Goal: Task Accomplishment & Management: Manage account settings

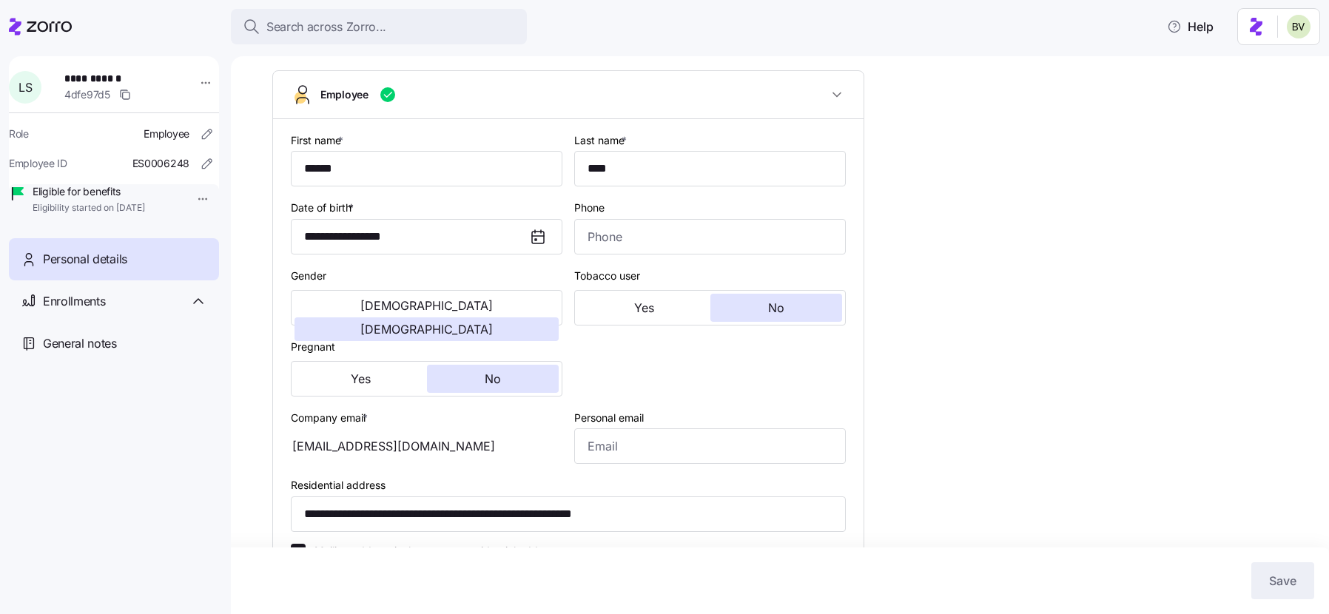
scroll to position [122, 0]
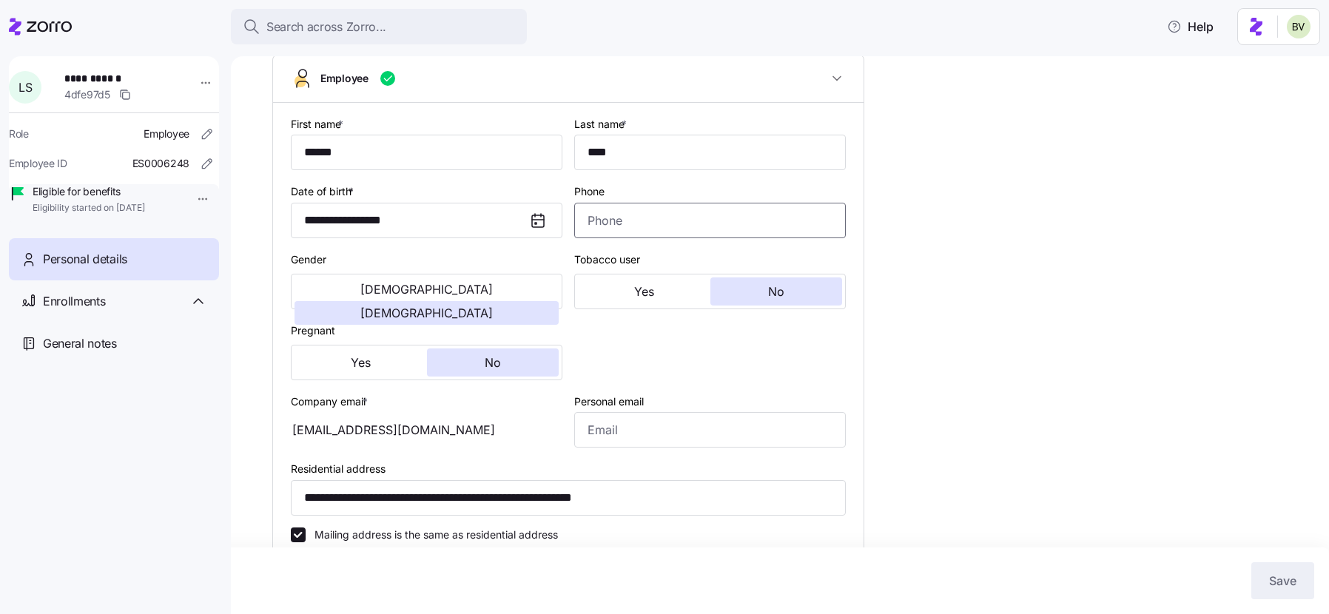
click at [627, 217] on input "Phone" at bounding box center [709, 221] width 271 height 36
paste input "(610) 621-8364"
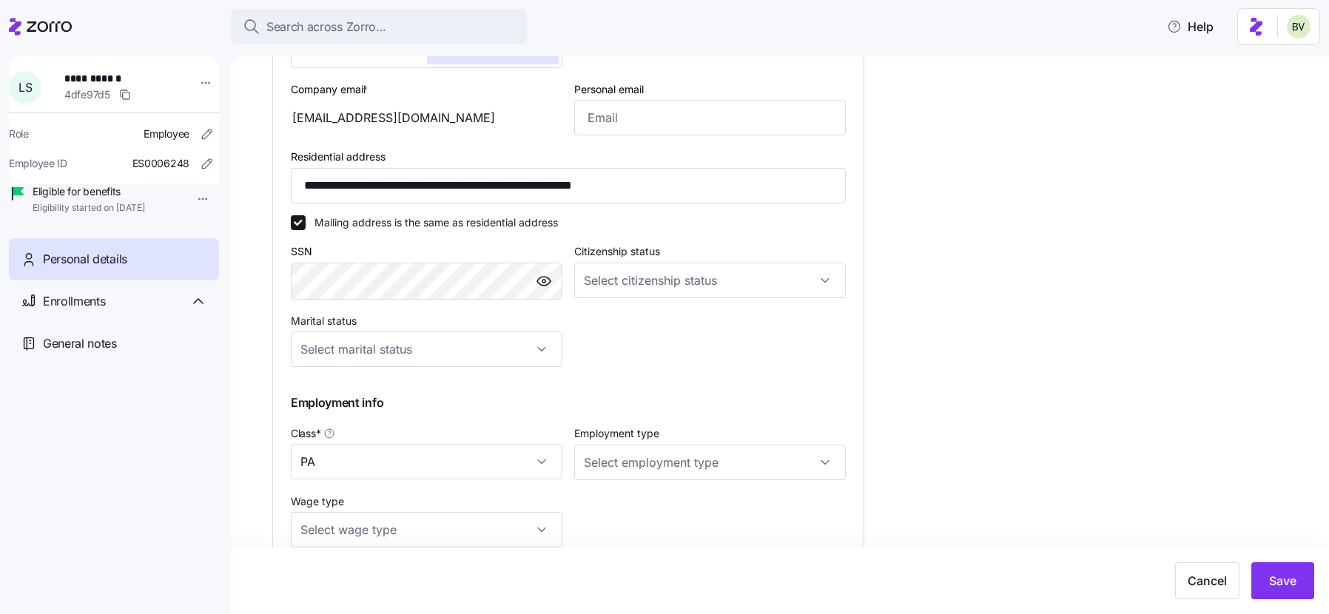
scroll to position [553, 0]
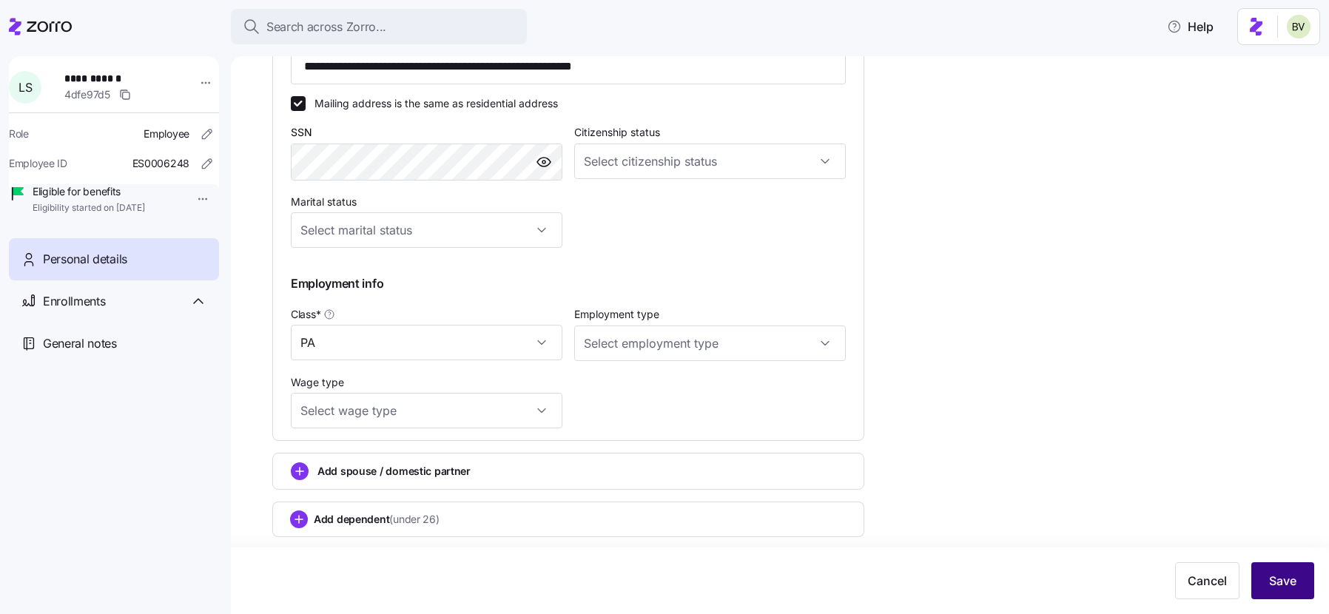
type input "(610) 621-8364"
click at [1274, 578] on span "Save" at bounding box center [1282, 581] width 27 height 18
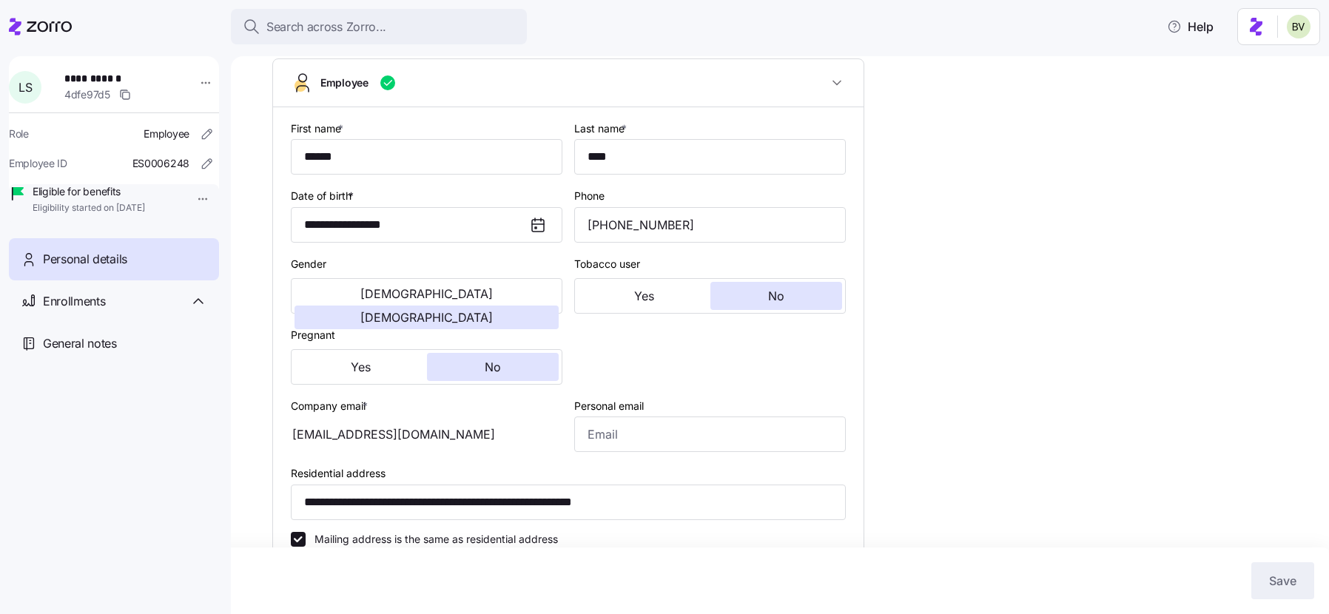
scroll to position [0, 0]
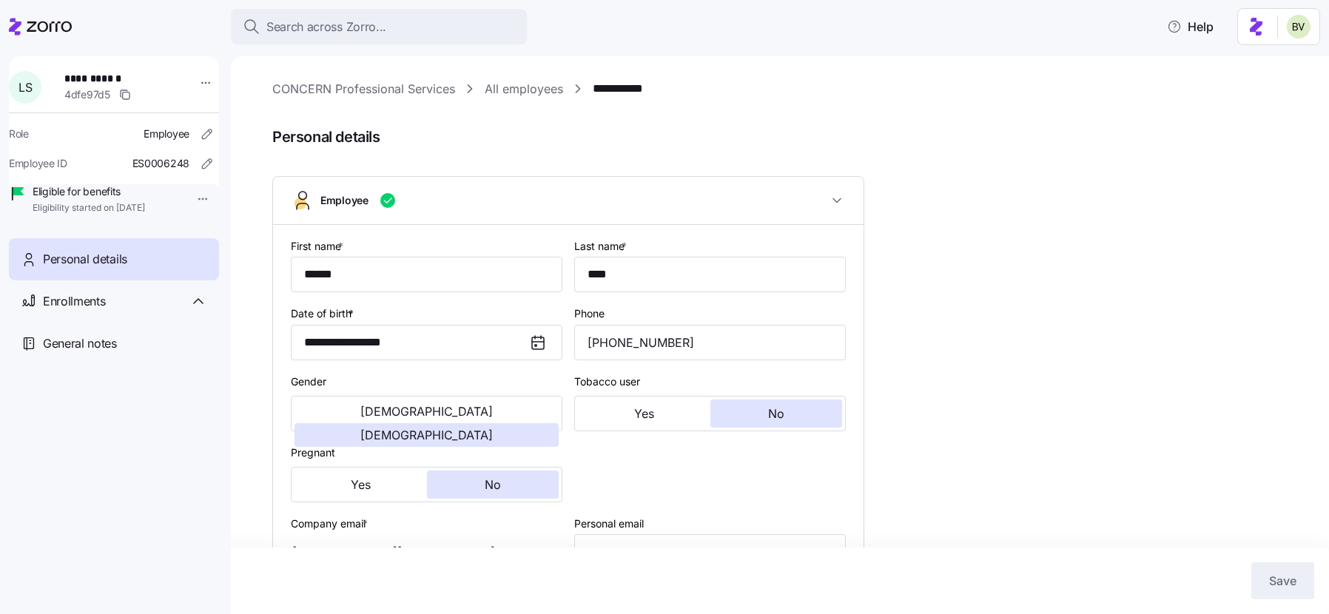
click at [510, 87] on link "All employees" at bounding box center [524, 89] width 78 height 18
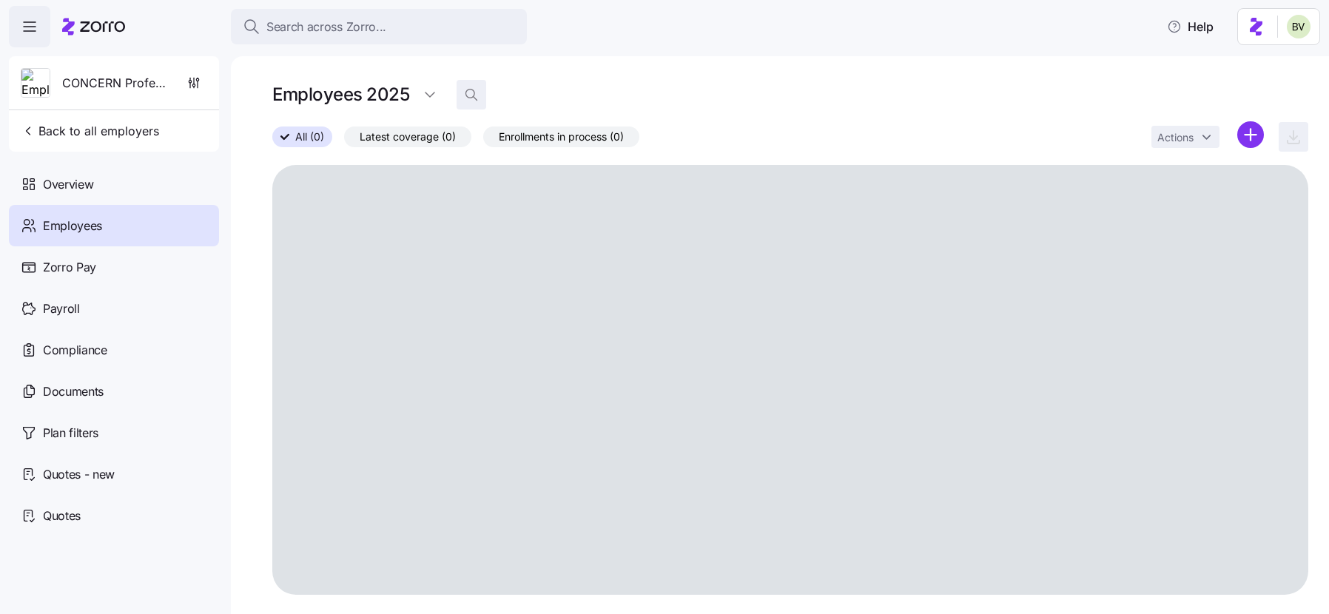
click at [468, 97] on icon "button" at bounding box center [471, 94] width 15 height 15
click at [527, 92] on input at bounding box center [604, 95] width 296 height 24
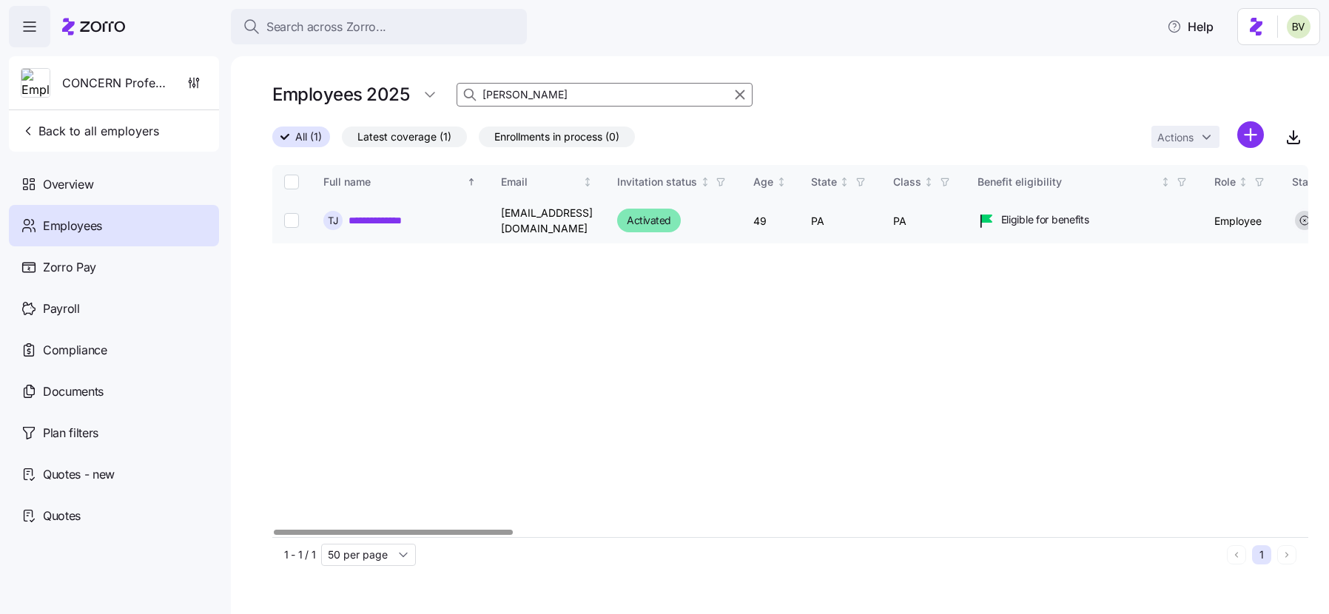
type input "Tanyalee Jones"
click at [381, 217] on link "**********" at bounding box center [386, 220] width 76 height 15
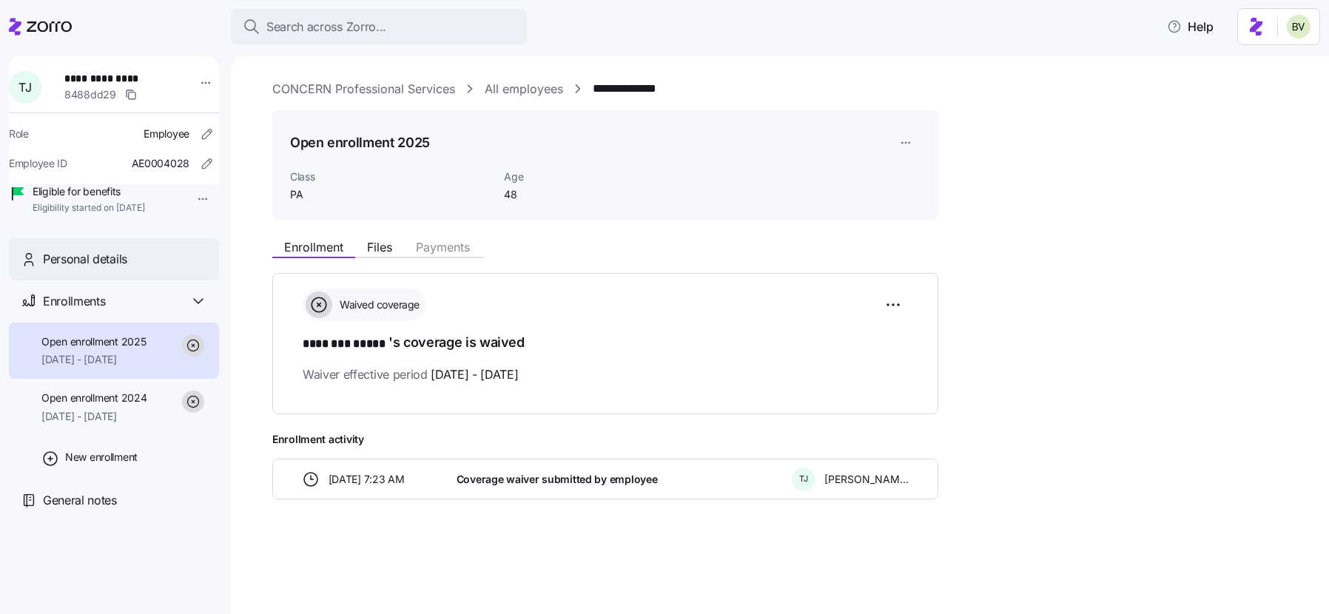
click at [152, 269] on div "Personal details" at bounding box center [125, 259] width 164 height 18
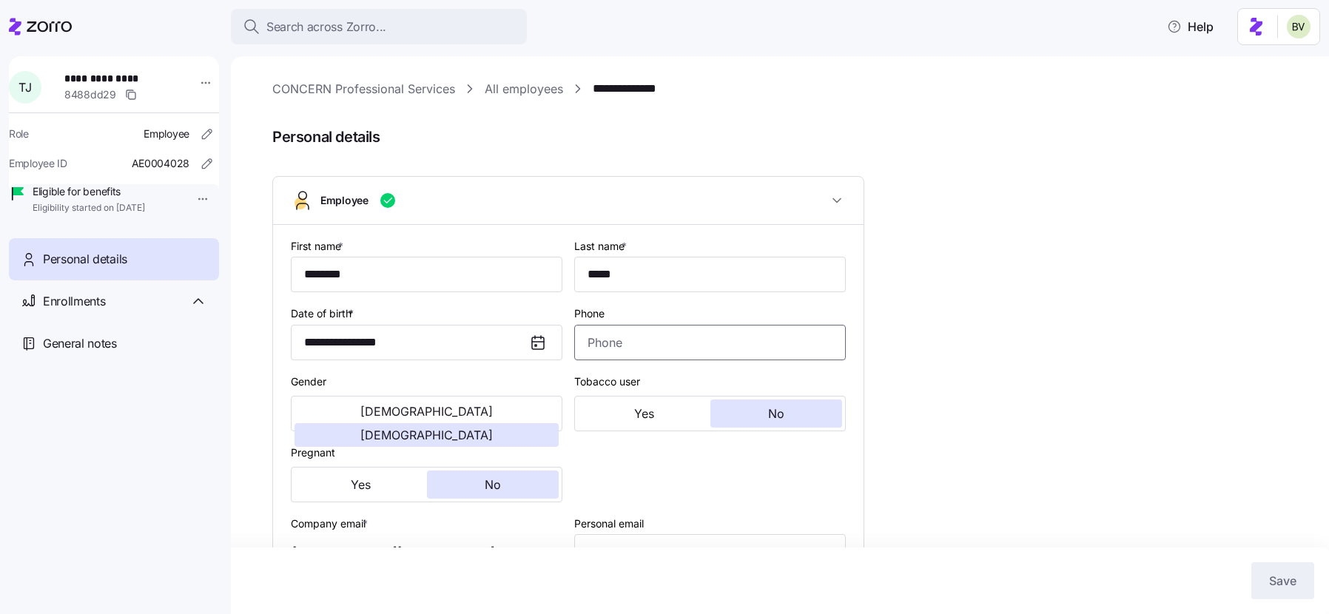
click at [658, 337] on input "Phone" at bounding box center [709, 343] width 271 height 36
paste input "tel"
click at [669, 349] on input "Phone" at bounding box center [709, 343] width 271 height 36
paste input "(570) 881-6855"
type input "(570) 881-6855"
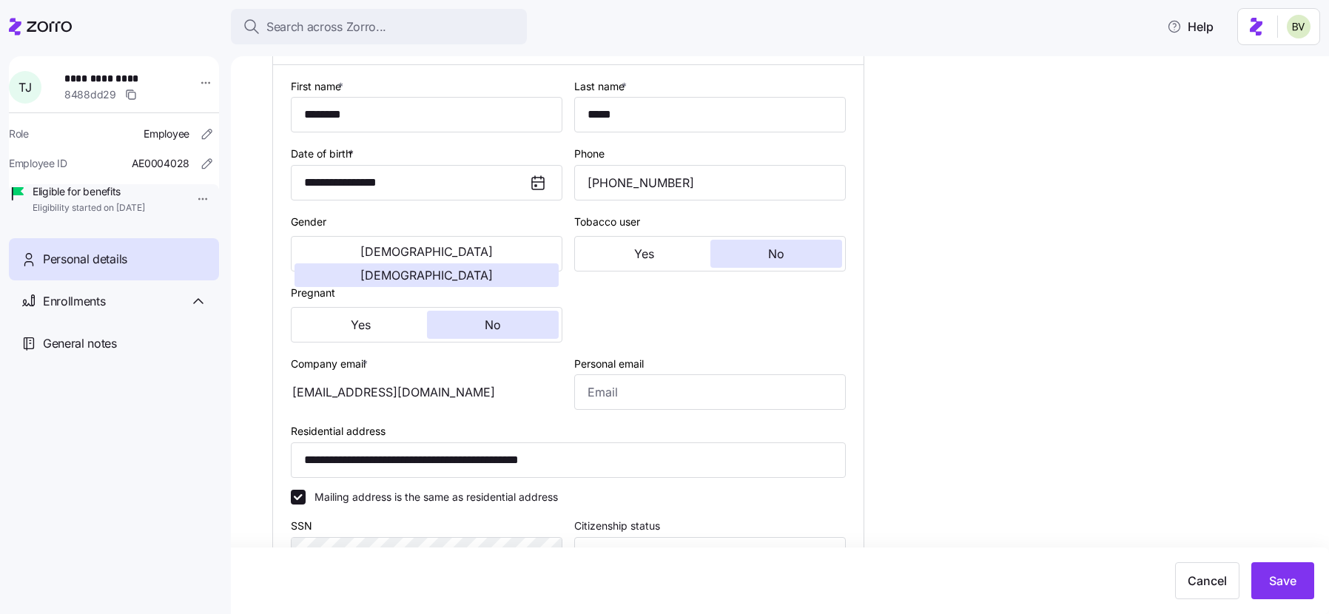
scroll to position [229, 0]
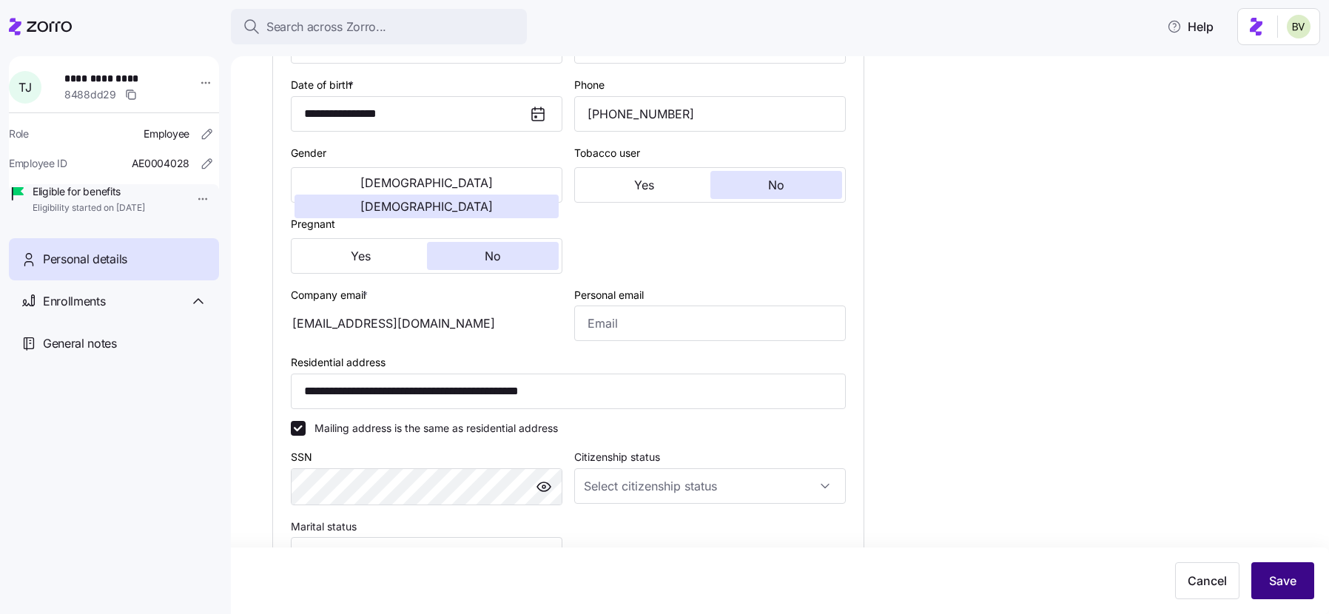
click at [1284, 584] on span "Save" at bounding box center [1282, 581] width 27 height 18
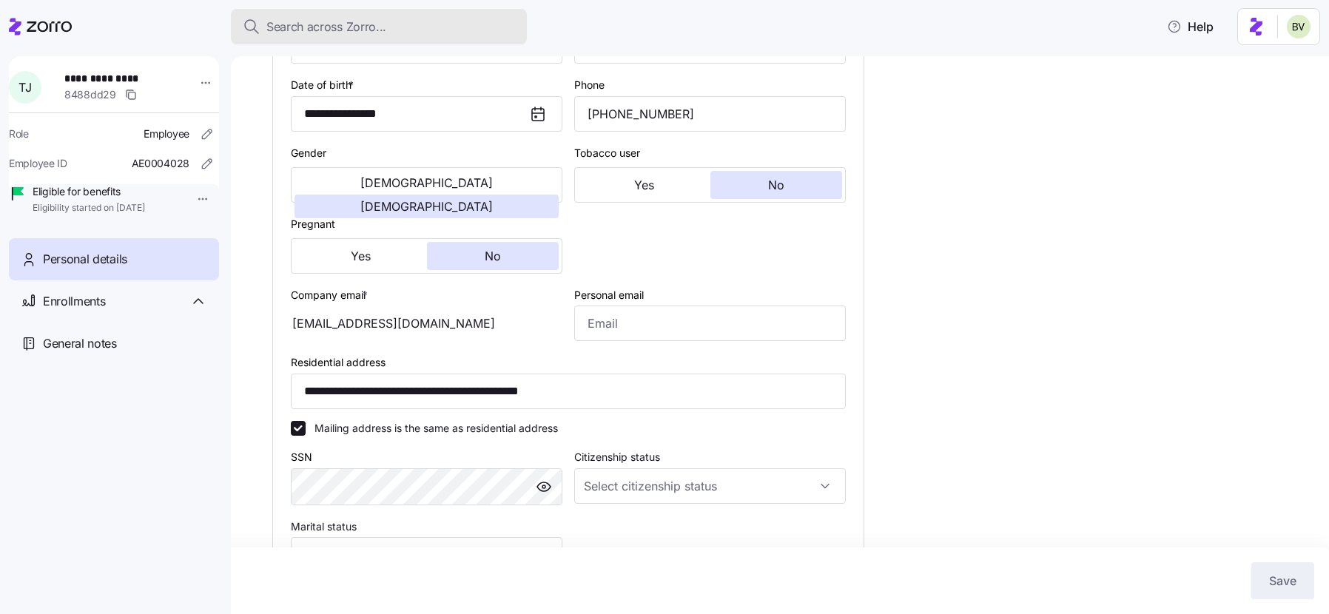
click at [397, 27] on div "Search across Zorro..." at bounding box center [379, 27] width 272 height 18
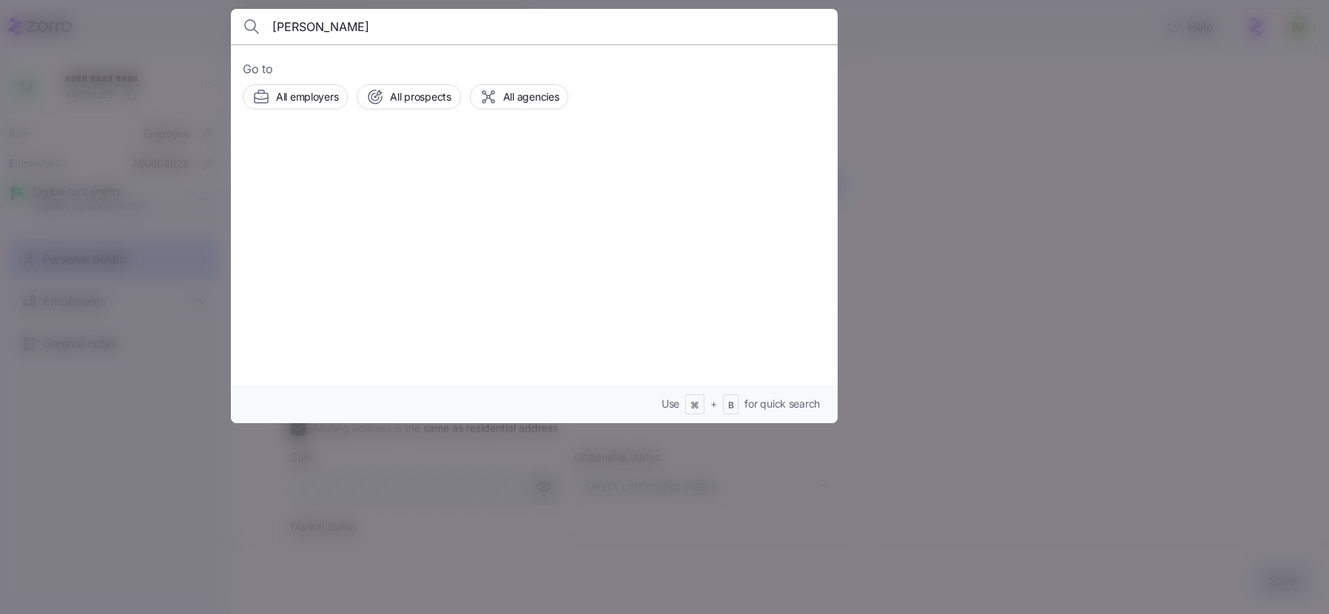
type input "Sydney Kilburn"
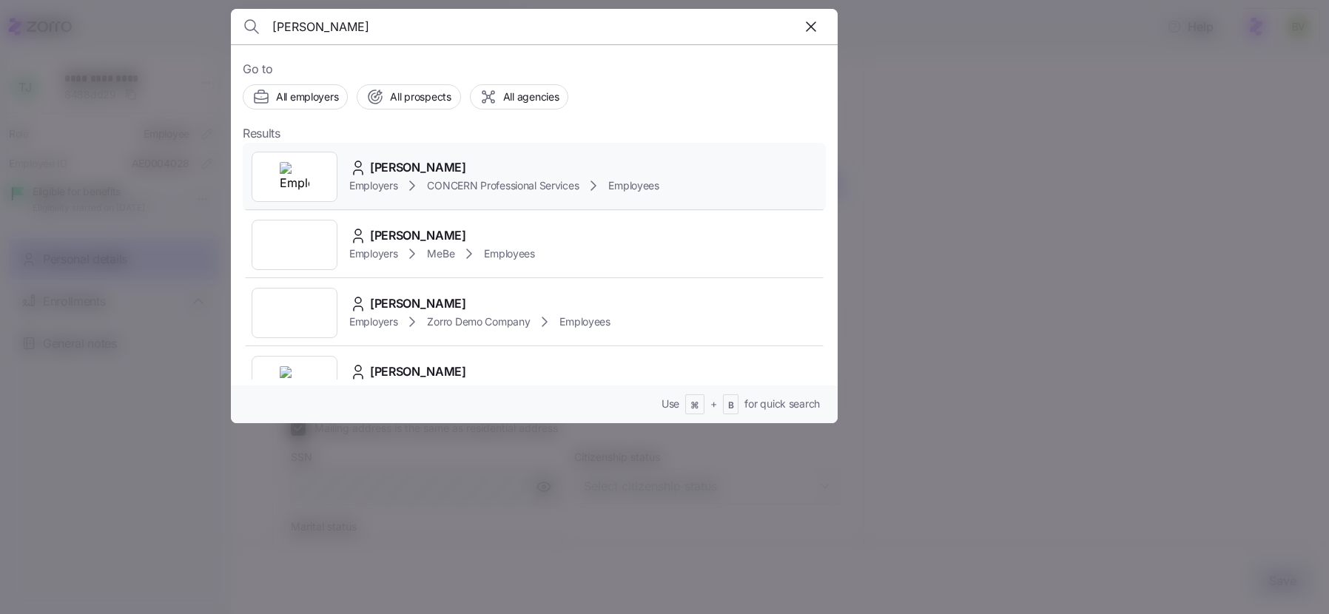
click at [308, 165] on img at bounding box center [295, 177] width 30 height 30
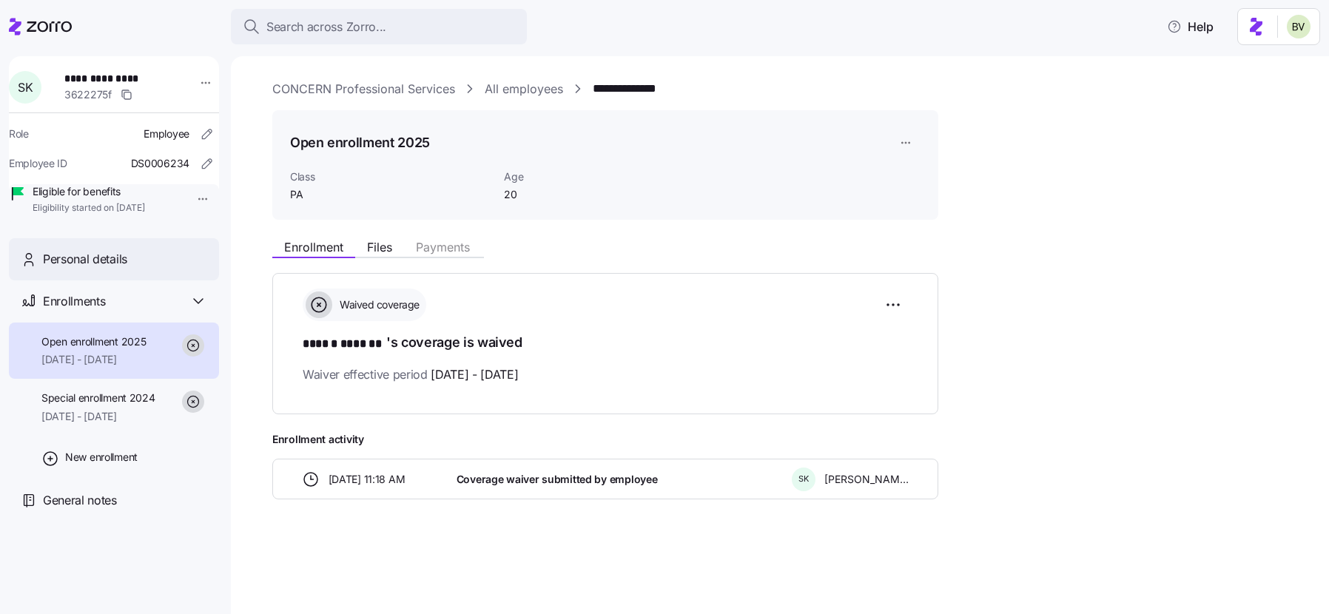
click at [145, 280] on div "Personal details" at bounding box center [114, 259] width 210 height 42
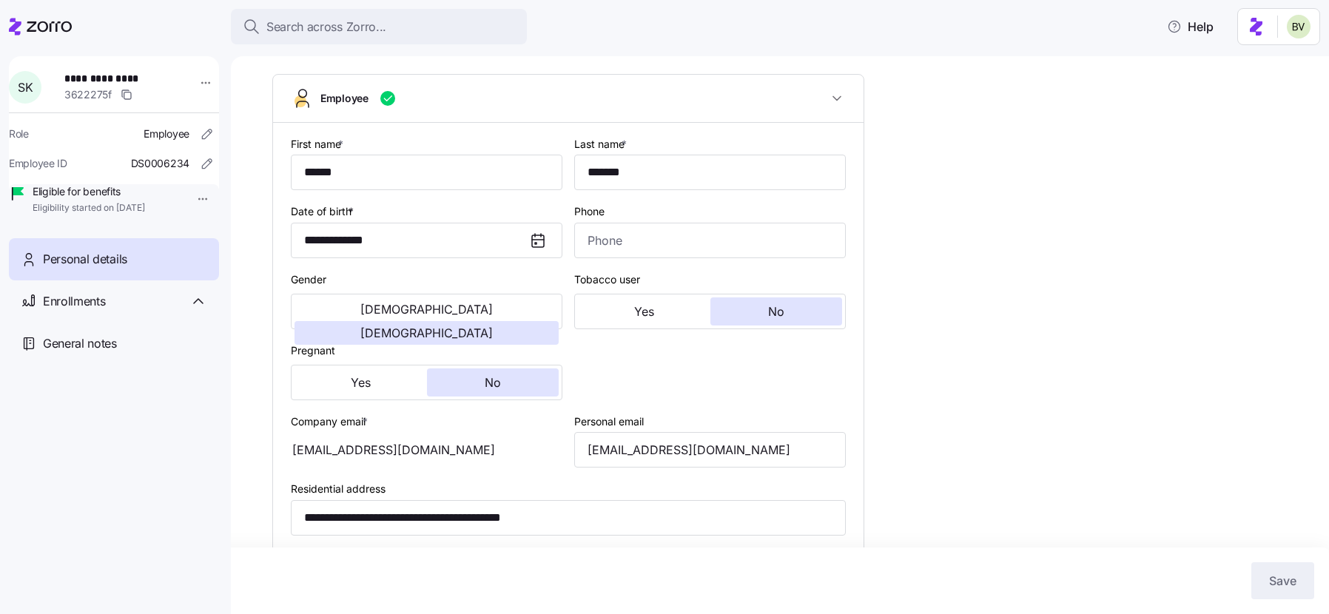
scroll to position [73, 0]
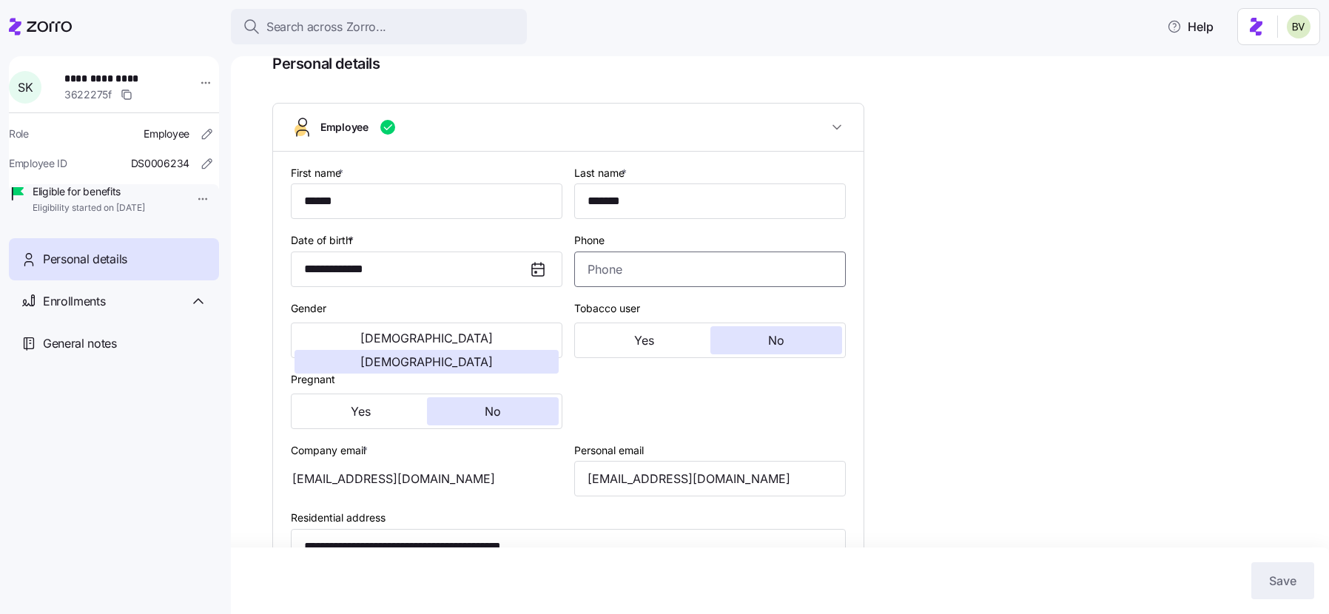
click at [712, 274] on input "Phone" at bounding box center [709, 270] width 271 height 36
paste input "(570) 404-8203"
type input "(570) 404-8203"
click at [996, 264] on div "**********" at bounding box center [790, 542] width 1036 height 1070
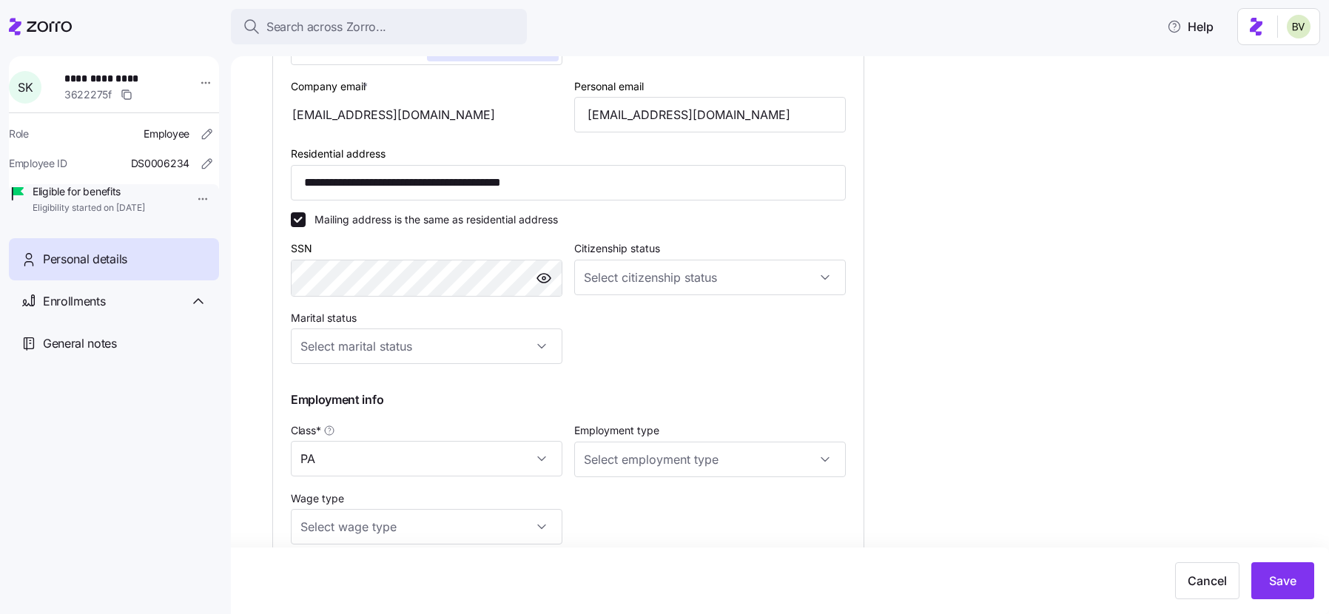
scroll to position [553, 0]
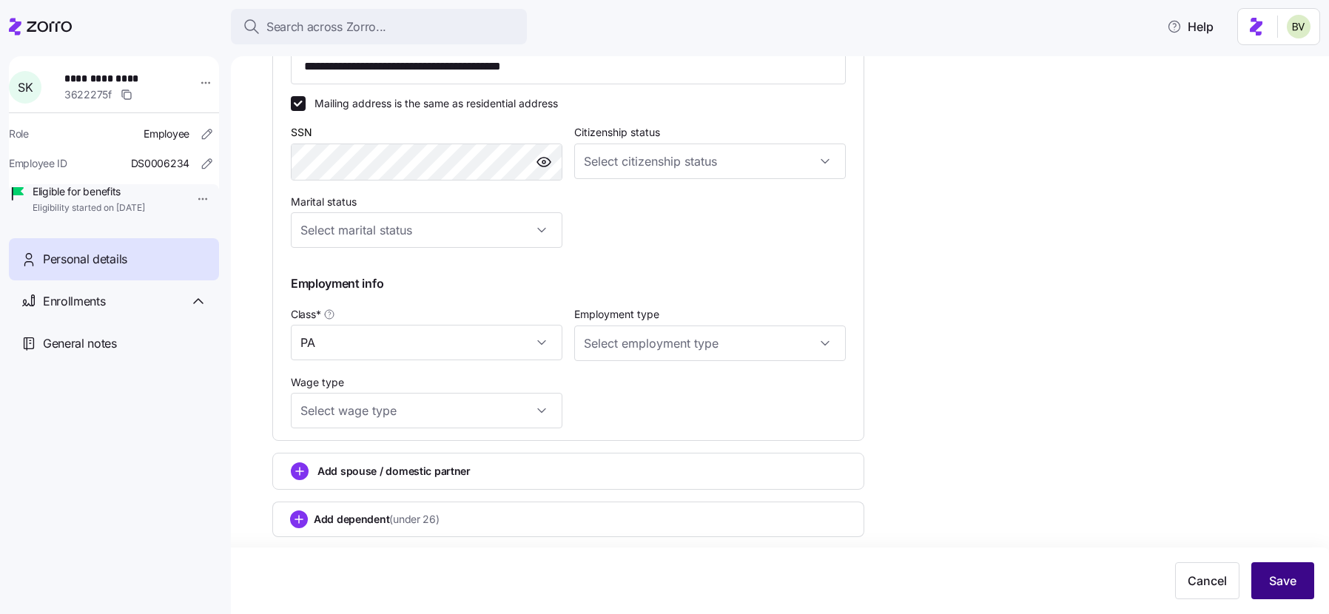
click at [1289, 573] on span "Save" at bounding box center [1282, 581] width 27 height 18
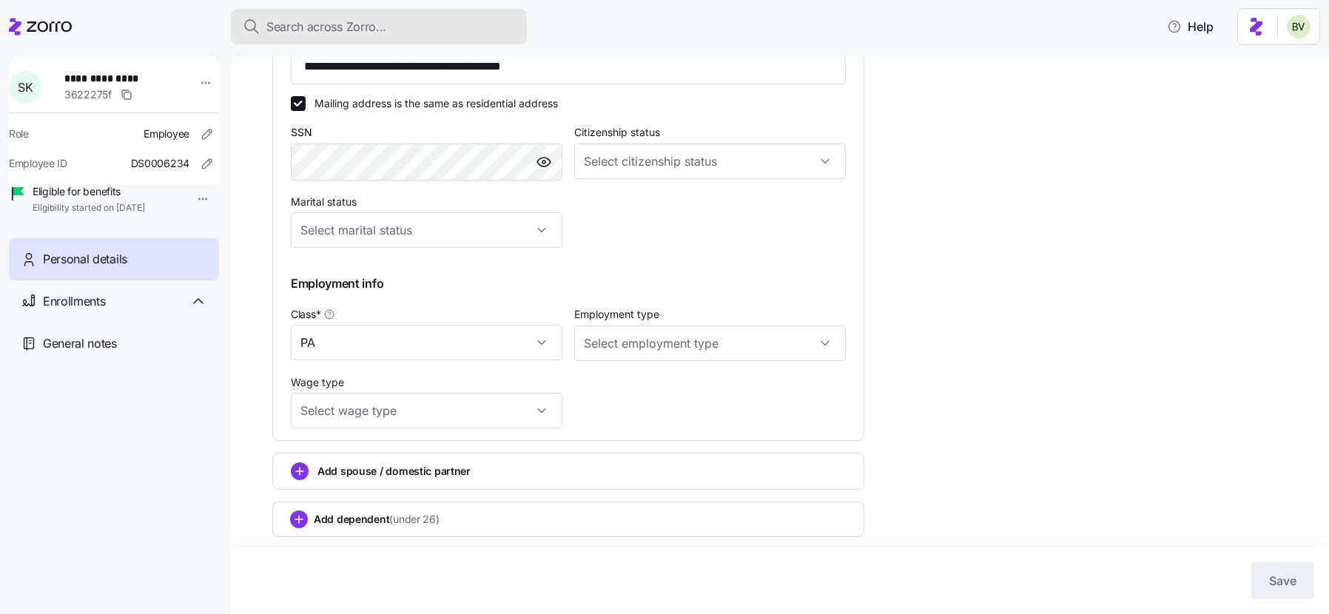
click at [416, 27] on div "Search across Zorro..." at bounding box center [379, 27] width 272 height 18
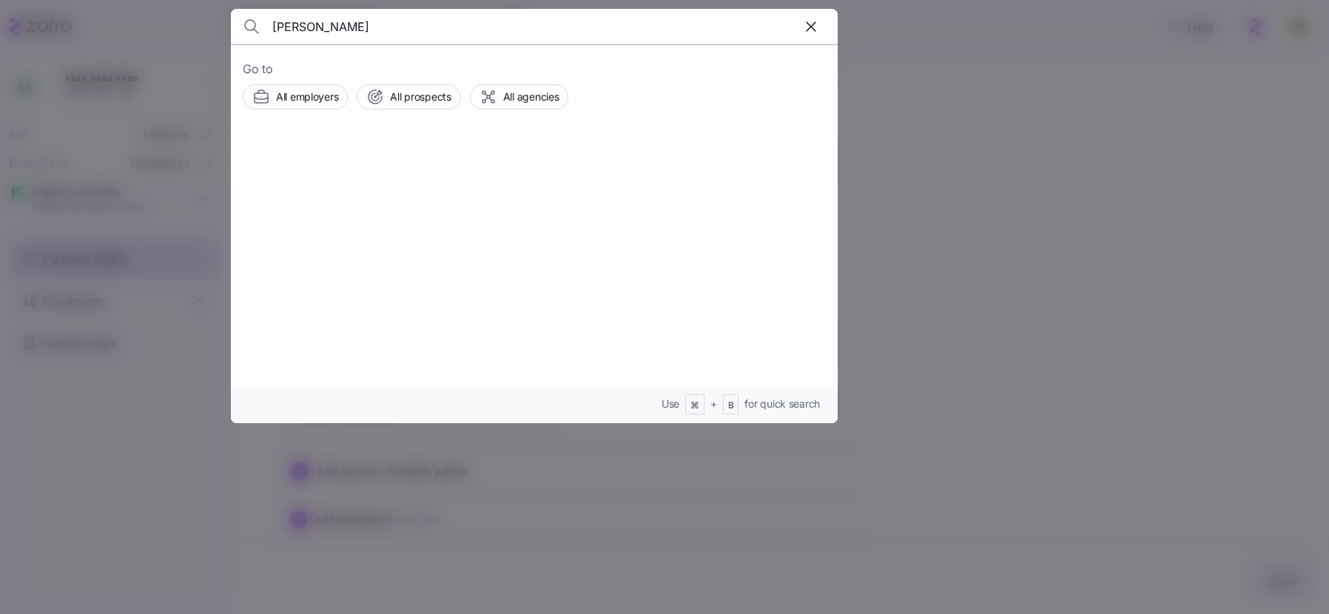
type input "Elizabeth Rath"
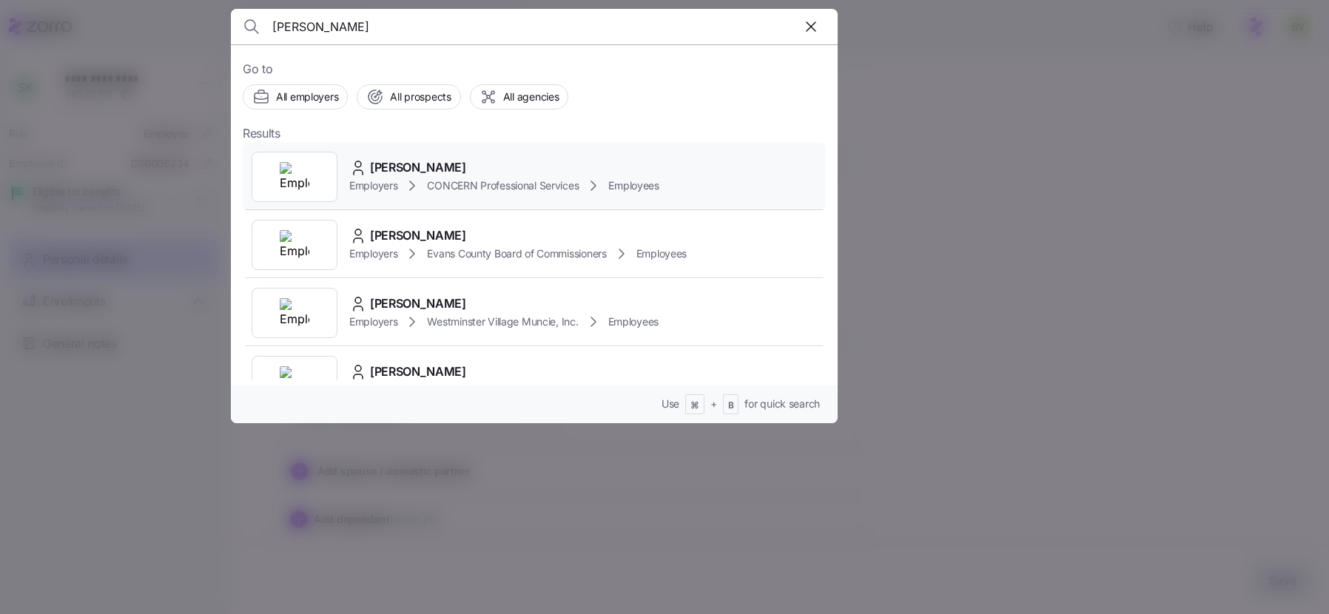
click at [291, 164] on img at bounding box center [295, 177] width 30 height 30
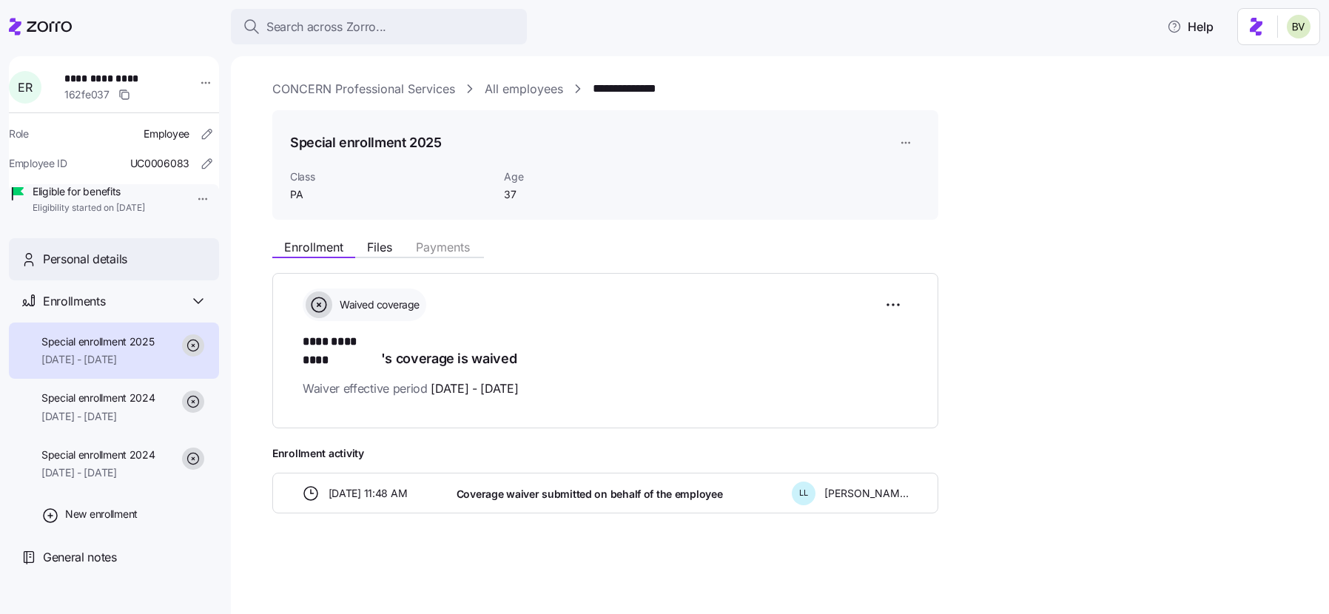
click at [157, 266] on div "Personal details" at bounding box center [114, 259] width 210 height 42
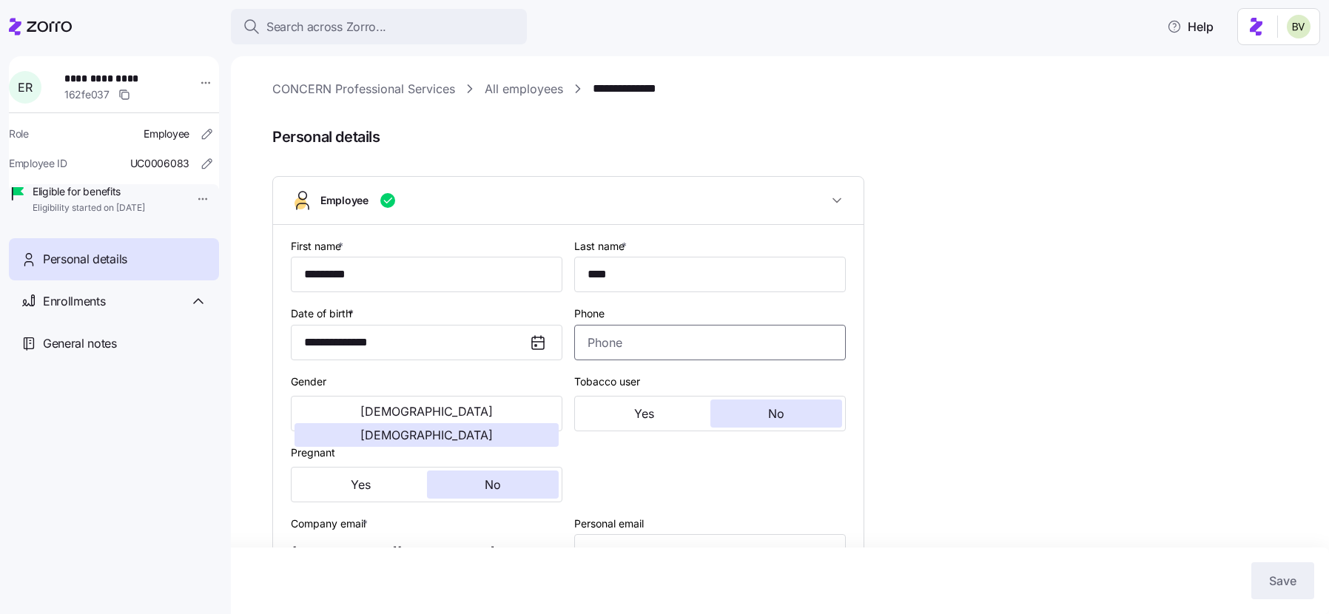
click at [706, 343] on input "Phone" at bounding box center [709, 343] width 271 height 36
paste input "(570) 423-9509"
type input "(570) 423-9509"
click at [905, 350] on div "**********" at bounding box center [790, 615] width 1036 height 1070
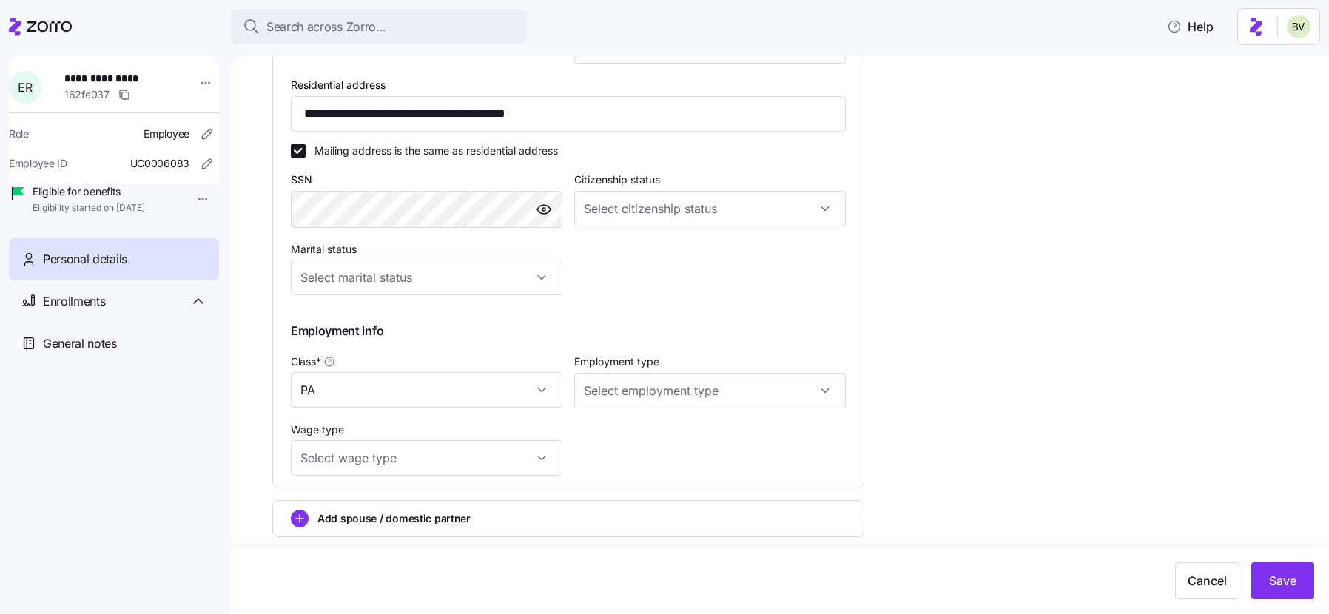
scroll to position [553, 0]
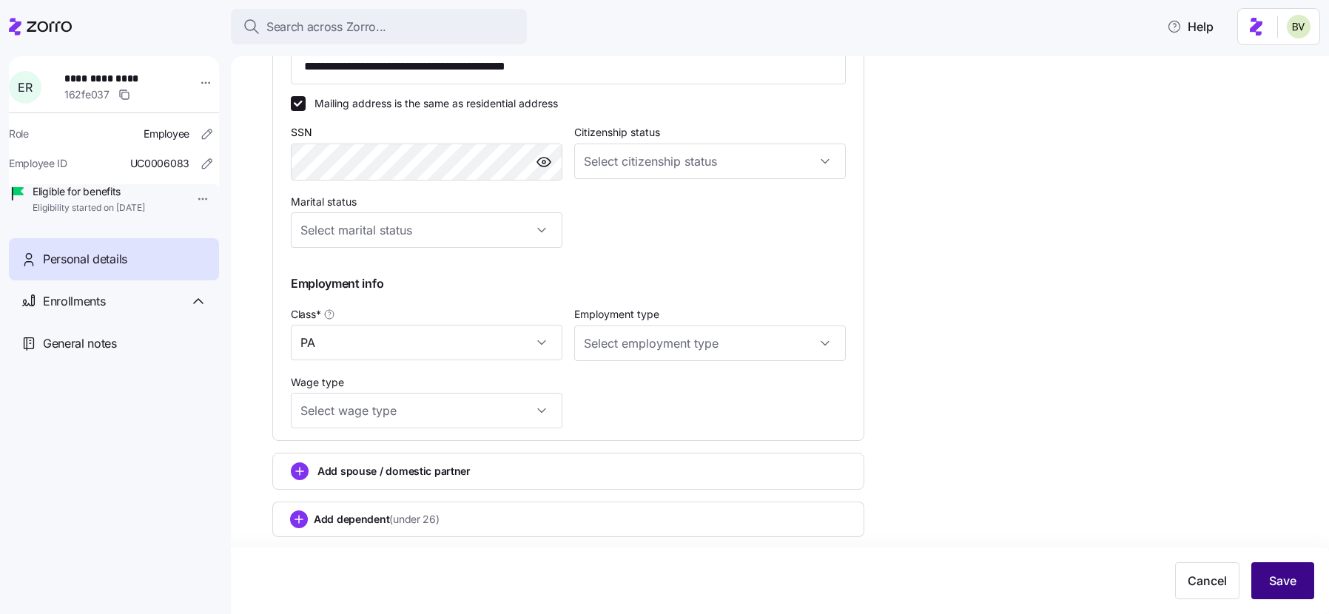
click at [1269, 567] on button "Save" at bounding box center [1282, 580] width 63 height 37
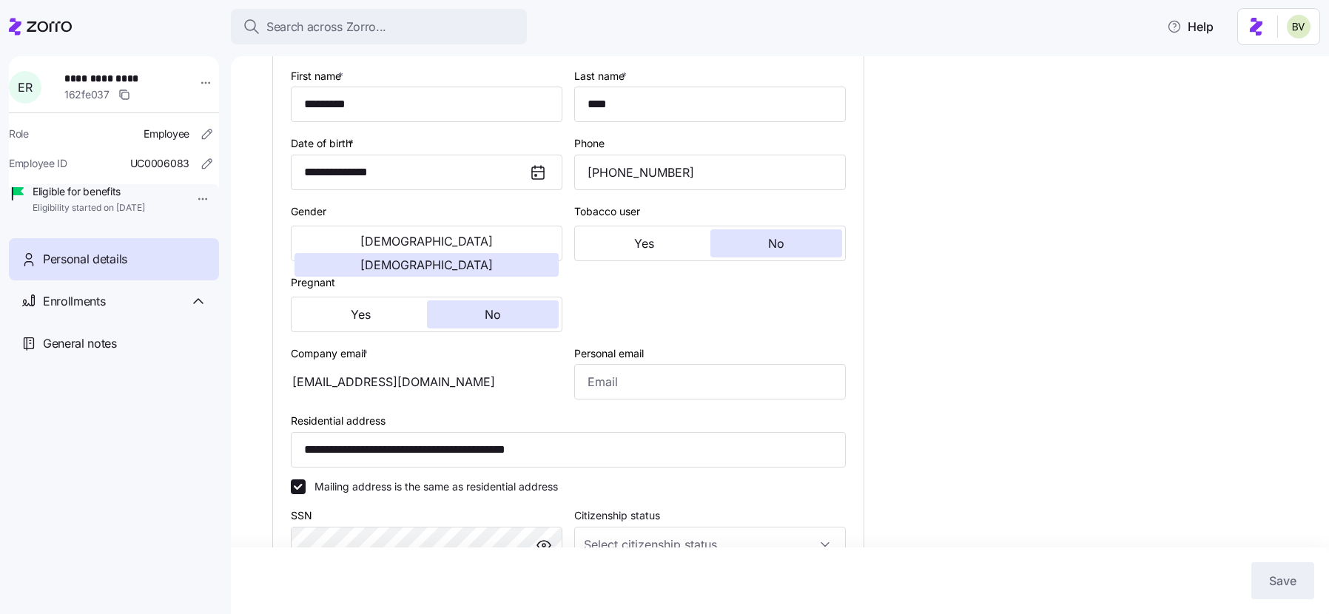
scroll to position [0, 0]
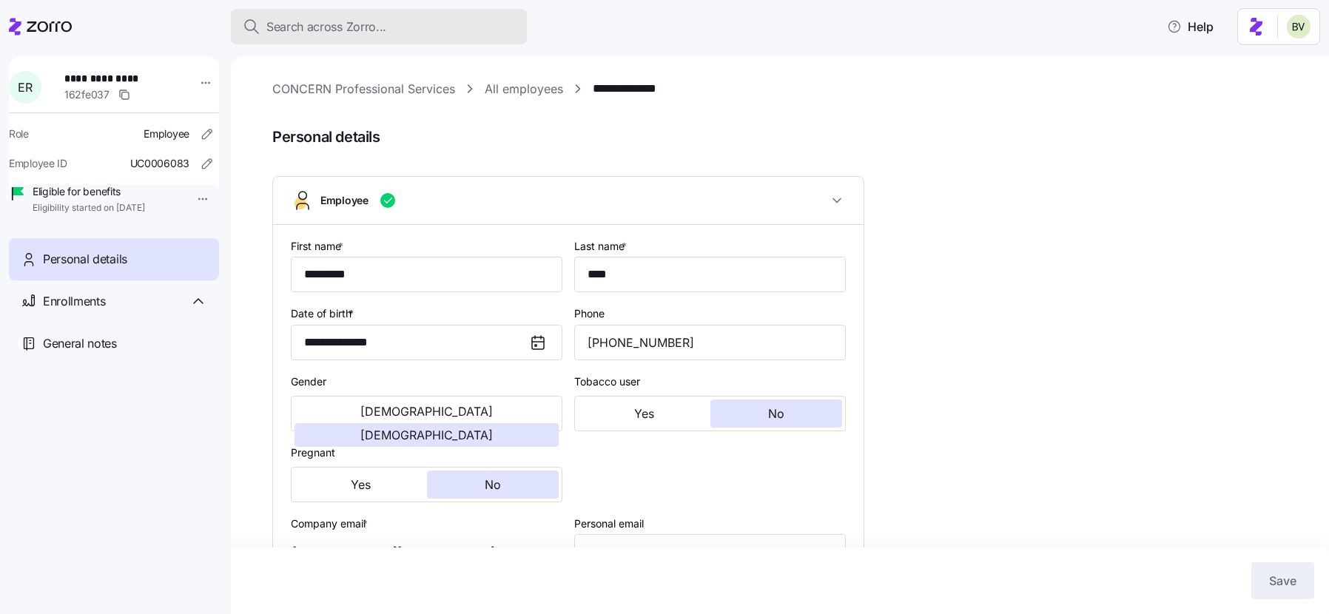
click at [303, 23] on span "Search across Zorro..." at bounding box center [326, 27] width 120 height 18
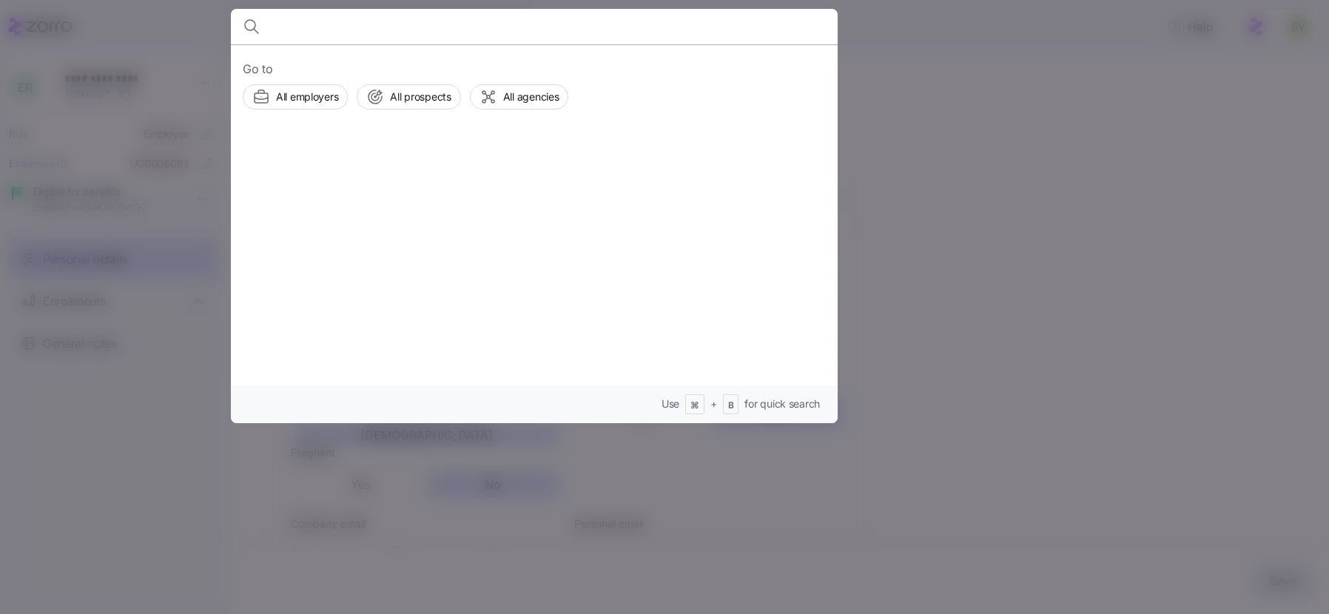
click at [306, 23] on body "**********" at bounding box center [664, 302] width 1329 height 605
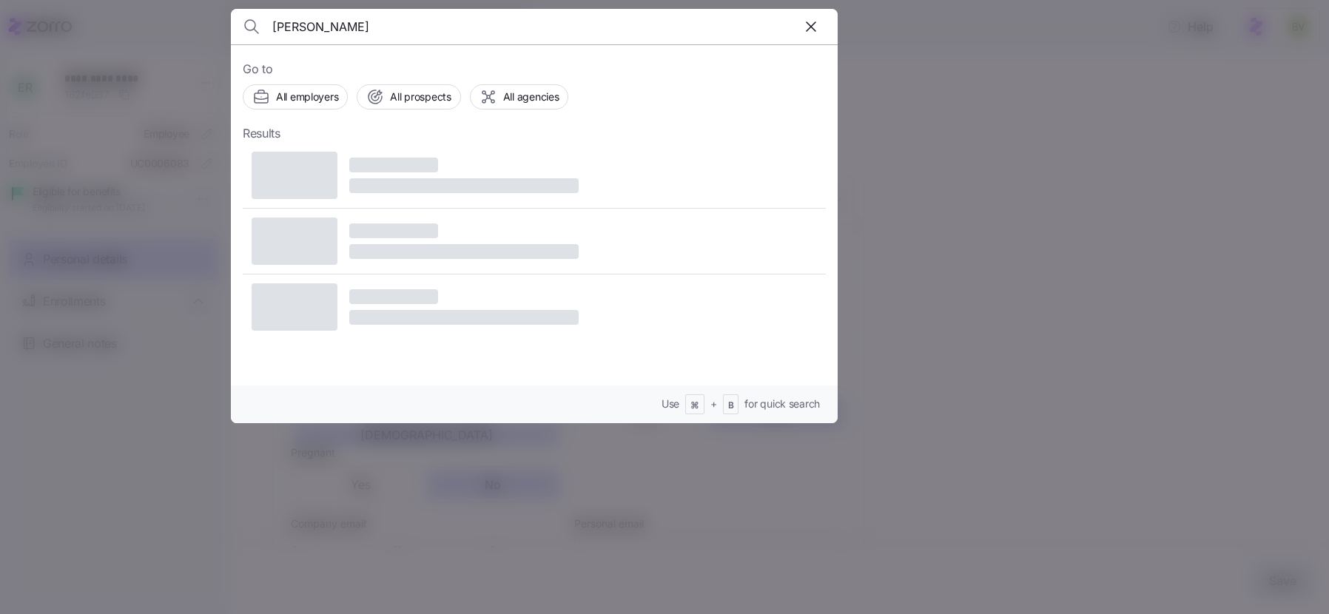
type input "Simone Sharp"
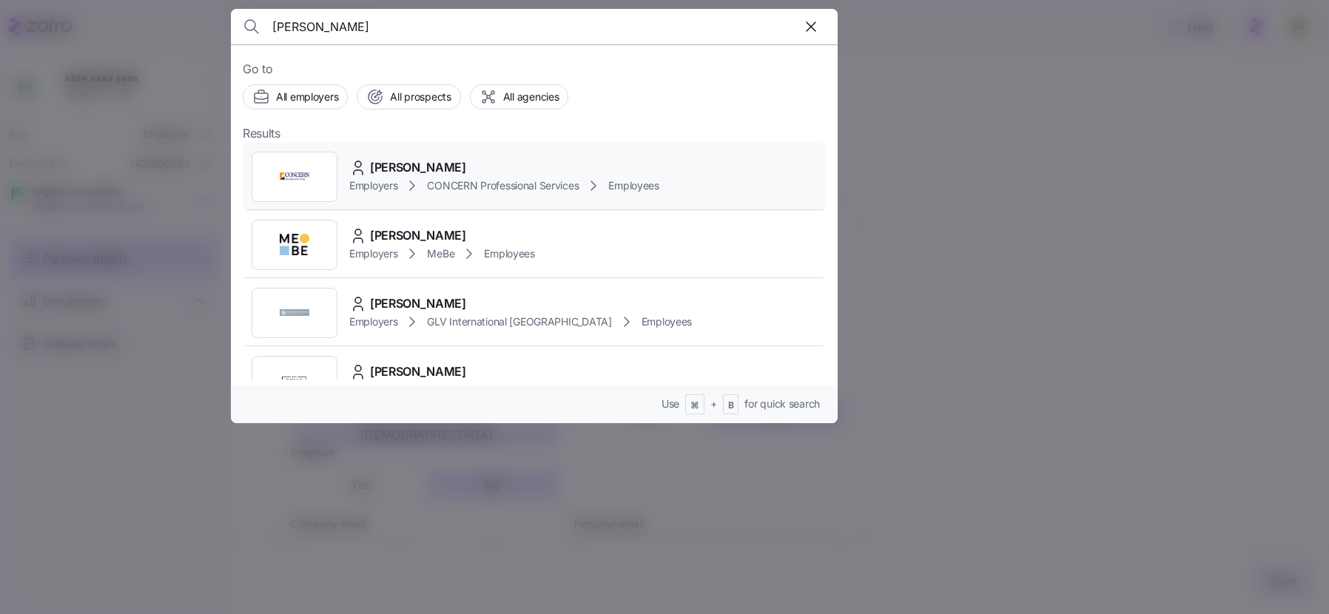
click at [355, 175] on icon at bounding box center [358, 168] width 18 height 18
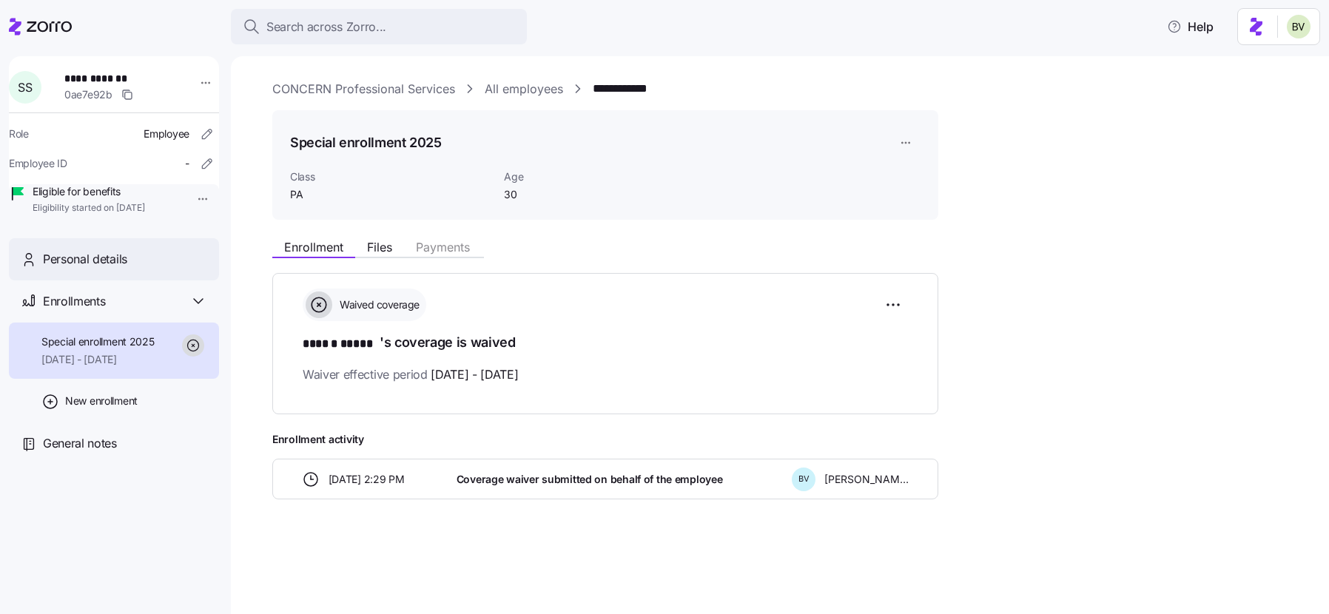
click at [146, 269] on div "Personal details" at bounding box center [125, 259] width 164 height 18
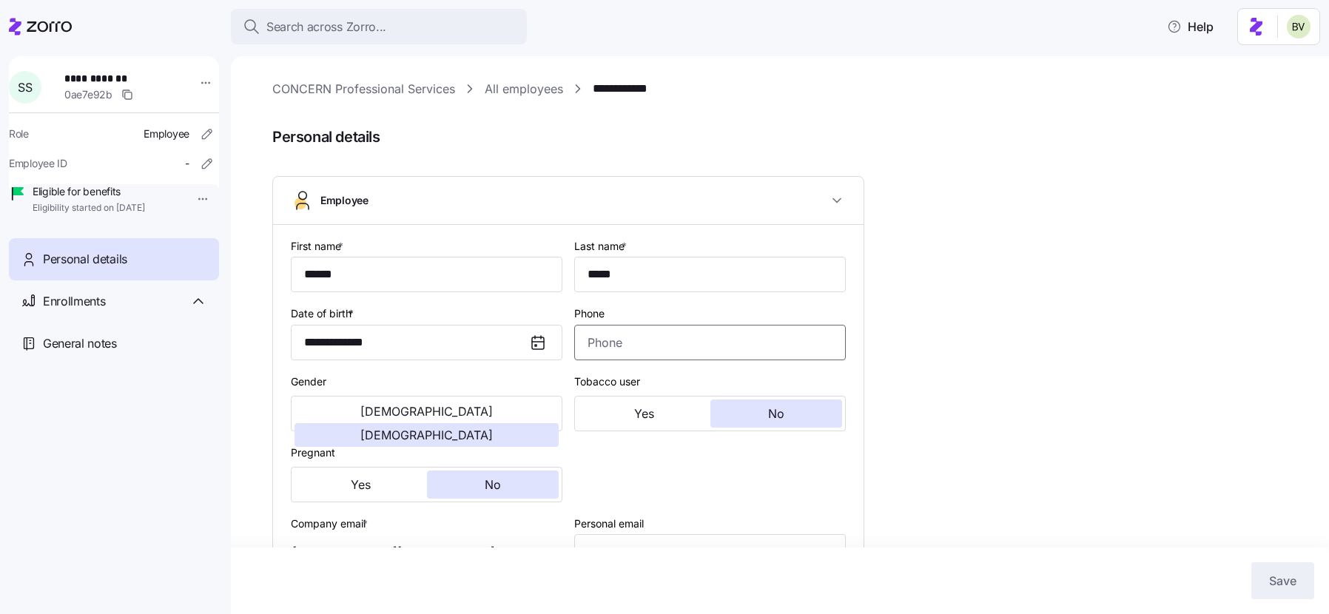
click at [633, 340] on input "Phone" at bounding box center [709, 343] width 271 height 36
paste input "(973) 525-6458"
type input "(973) 525-6458"
click at [1258, 575] on button "Save" at bounding box center [1282, 580] width 63 height 37
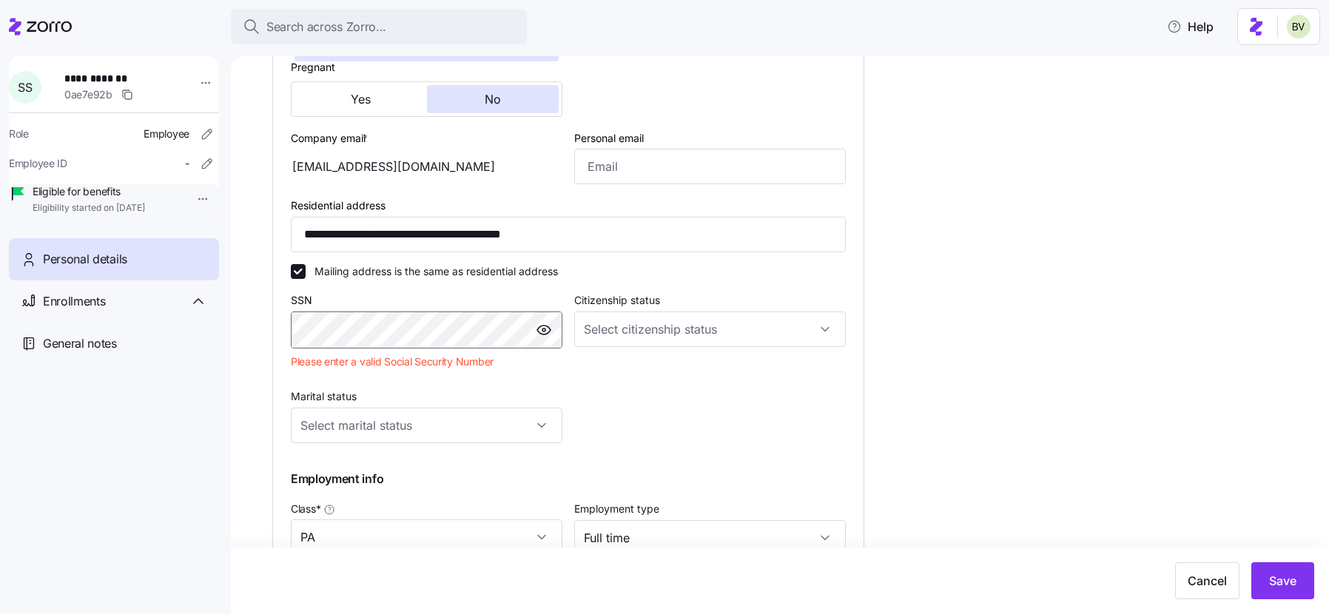
scroll to position [234, 0]
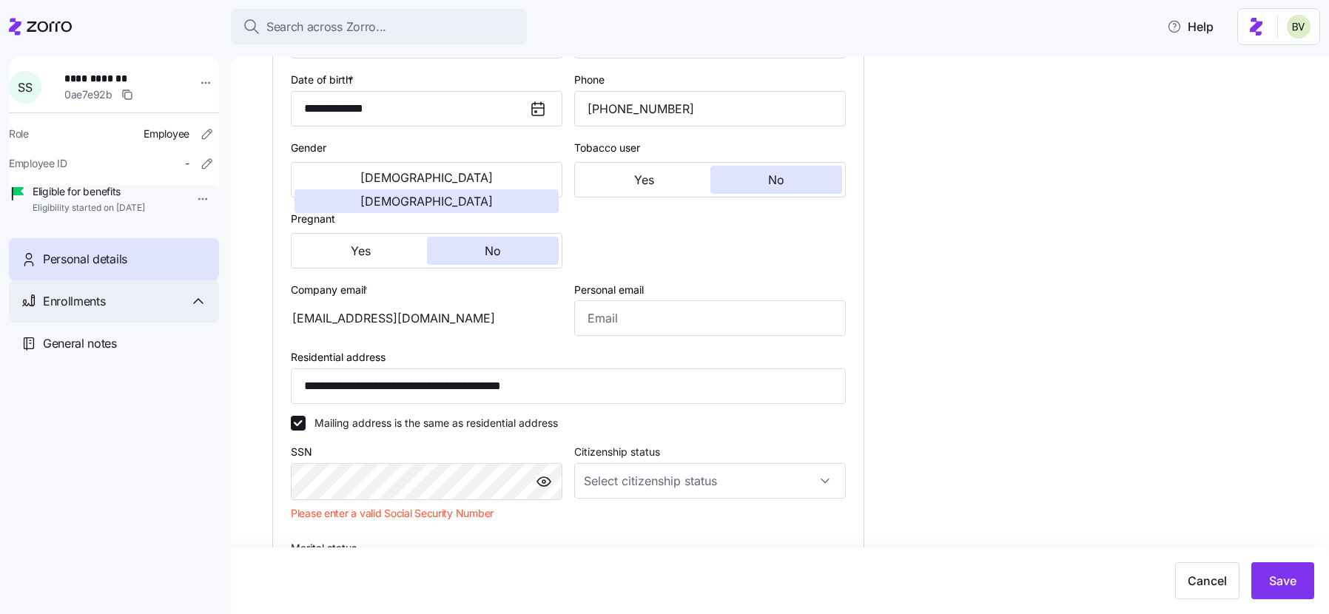
click at [149, 311] on div "Enrollments" at bounding box center [125, 301] width 164 height 18
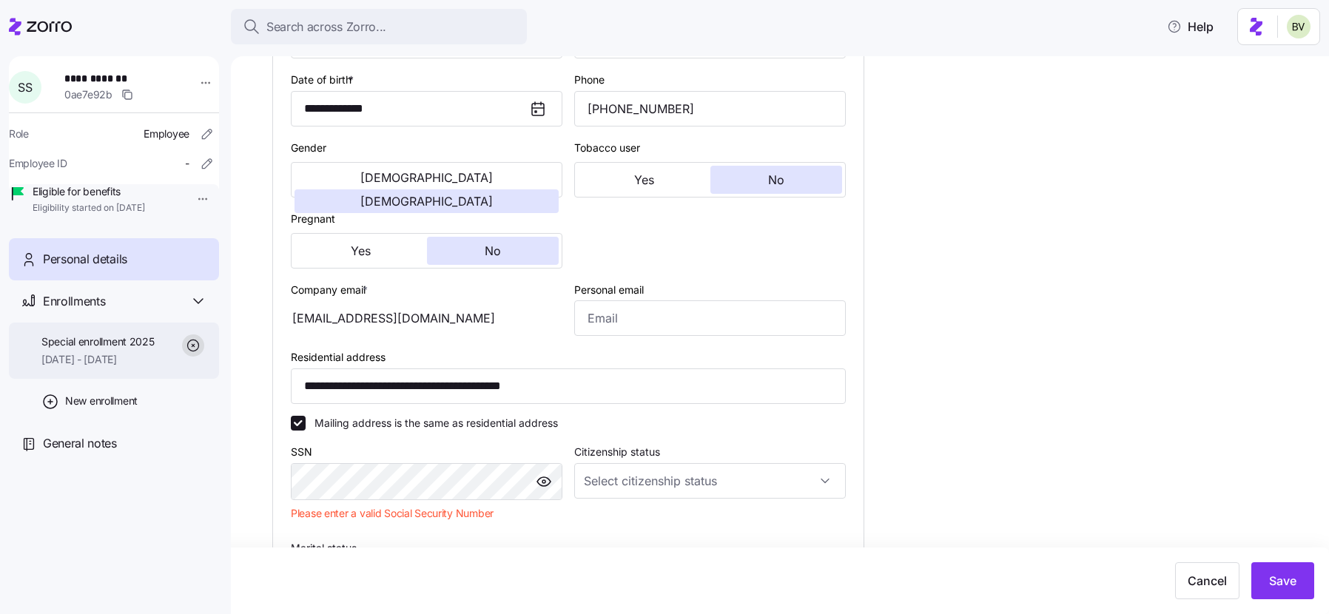
click at [118, 349] on span "Special enrollment 2025" at bounding box center [97, 341] width 113 height 15
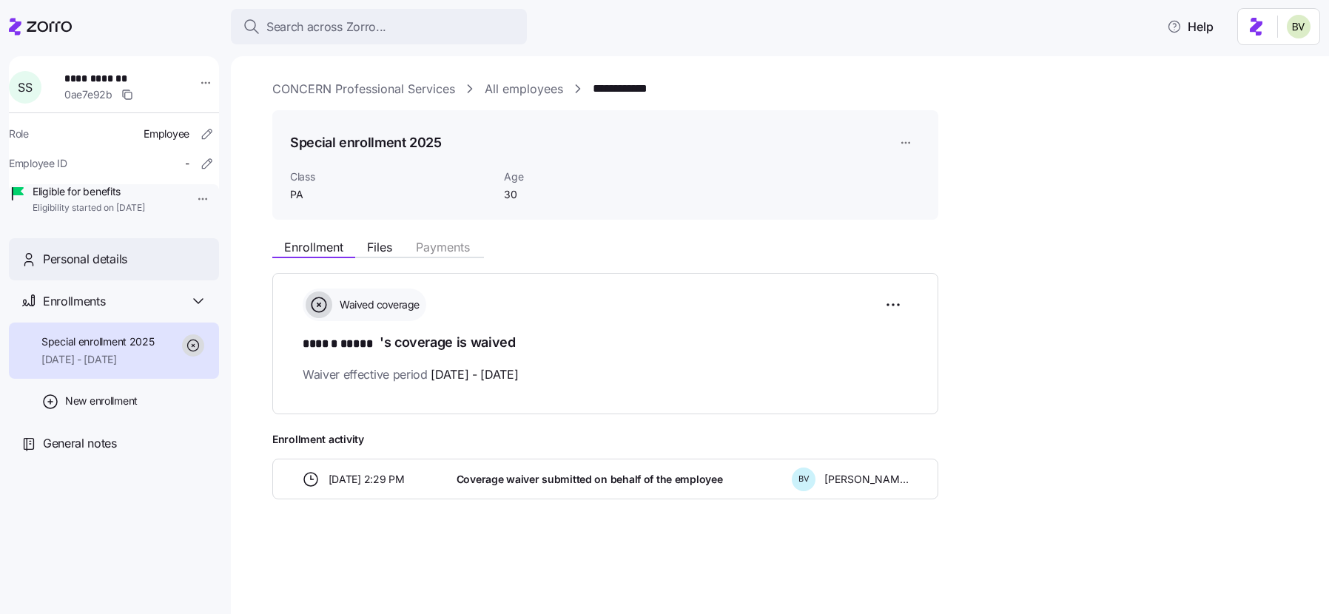
click at [132, 269] on div "Personal details" at bounding box center [125, 259] width 164 height 18
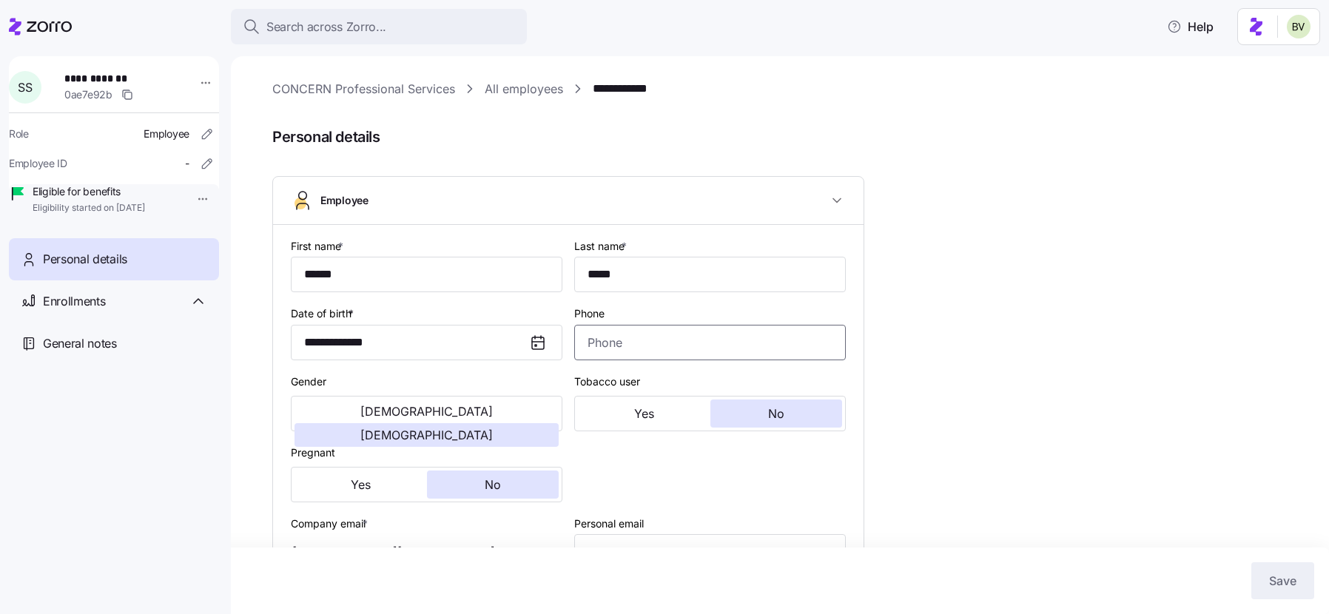
click at [606, 348] on input "Phone" at bounding box center [709, 343] width 271 height 36
paste input "(973) 525-6458"
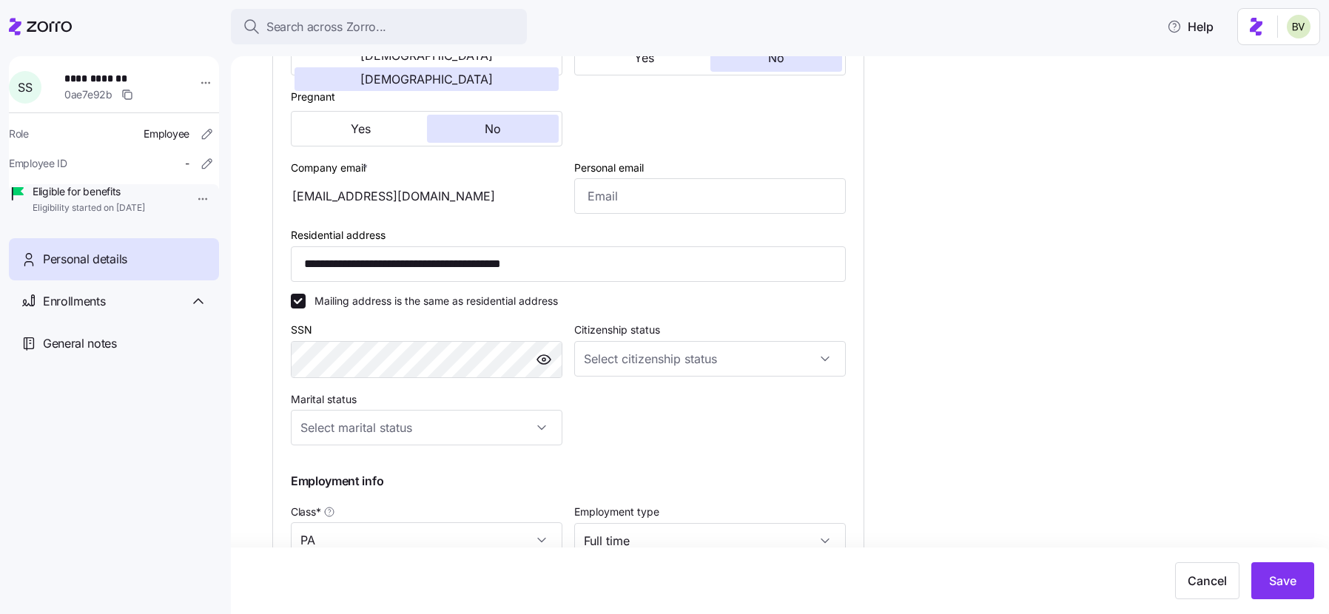
scroll to position [500, 0]
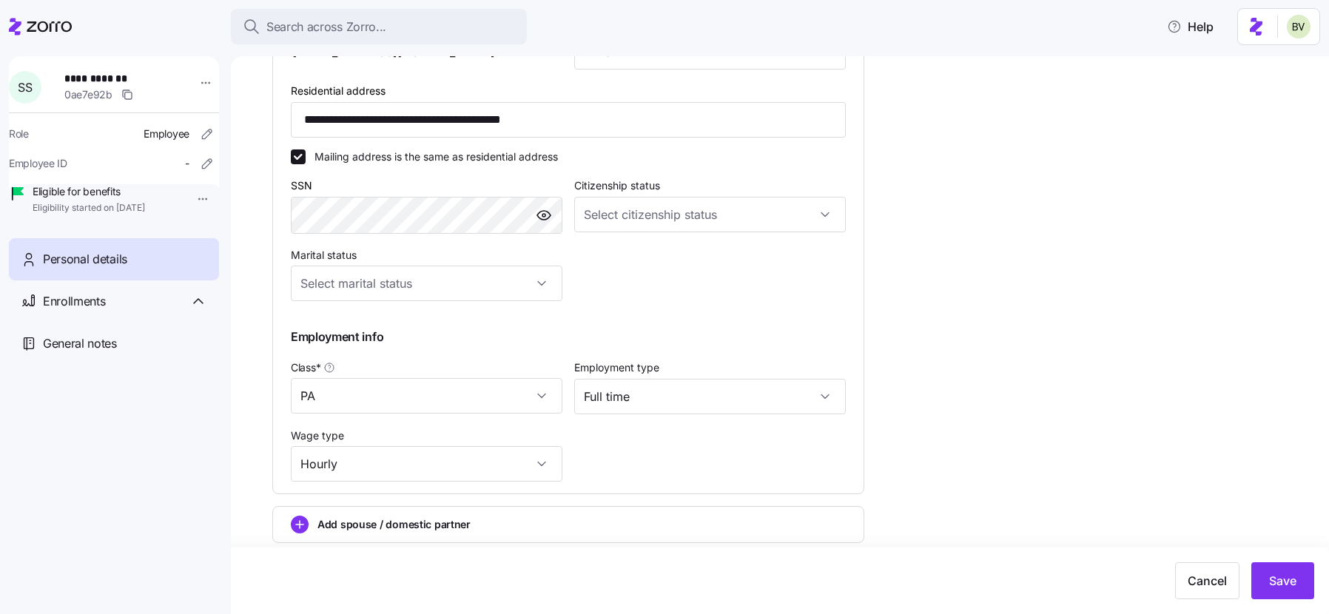
type input "(973) 525-6458"
click at [1092, 341] on div "**********" at bounding box center [790, 115] width 1036 height 1070
click at [1283, 581] on span "Save" at bounding box center [1282, 581] width 27 height 18
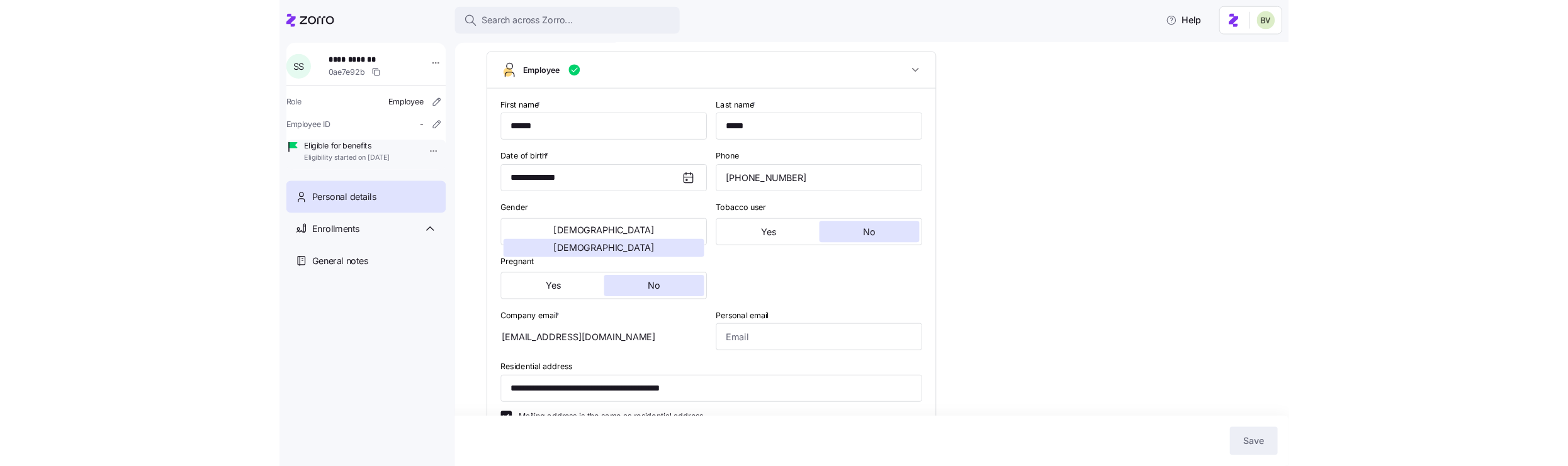
scroll to position [0, 0]
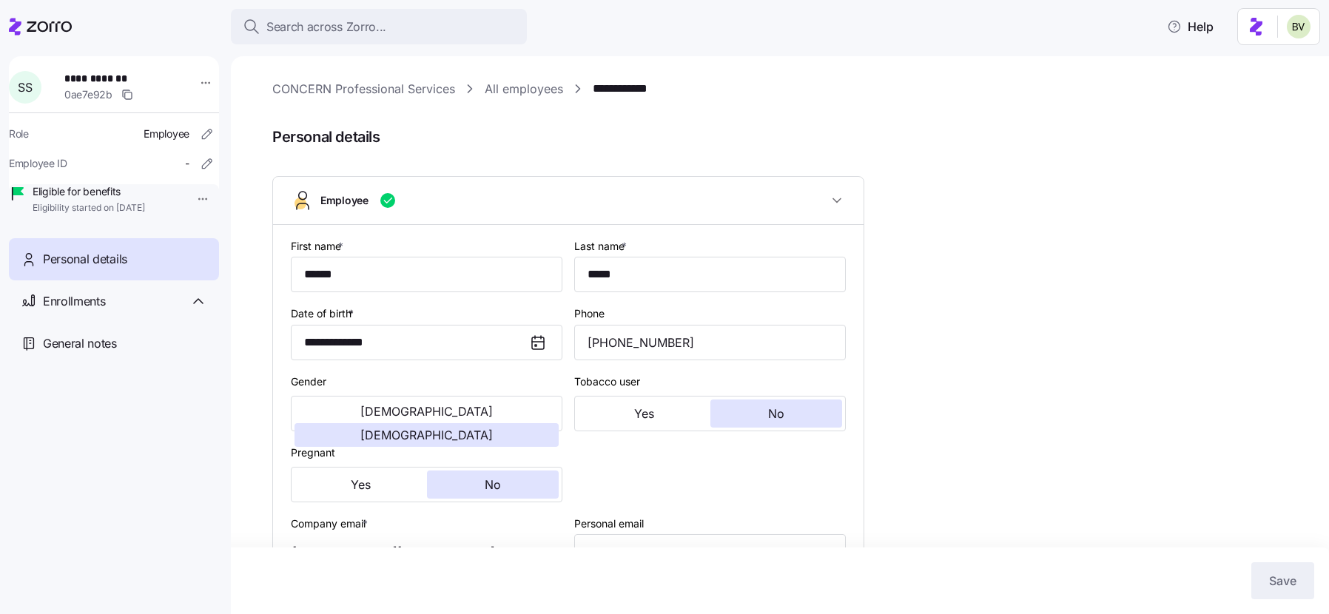
click at [522, 86] on link "All employees" at bounding box center [524, 89] width 78 height 18
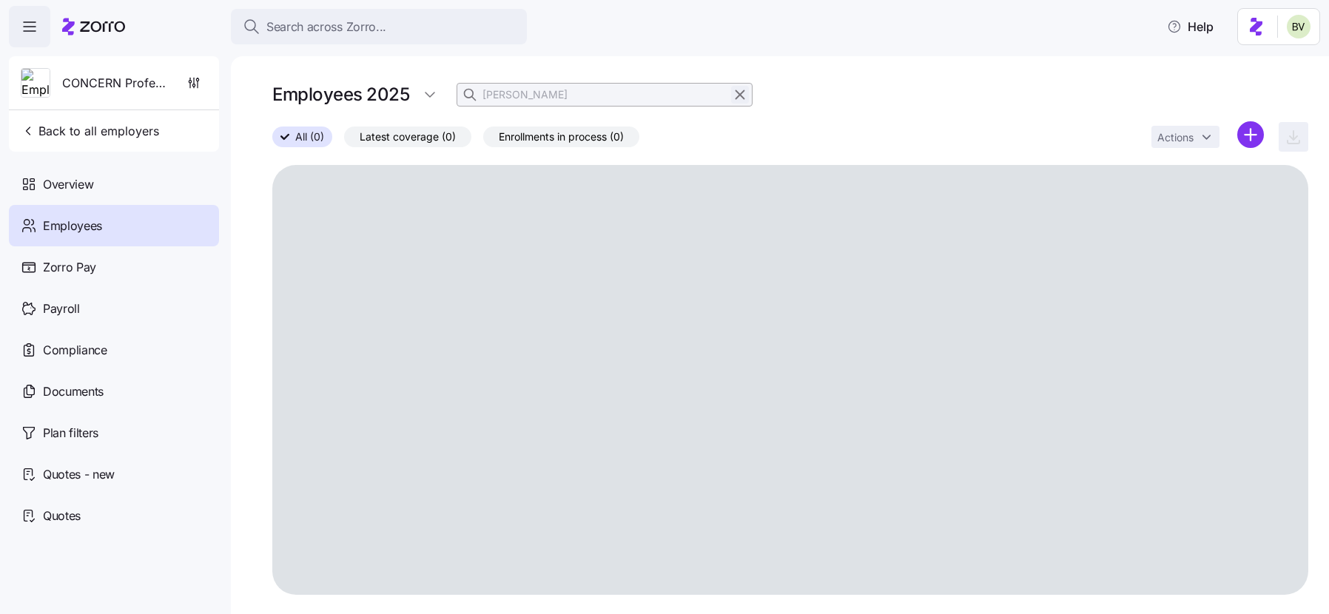
click at [731, 96] on button "button" at bounding box center [740, 95] width 18 height 18
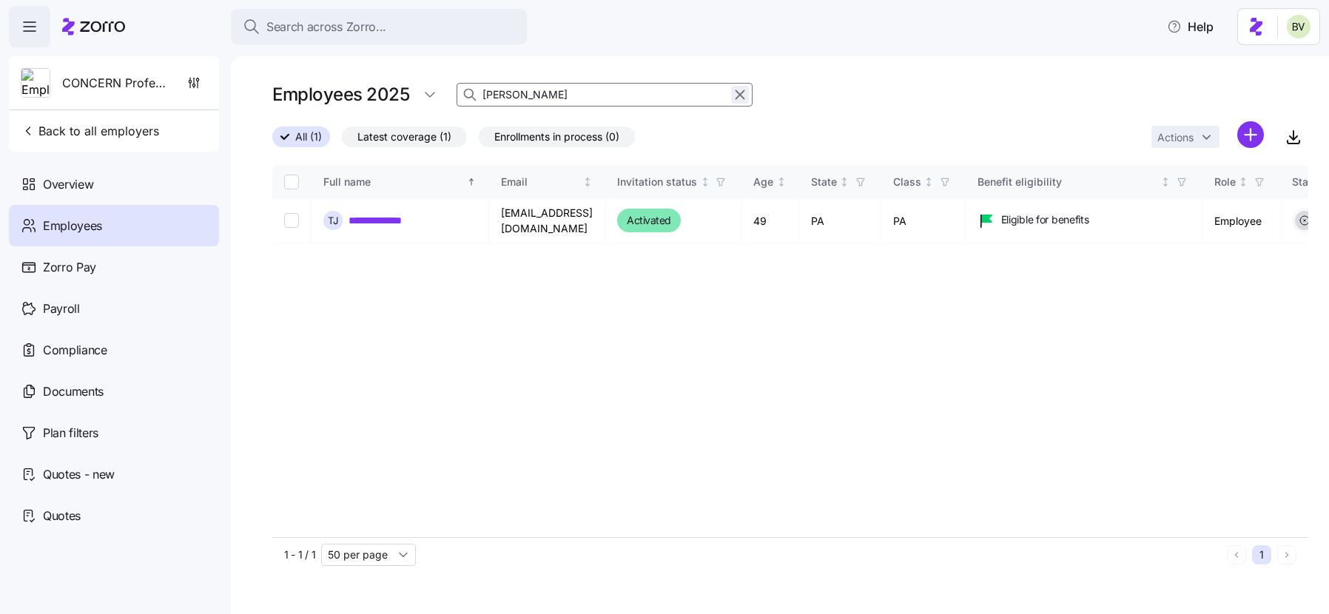
click at [737, 90] on icon "button" at bounding box center [740, 95] width 16 height 18
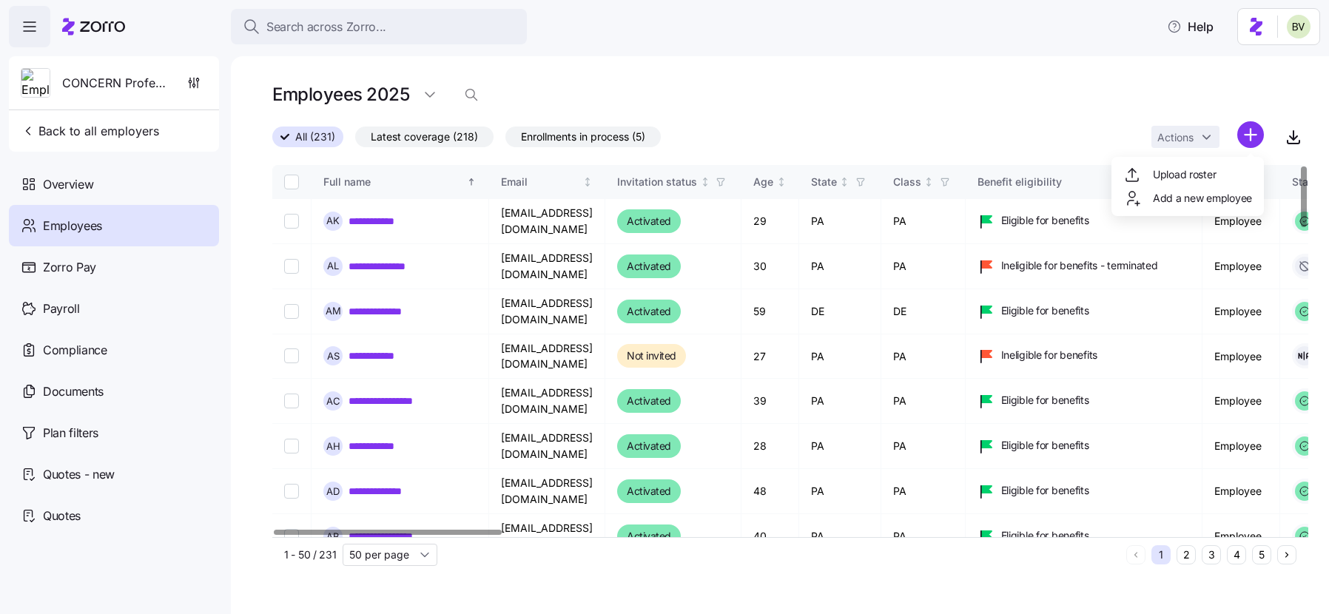
click at [1253, 134] on html "**********" at bounding box center [664, 302] width 1329 height 605
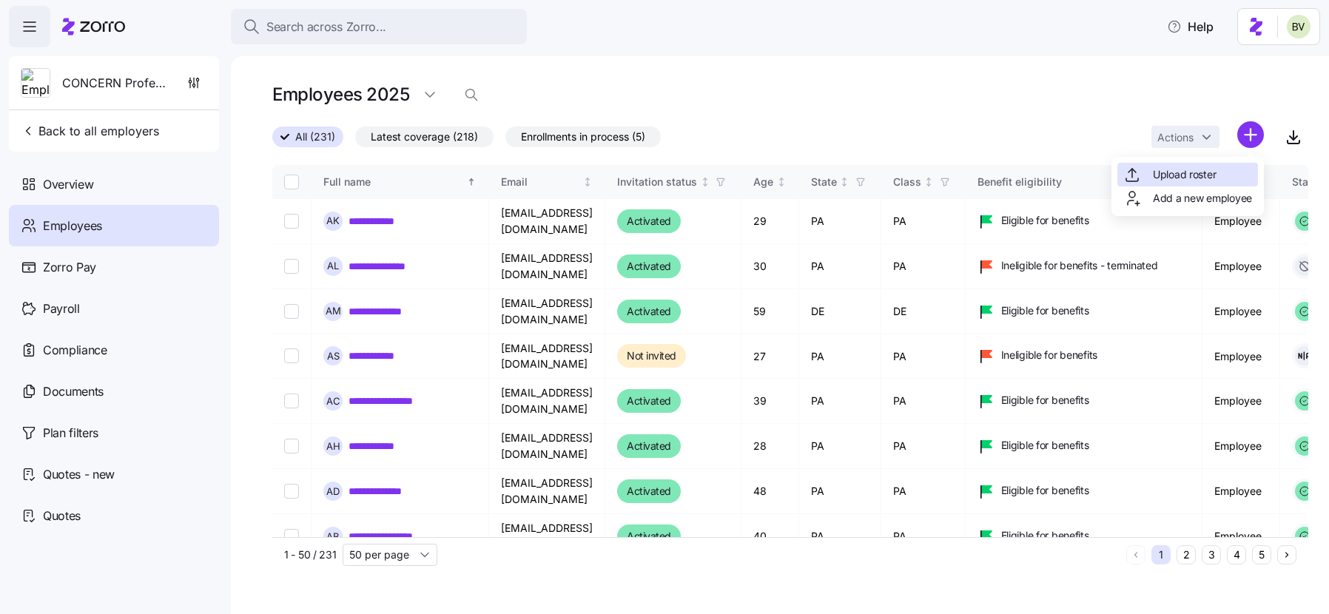
click at [1189, 172] on span "Upload roster" at bounding box center [1184, 174] width 63 height 15
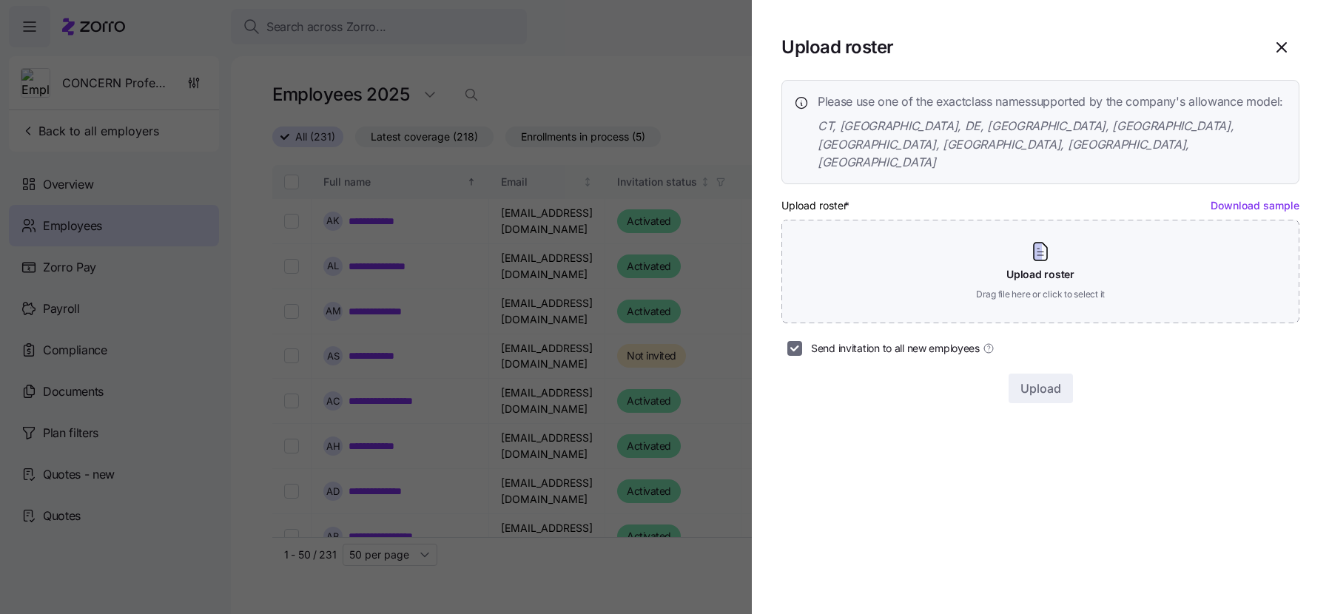
click at [794, 341] on input "Send invitation to all new employees" at bounding box center [794, 348] width 15 height 15
checkbox input "false"
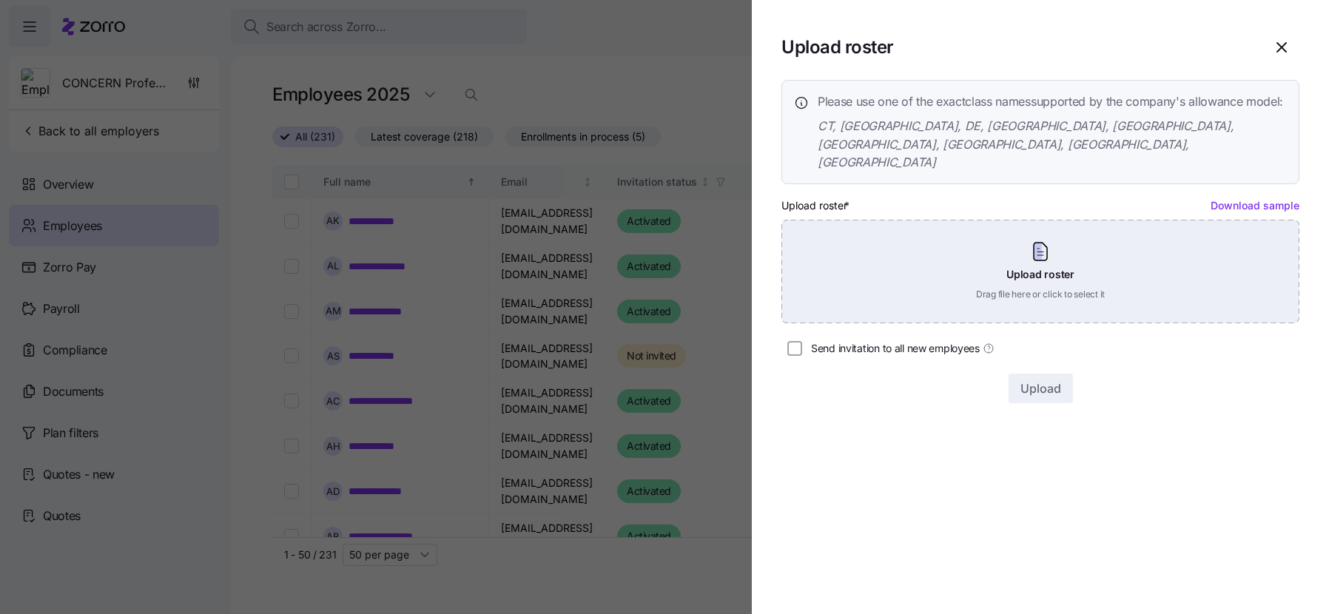
click at [1031, 273] on div "Upload roster Drag file here or click to select it" at bounding box center [1040, 272] width 518 height 104
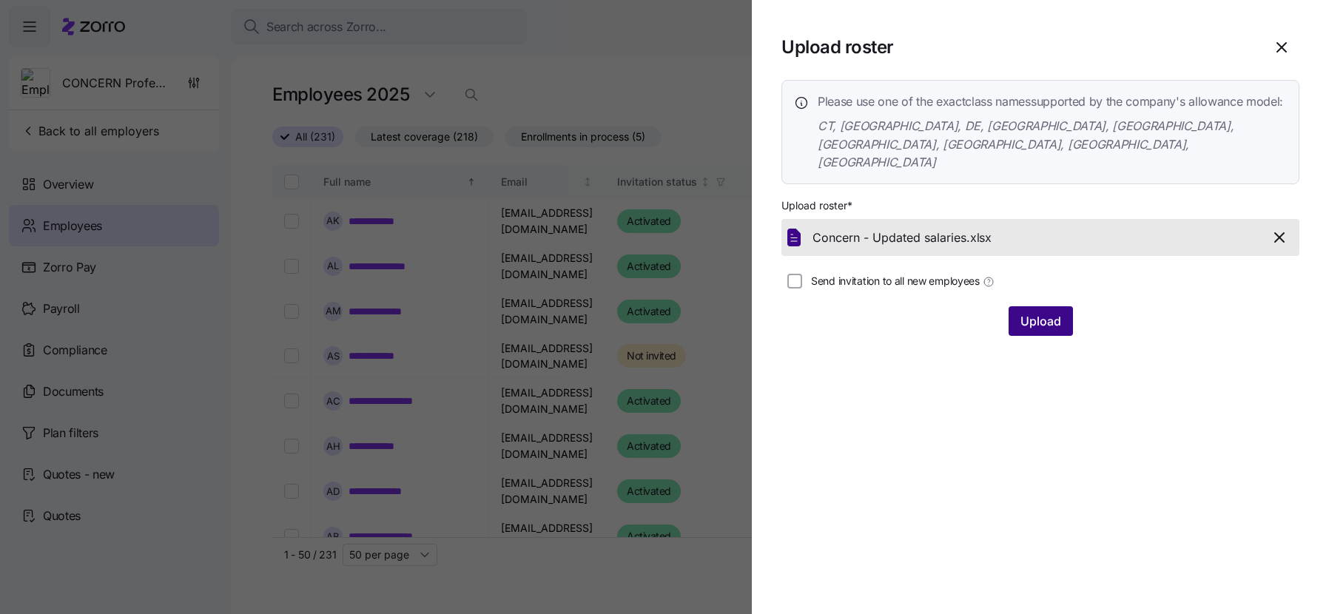
click at [1041, 312] on span "Upload" at bounding box center [1040, 321] width 41 height 18
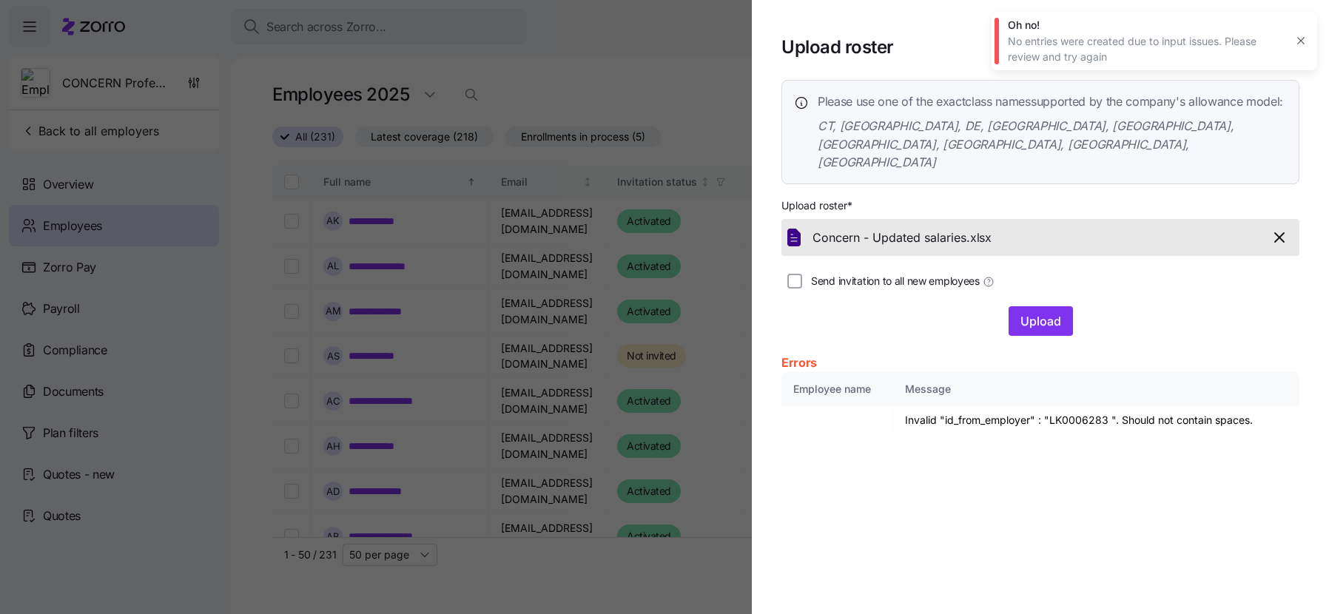
click at [1278, 229] on icon "button" at bounding box center [1279, 238] width 18 height 18
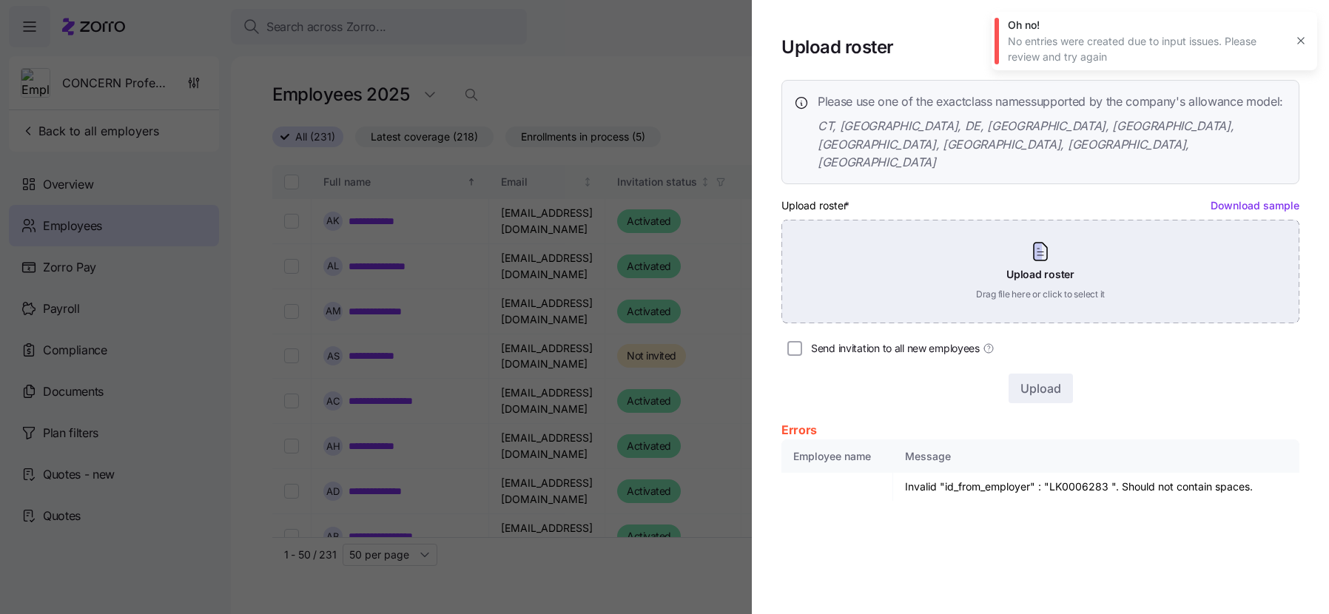
click at [1042, 232] on div "Upload roster Drag file here or click to select it" at bounding box center [1040, 272] width 518 height 104
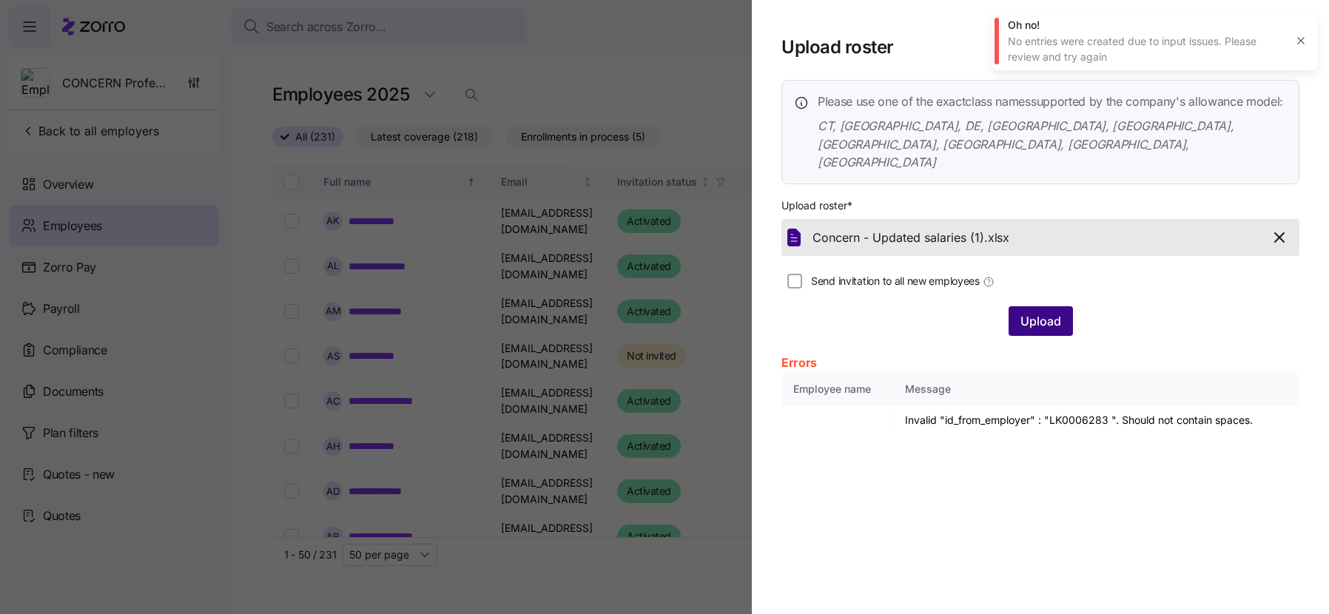
click at [1030, 312] on span "Upload" at bounding box center [1040, 321] width 41 height 18
click at [485, 89] on div at bounding box center [664, 307] width 1329 height 614
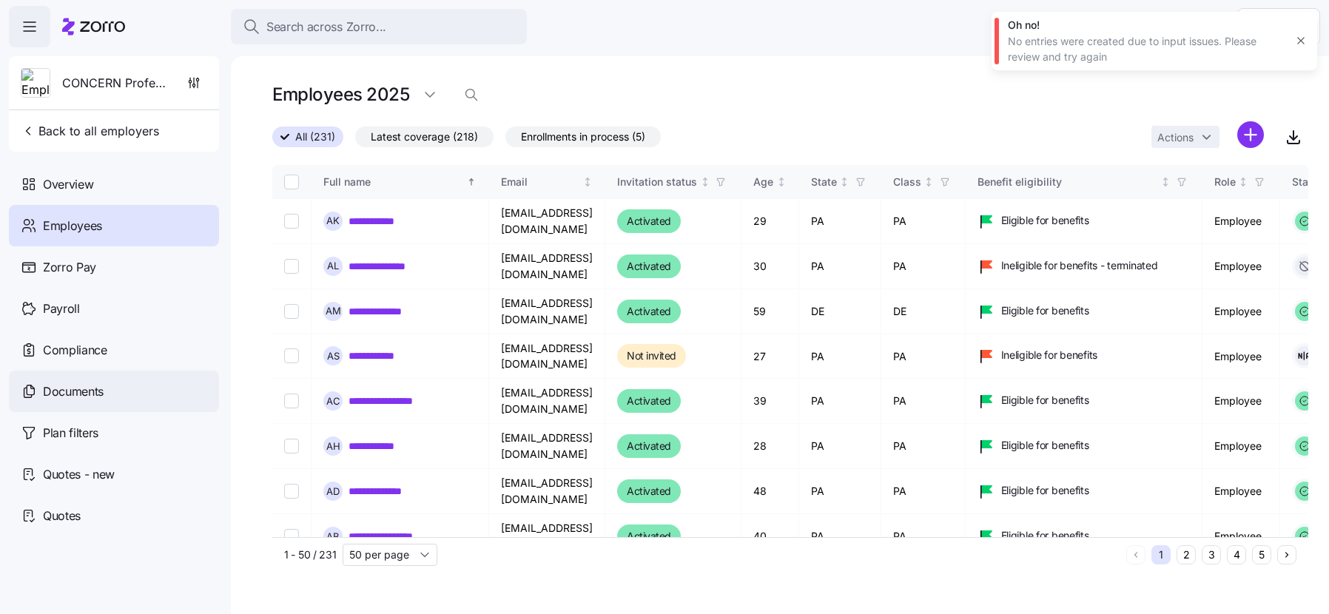
click at [101, 394] on span "Documents" at bounding box center [73, 391] width 61 height 18
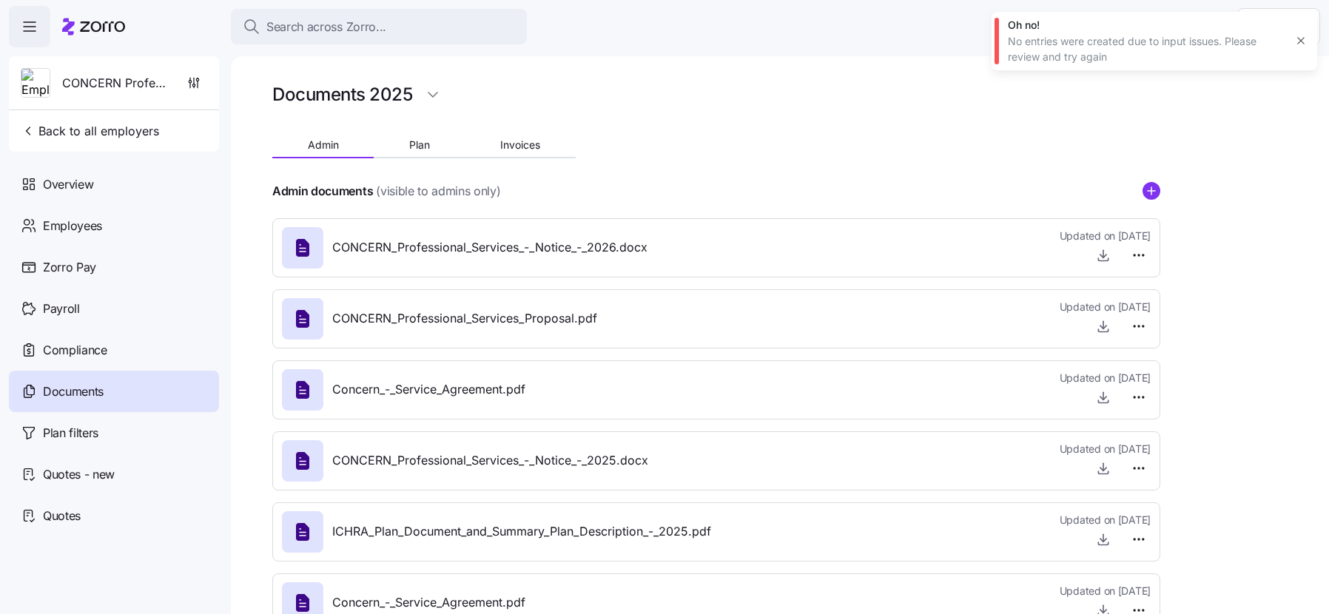
click at [411, 163] on div at bounding box center [716, 170] width 888 height 24
click at [415, 152] on button "Plan" at bounding box center [419, 145] width 91 height 22
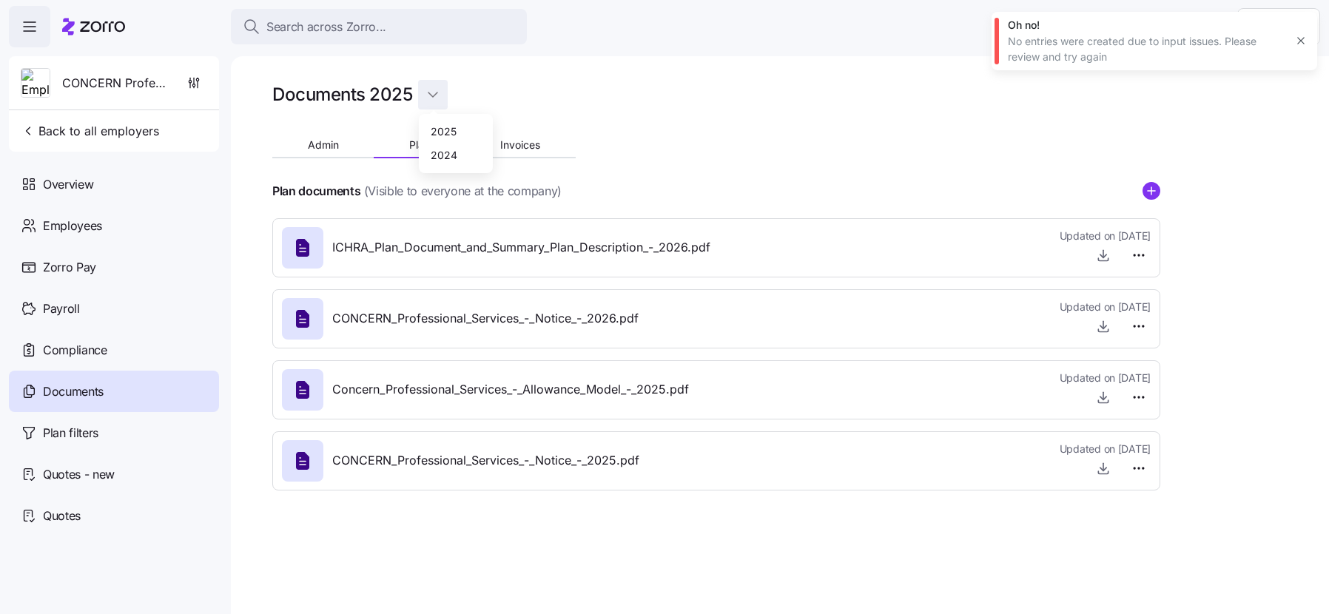
click at [422, 96] on html "Search across Zorro... Help CONCERN Professional Services Back to all employers…" at bounding box center [664, 302] width 1329 height 605
click at [494, 84] on html "Search across Zorro... Help CONCERN Professional Services Back to all employers…" at bounding box center [664, 302] width 1329 height 605
click at [443, 97] on html "Search across Zorro... Help CONCERN Professional Services Back to all employers…" at bounding box center [664, 302] width 1329 height 605
click at [84, 437] on span "Plan filters" at bounding box center [70, 433] width 55 height 18
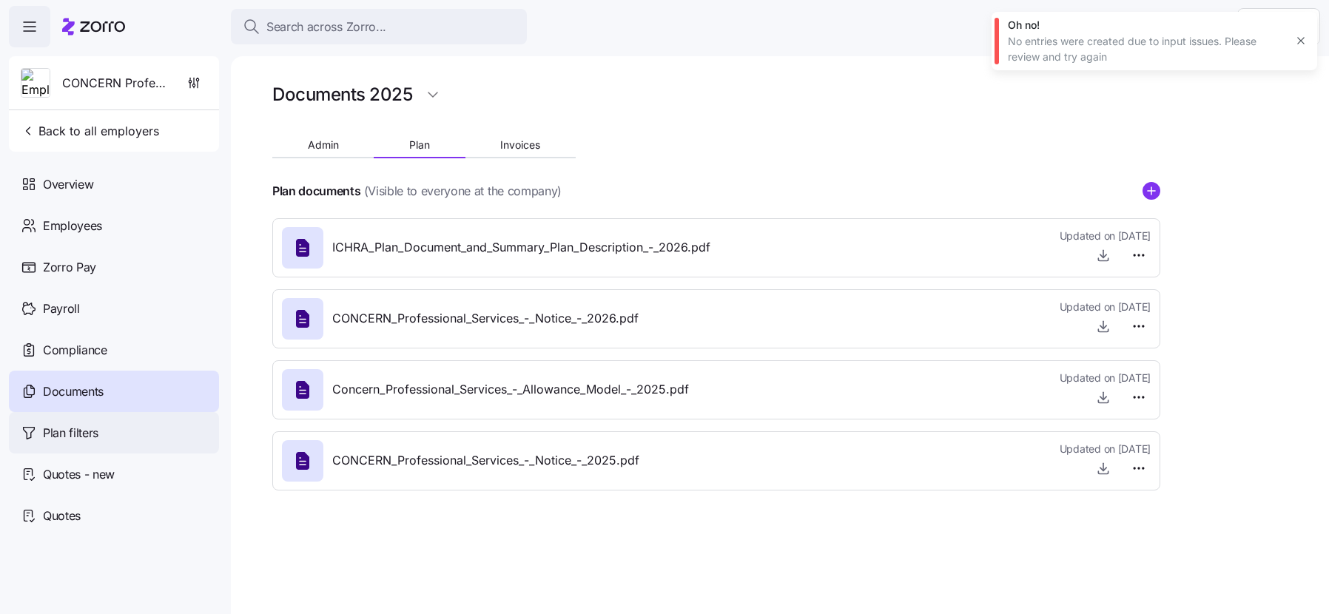
click at [84, 437] on span "Plan filters" at bounding box center [70, 433] width 55 height 18
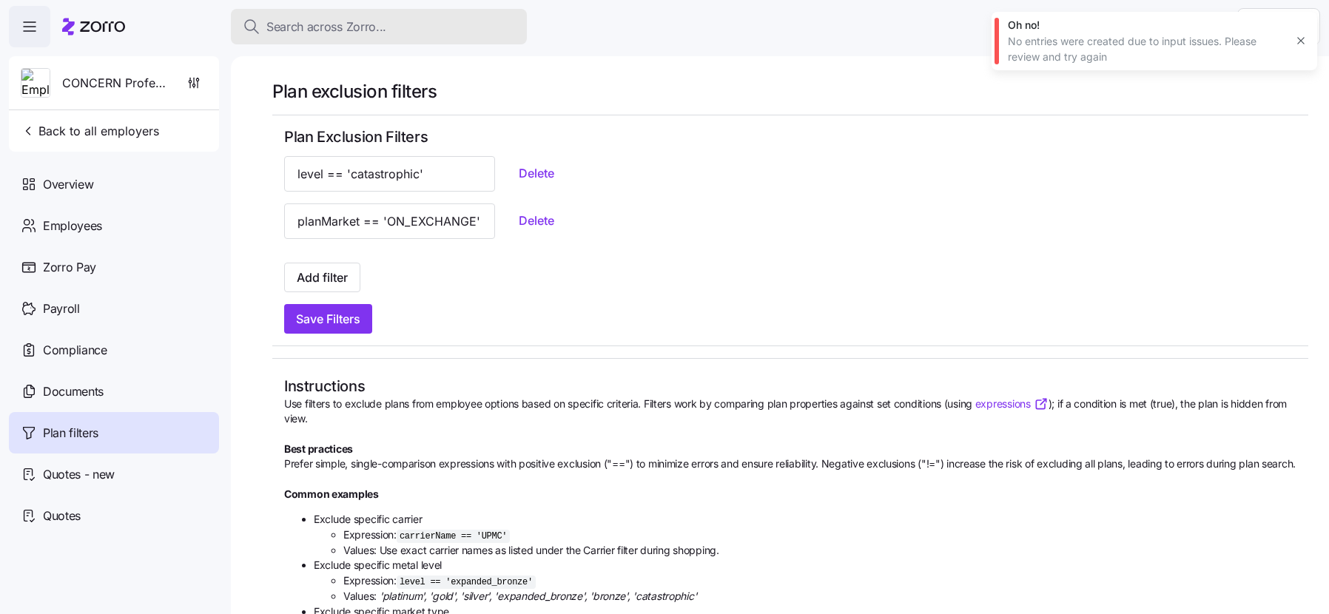
click at [338, 36] on button "Search across Zorro..." at bounding box center [379, 27] width 296 height 36
click at [338, 36] on body "Search across Zorro... Help CONCERN Professional Services Back to all employers…" at bounding box center [664, 302] width 1329 height 605
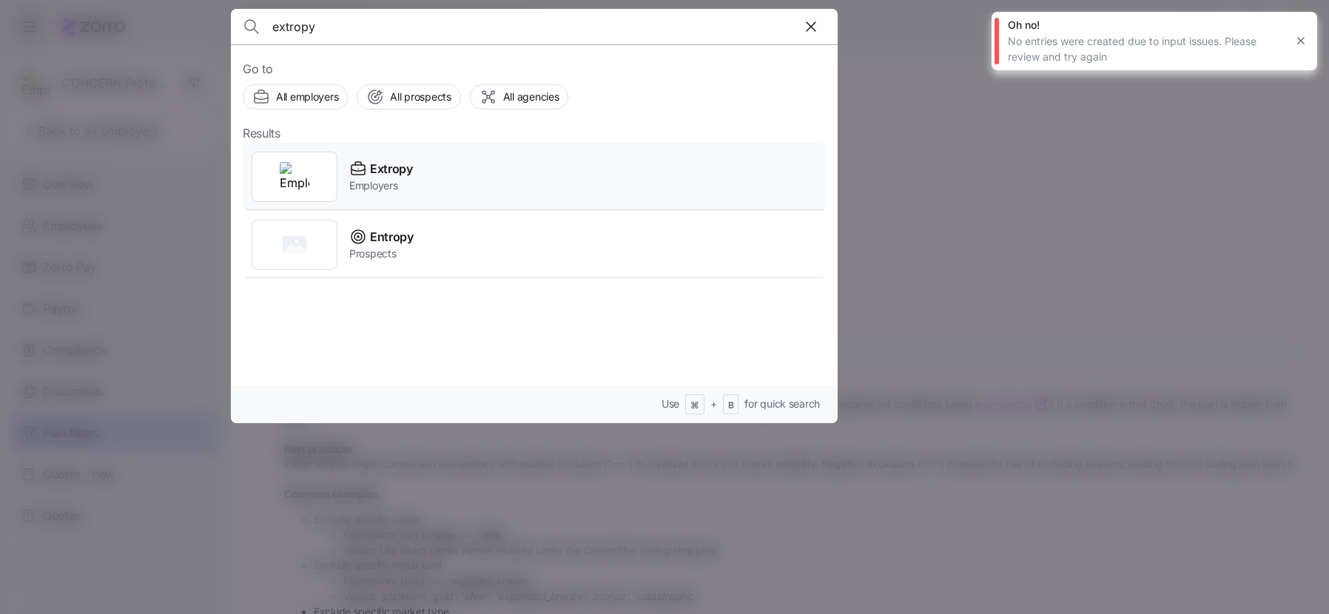
type input "extropy"
click at [292, 162] on img at bounding box center [295, 177] width 30 height 30
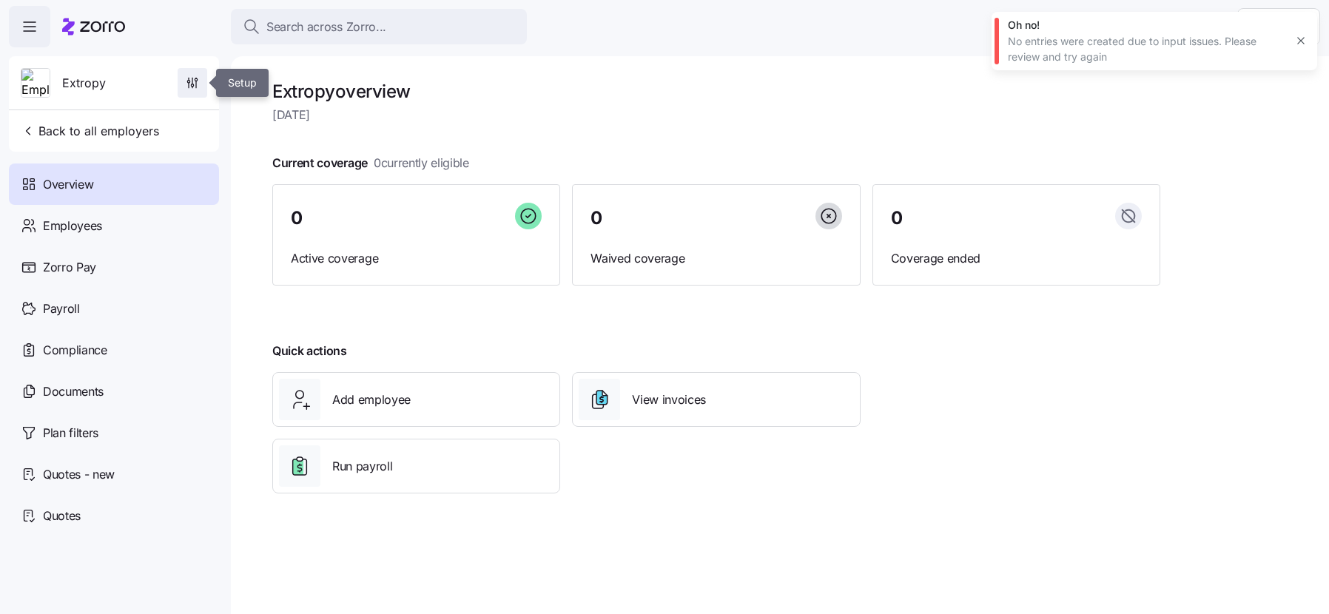
click at [186, 85] on icon "button" at bounding box center [192, 82] width 15 height 15
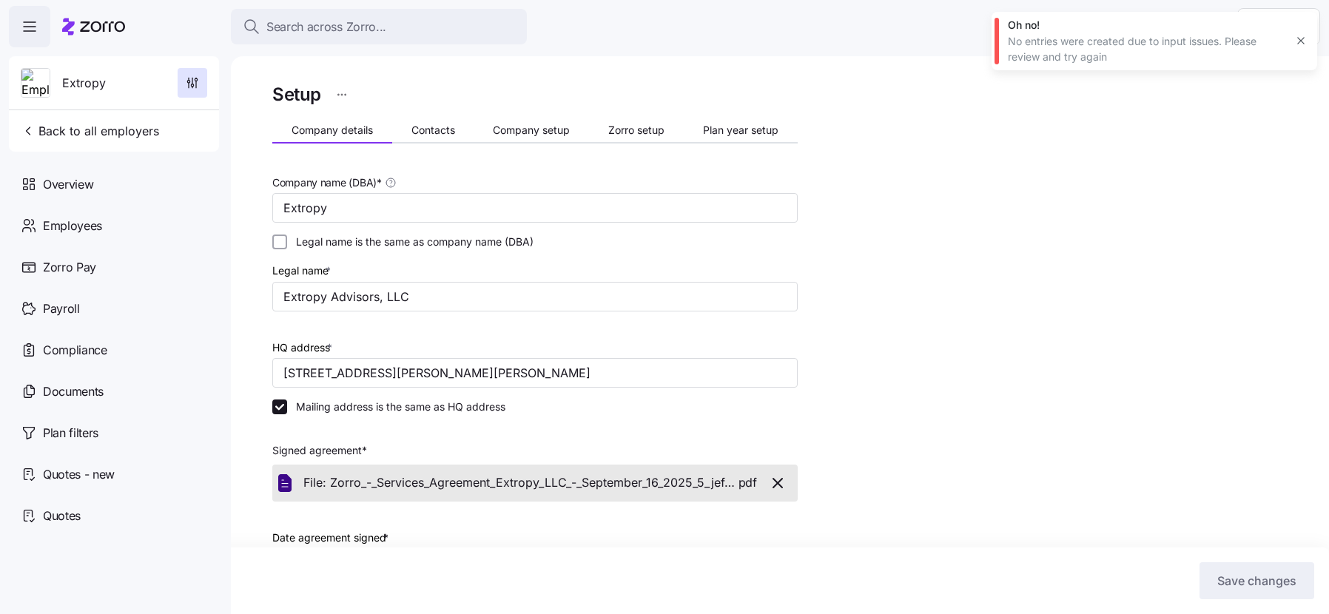
click at [1295, 44] on icon "button" at bounding box center [1301, 41] width 12 height 12
click at [543, 127] on span "Company setup" at bounding box center [531, 130] width 77 height 10
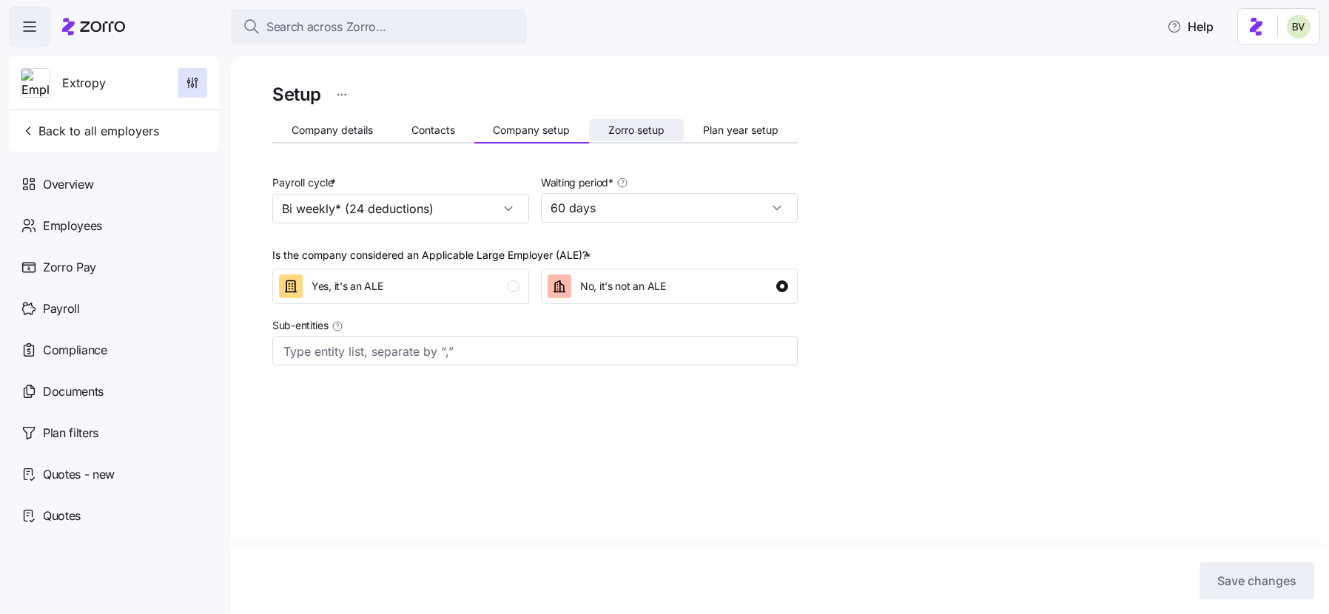
click at [619, 125] on span "Zorro setup" at bounding box center [636, 130] width 56 height 10
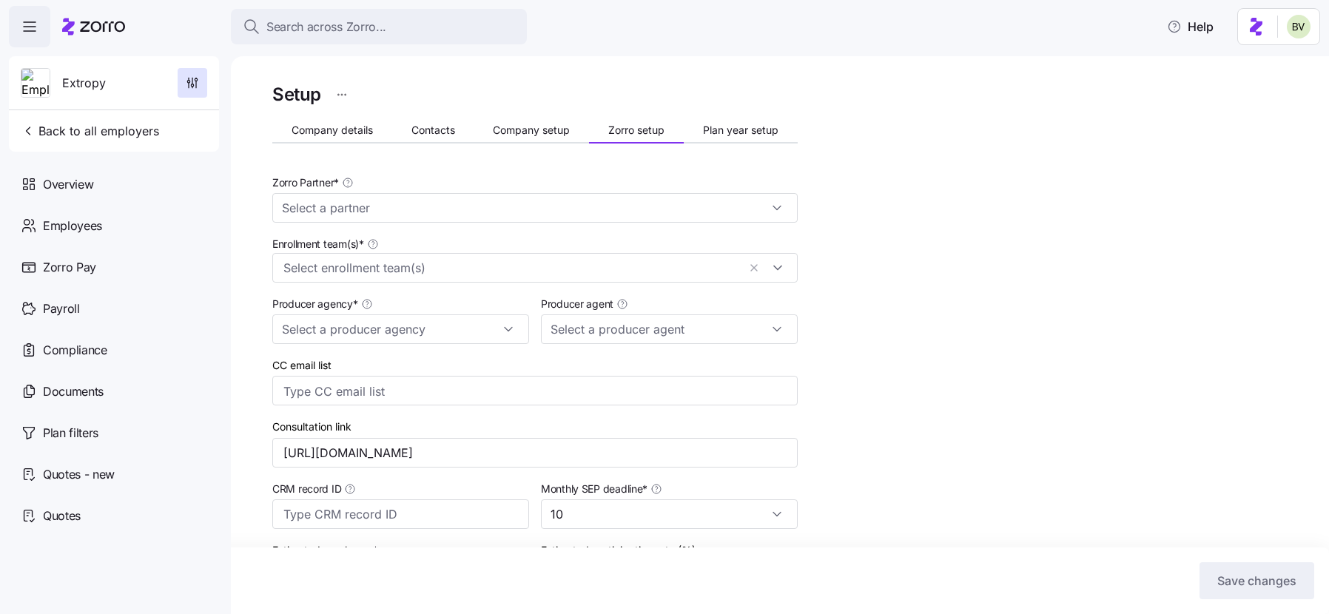
type input "Zorro"
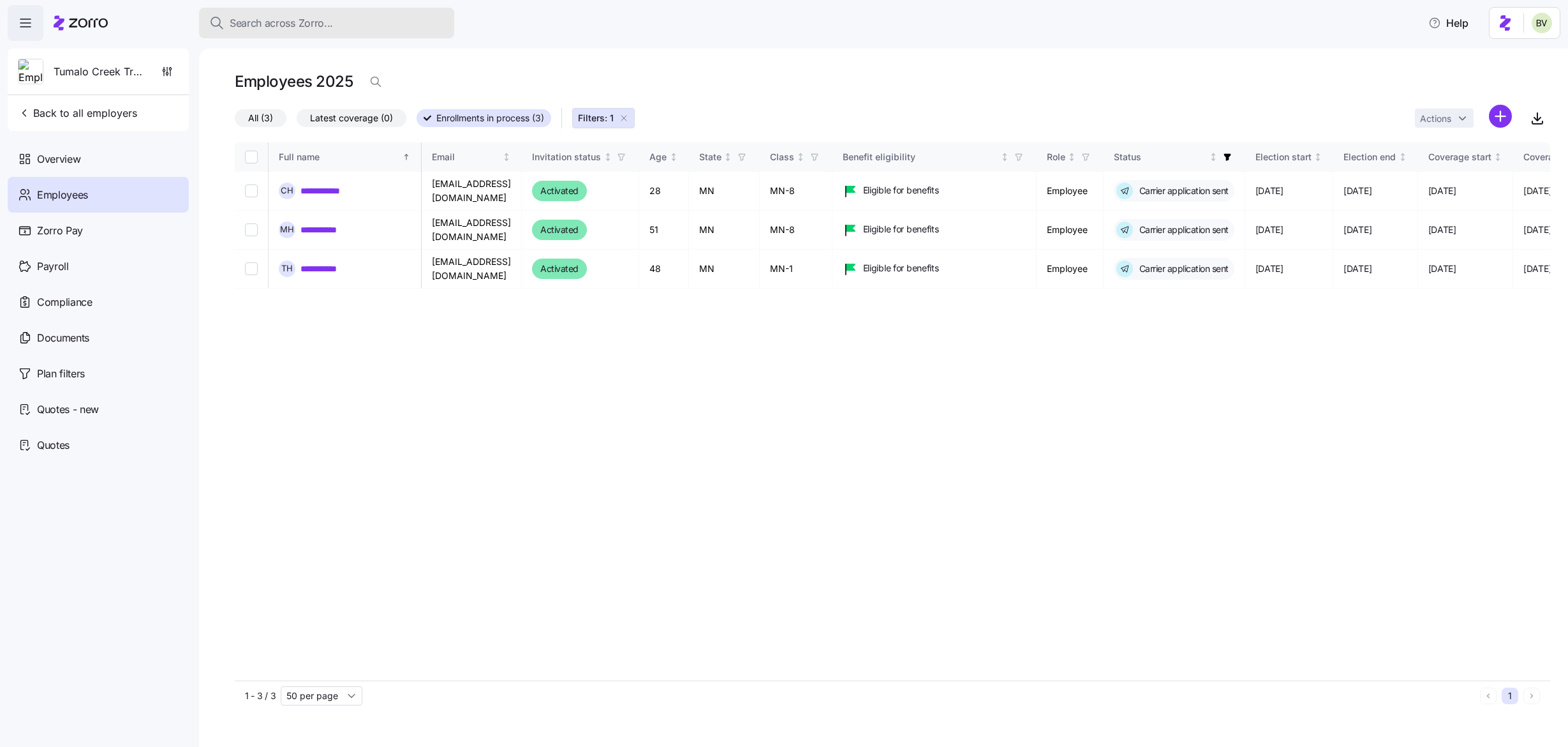
scroll to position [0, 1790]
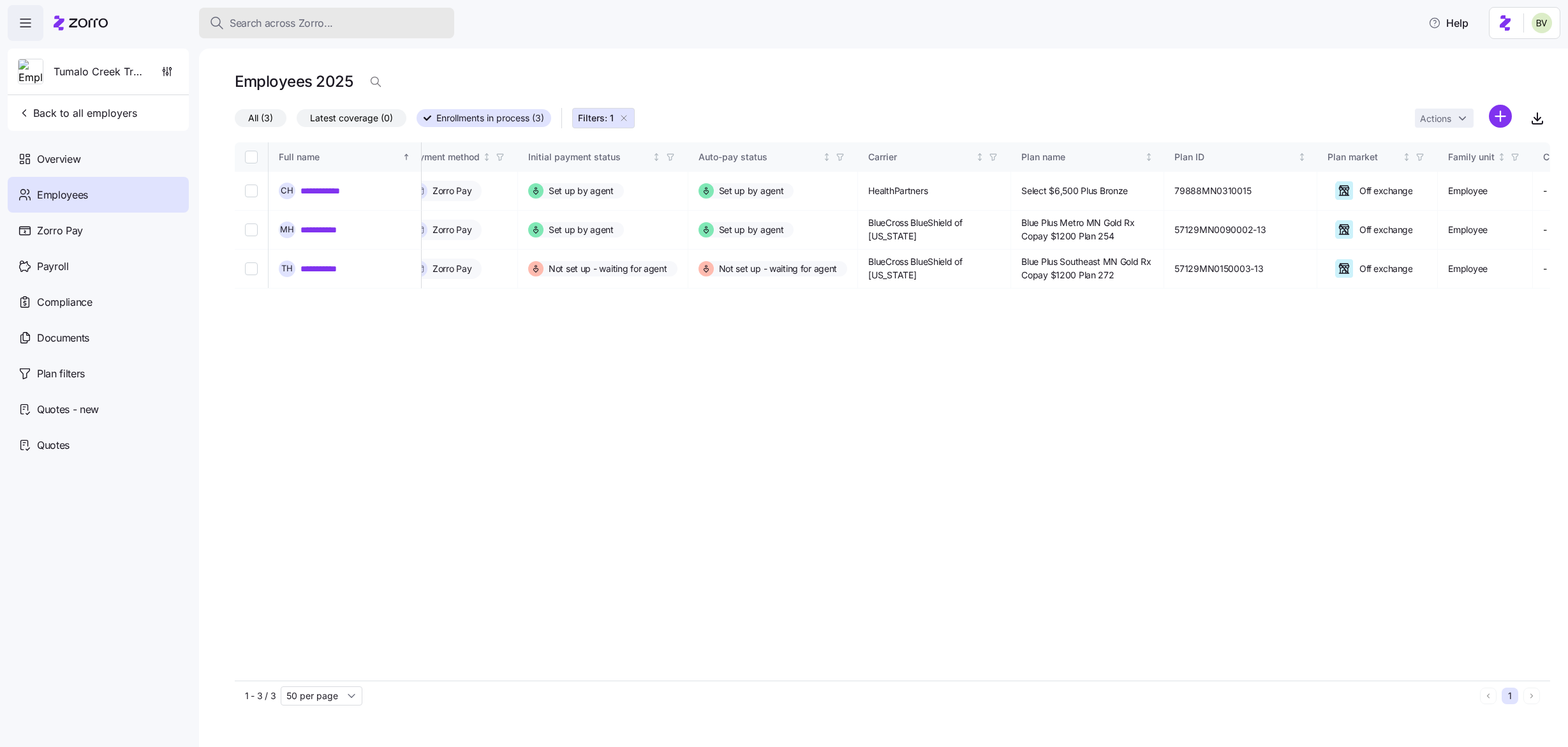
click at [342, 30] on div "Search across Zorro..." at bounding box center [327, 23] width 235 height 16
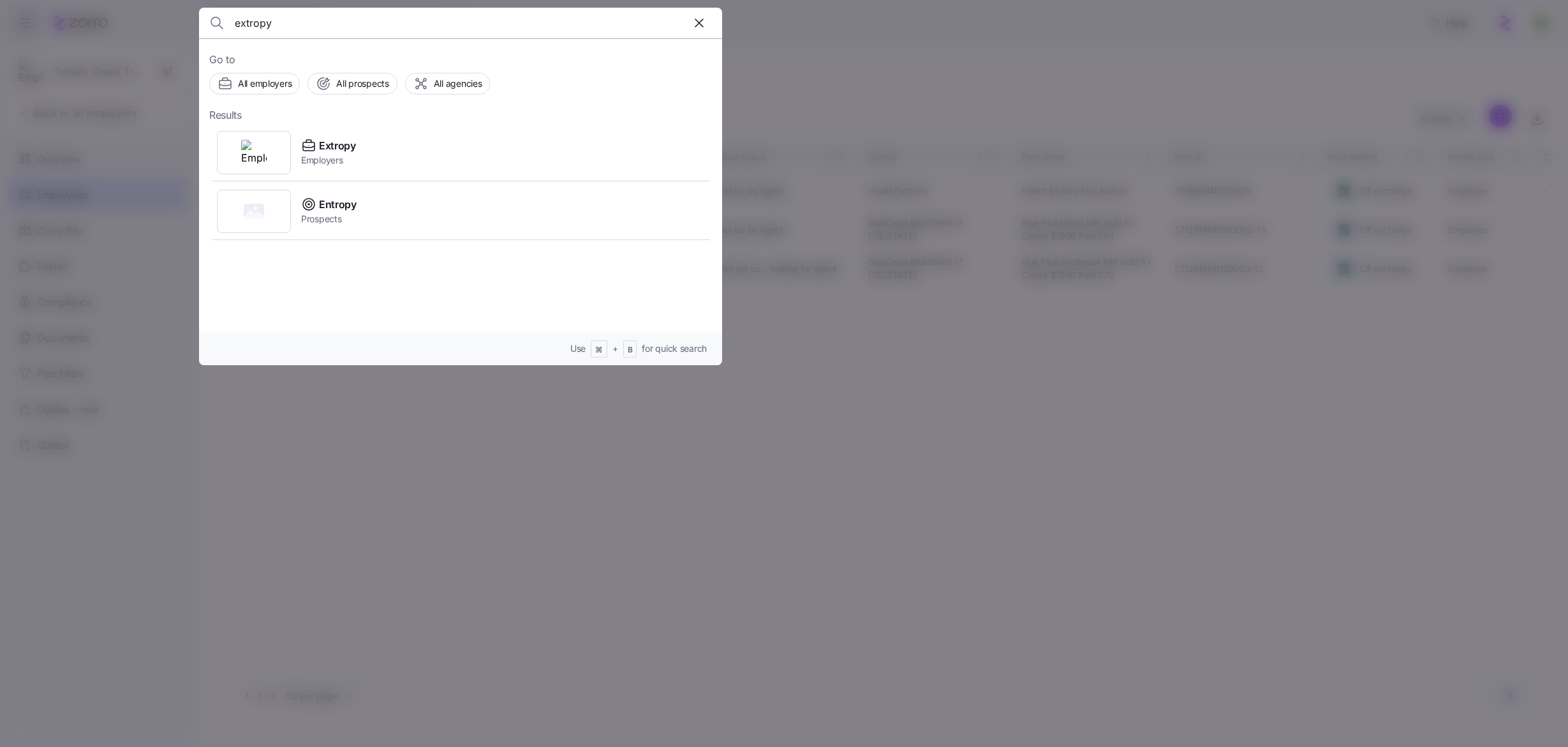
type input "extropy"
click at [278, 143] on div at bounding box center [254, 153] width 74 height 43
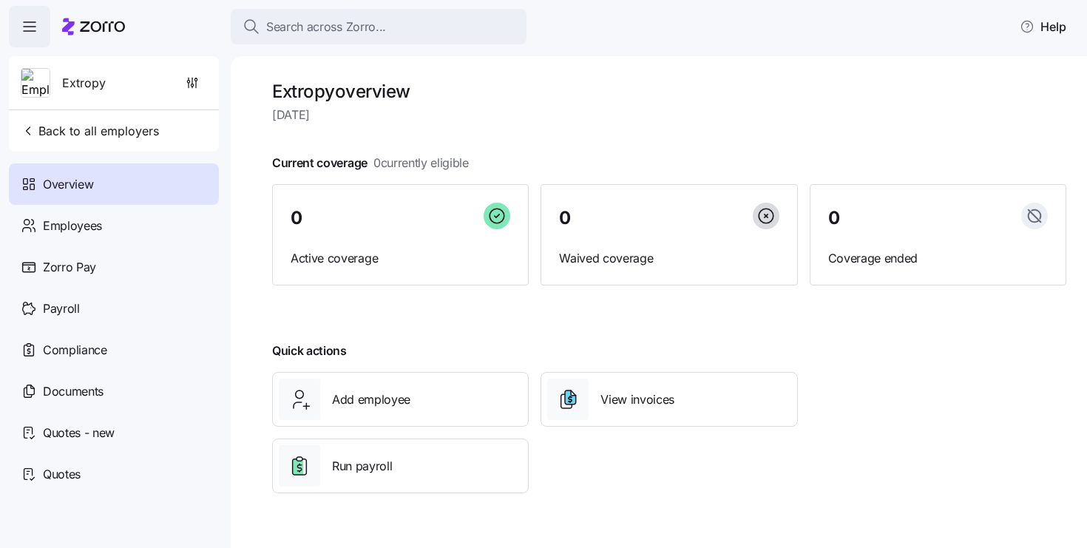
click at [363, 21] on span "Search across Zorro..." at bounding box center [326, 27] width 120 height 18
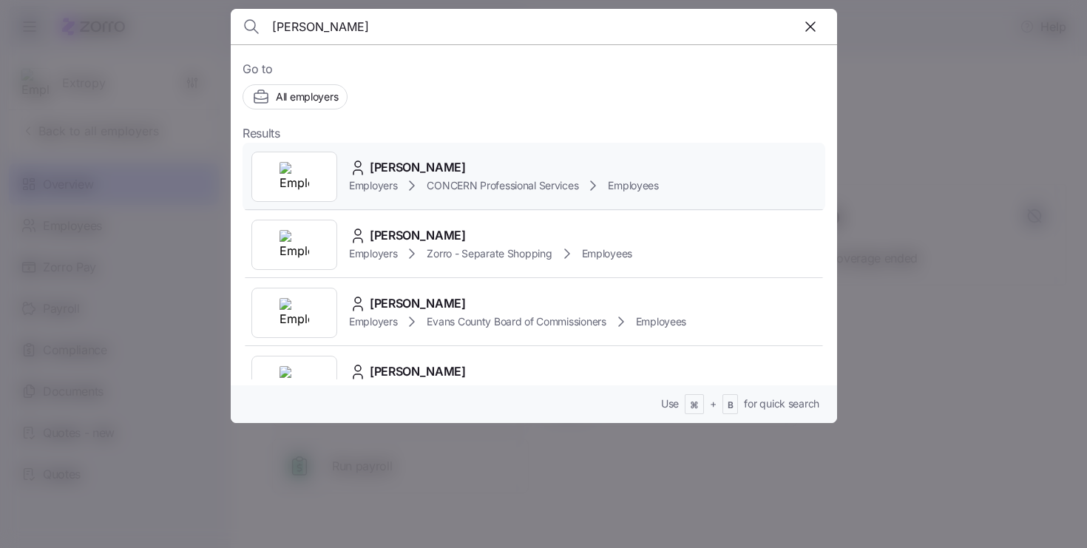
type input "glen miller"
click at [310, 173] on div at bounding box center [295, 177] width 86 height 50
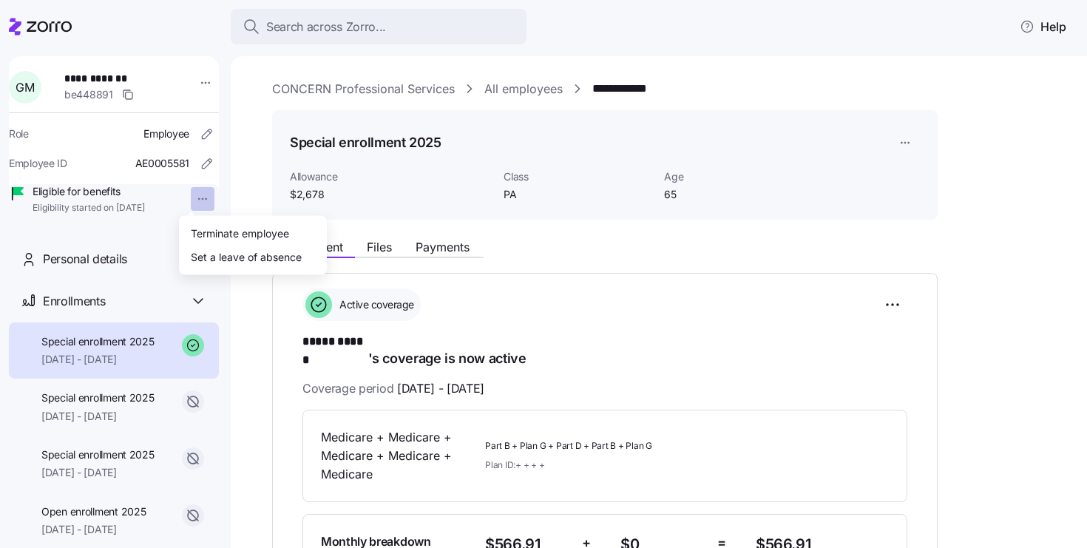
click at [195, 197] on html "**********" at bounding box center [543, 269] width 1087 height 539
click at [250, 230] on div "Terminate employee" at bounding box center [240, 233] width 98 height 16
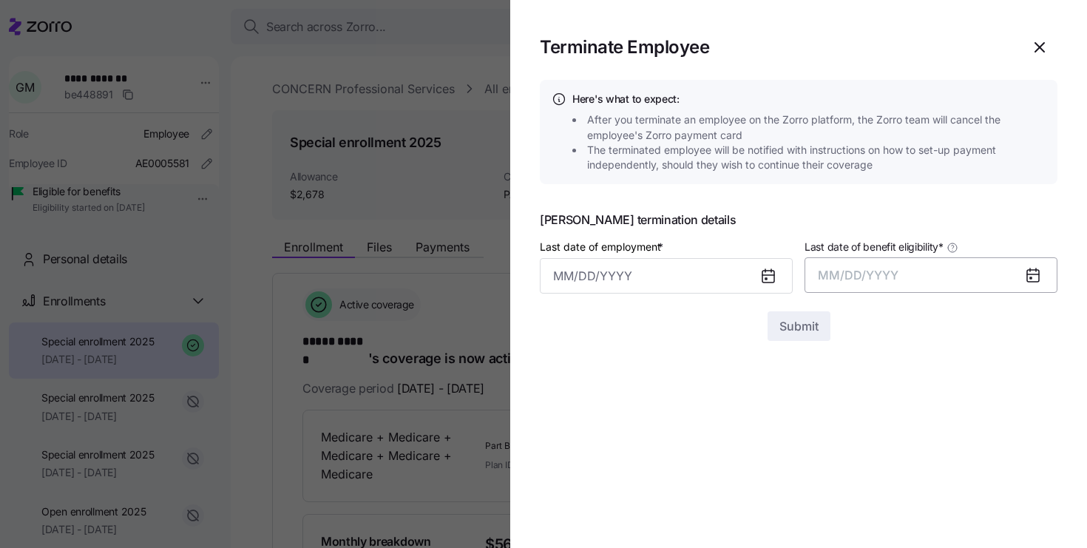
click at [975, 271] on button "MM/DD/YYYY" at bounding box center [931, 275] width 253 height 36
click at [868, 466] on button "Oct" at bounding box center [859, 477] width 84 height 36
click at [747, 282] on input "Last date of employment *" at bounding box center [666, 276] width 253 height 36
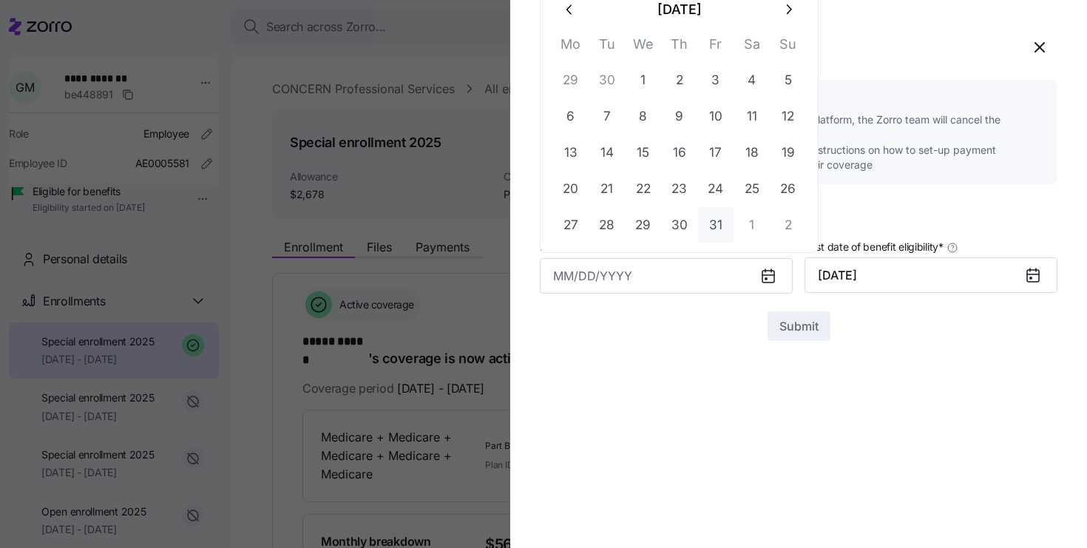
click at [722, 224] on button "31" at bounding box center [716, 225] width 36 height 36
type input "October 31, 2025"
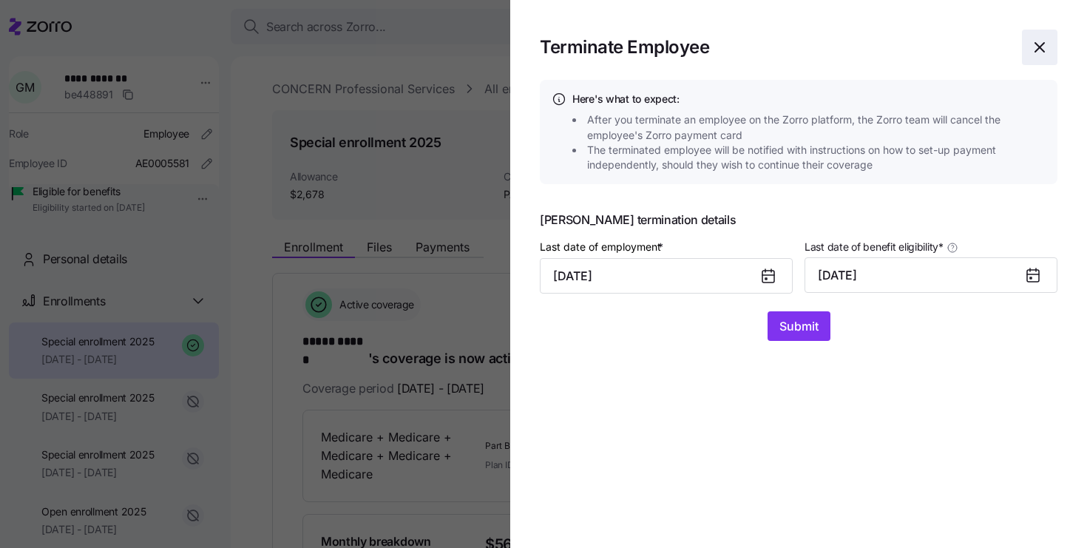
click at [1032, 49] on icon "button" at bounding box center [1040, 47] width 18 height 18
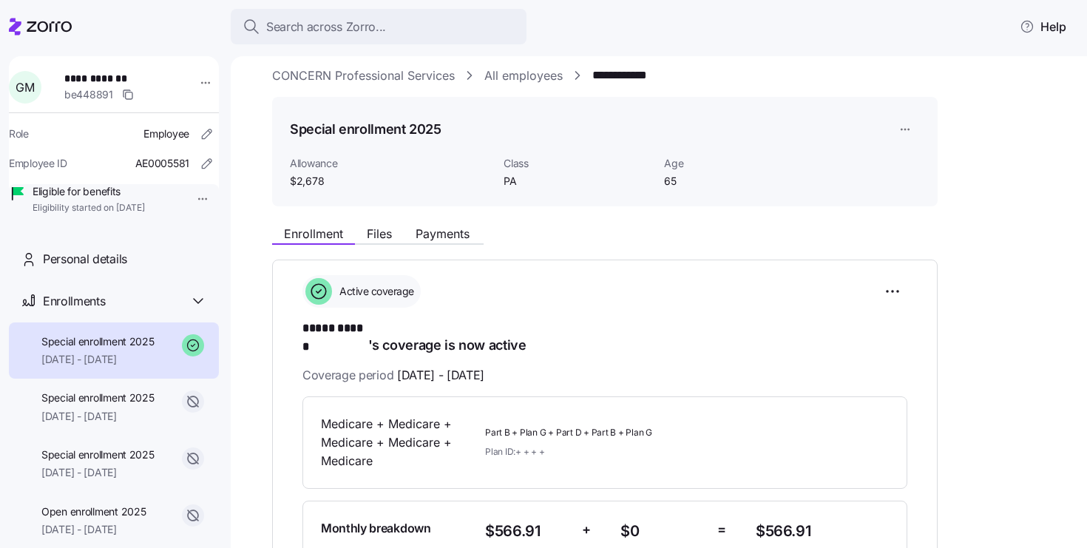
scroll to position [16, 0]
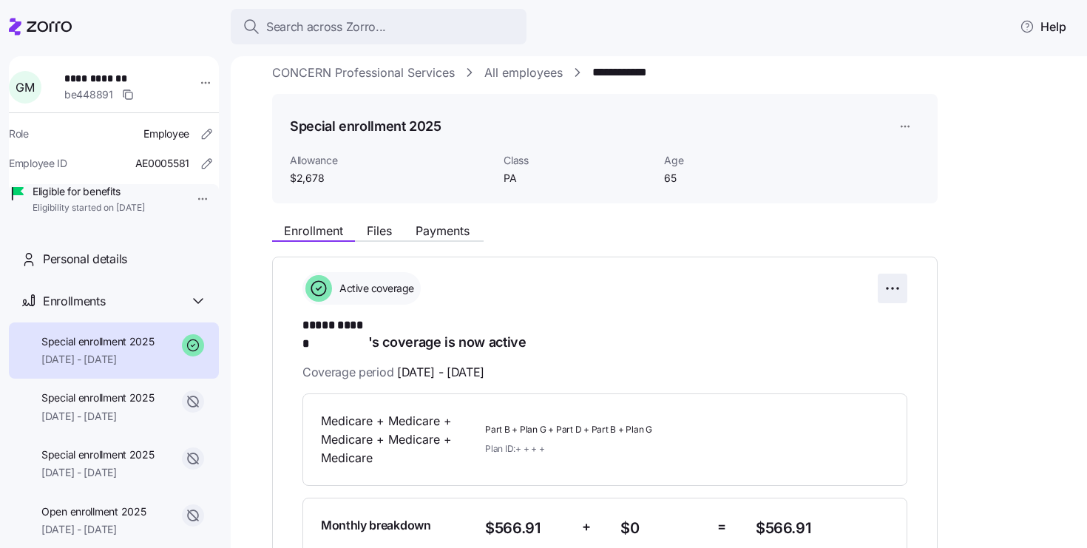
click at [900, 294] on html "**********" at bounding box center [543, 269] width 1087 height 539
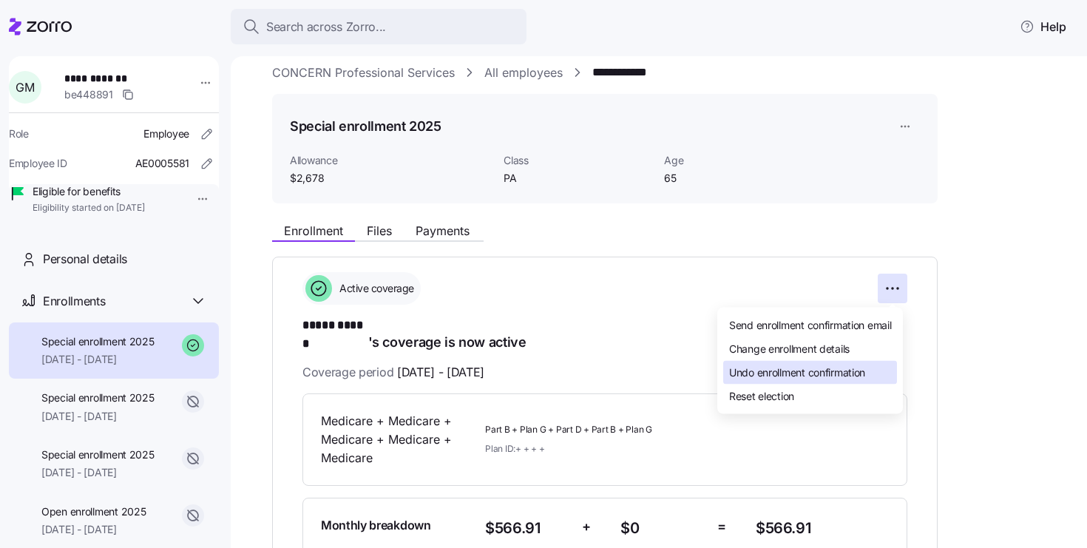
click at [871, 364] on div "Undo enrollment confirmation" at bounding box center [810, 373] width 174 height 24
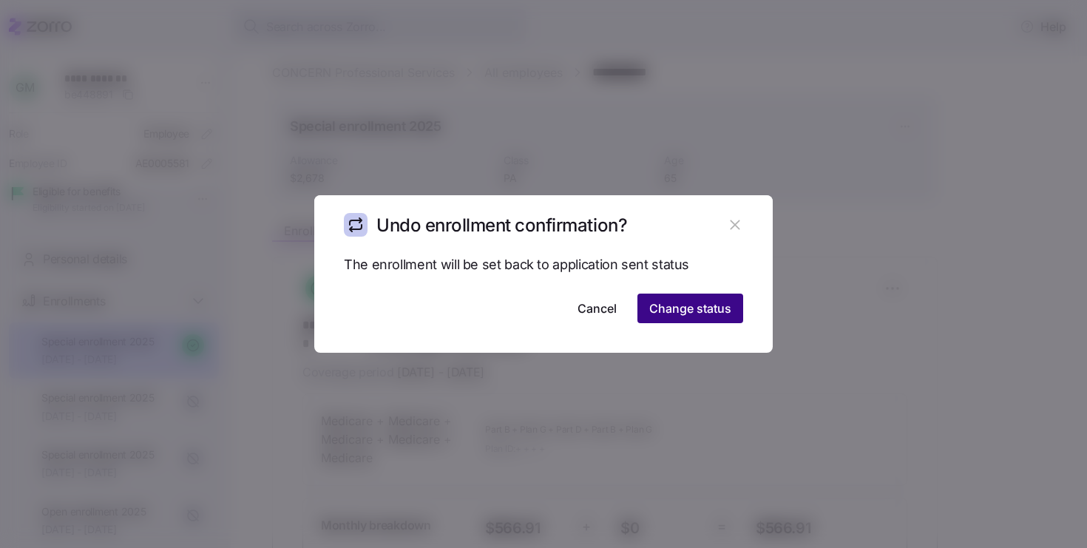
click at [721, 319] on button "Change status" at bounding box center [691, 309] width 106 height 30
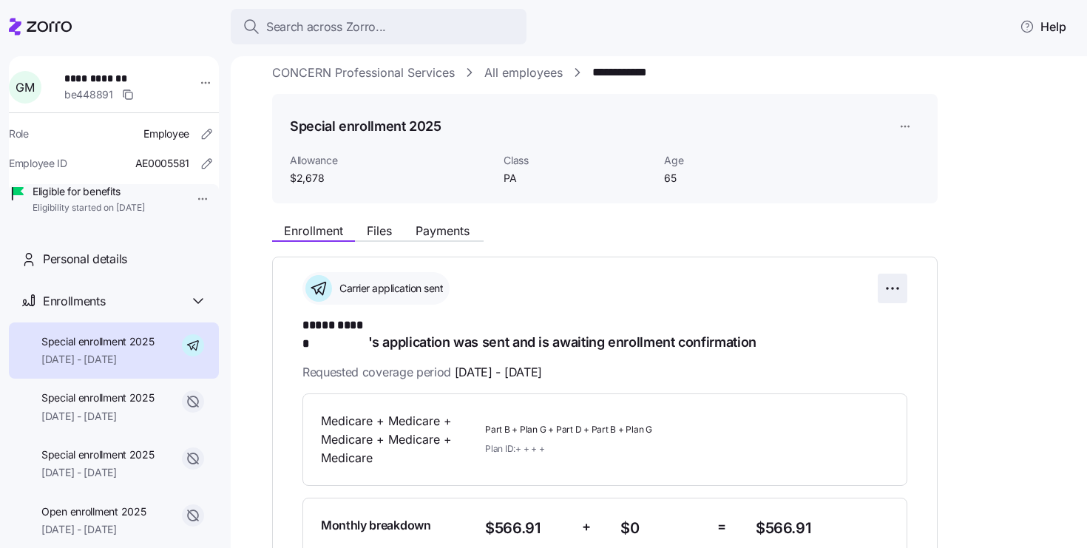
click at [878, 282] on html "**********" at bounding box center [543, 269] width 1087 height 539
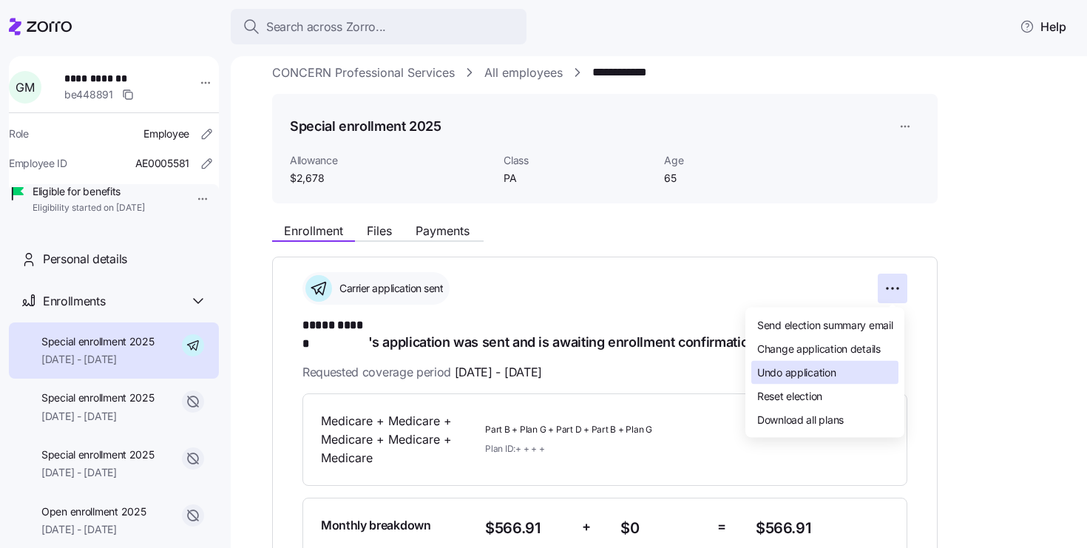
click at [845, 361] on div "Undo application" at bounding box center [825, 373] width 147 height 24
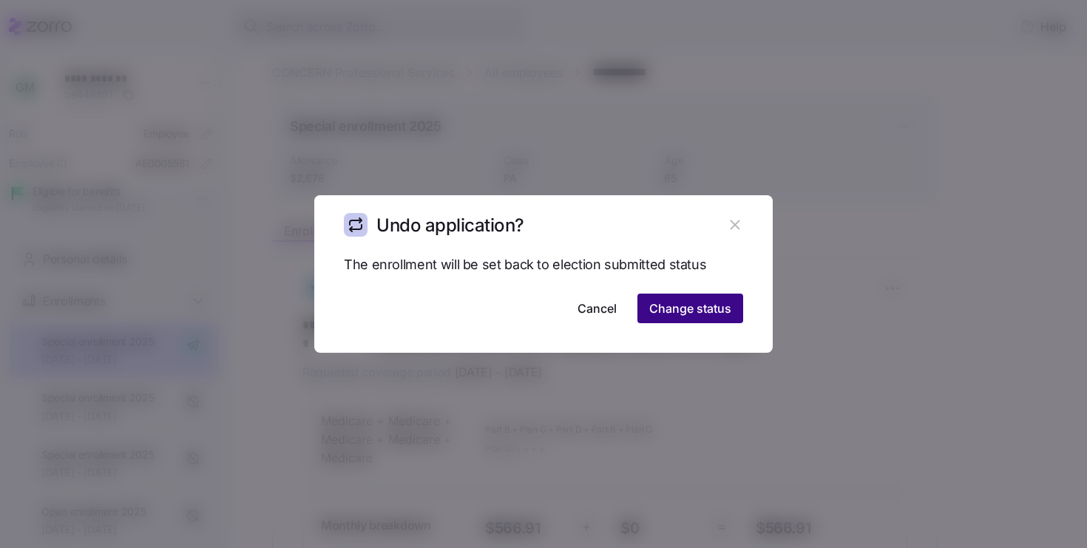
click at [709, 307] on span "Change status" at bounding box center [691, 309] width 82 height 18
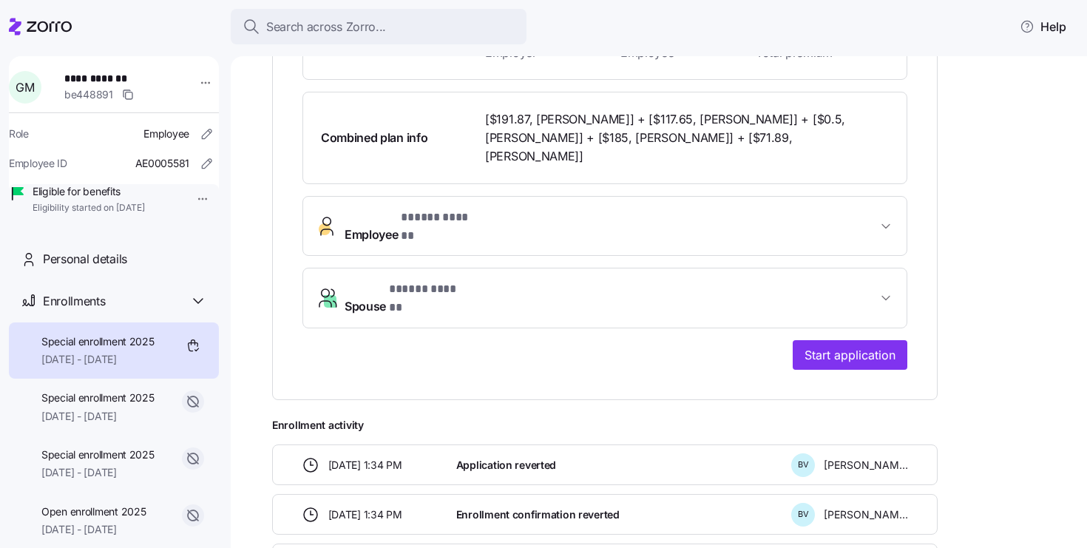
scroll to position [558, 0]
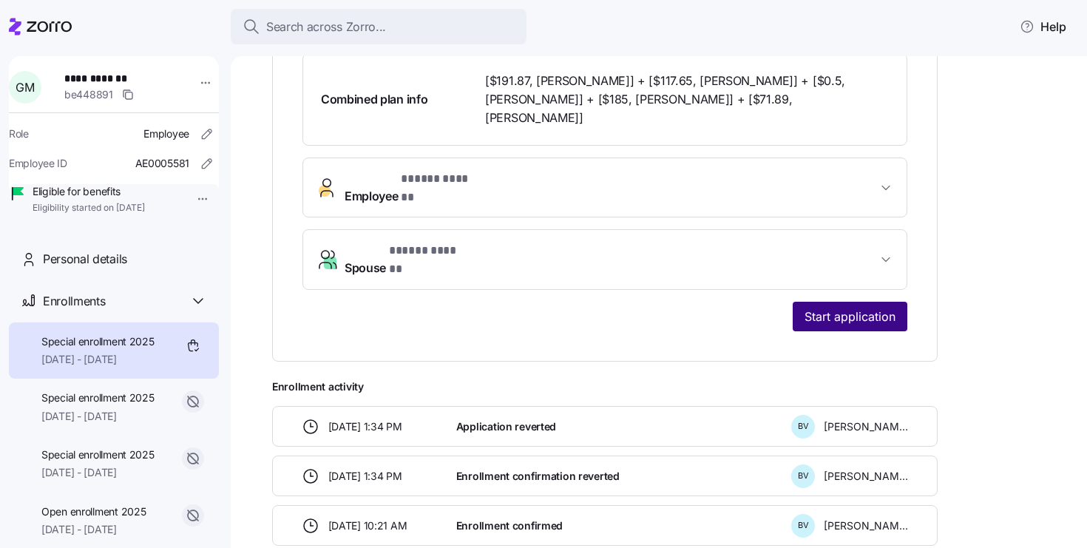
click at [820, 308] on span "Start application" at bounding box center [850, 317] width 91 height 18
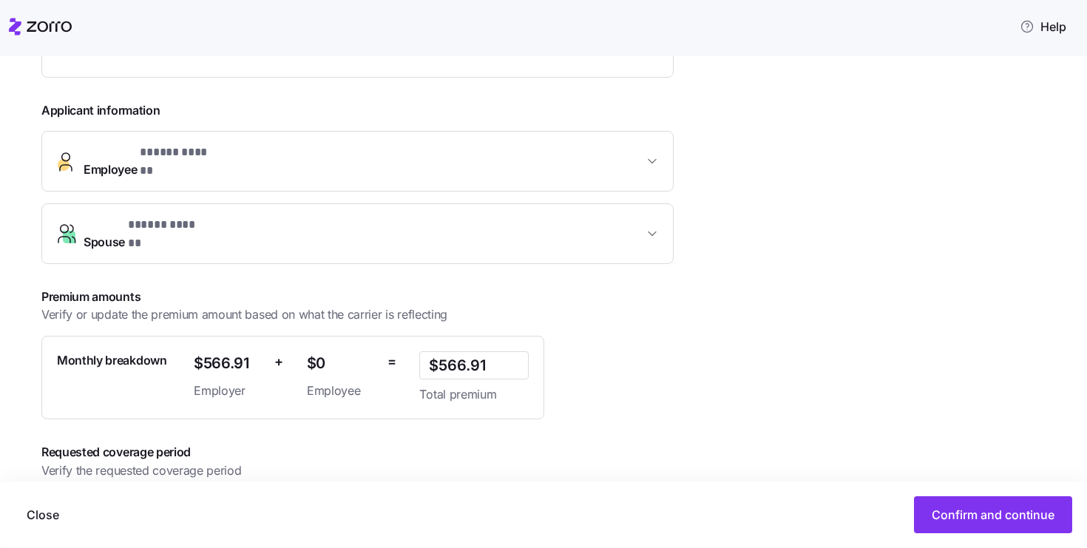
scroll to position [448, 0]
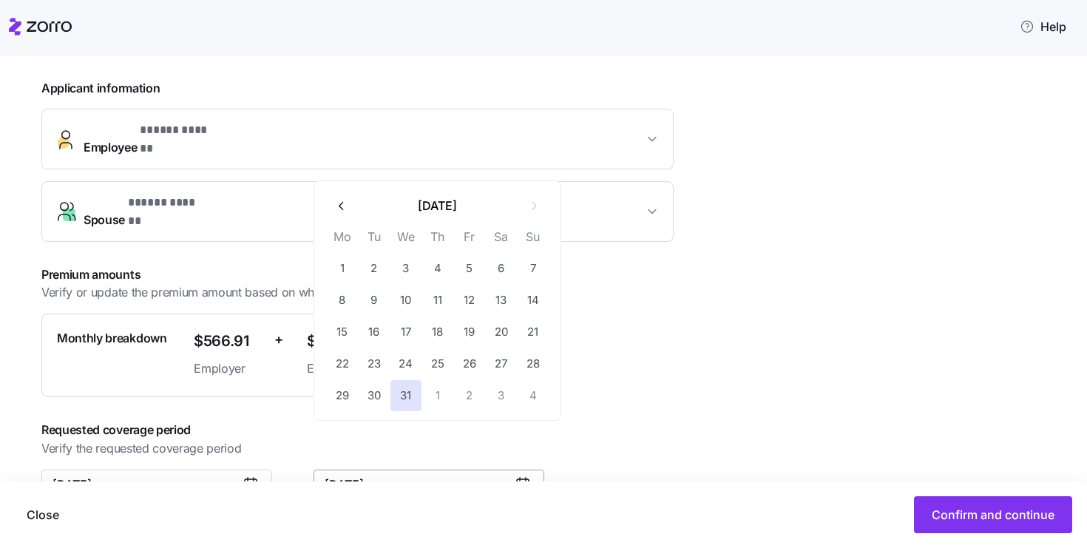
click at [404, 470] on input "December 31, 2025" at bounding box center [429, 485] width 231 height 30
click at [342, 213] on button "button" at bounding box center [341, 205] width 31 height 31
click at [473, 396] on button "31" at bounding box center [469, 395] width 31 height 31
type input "October 31, 2025"
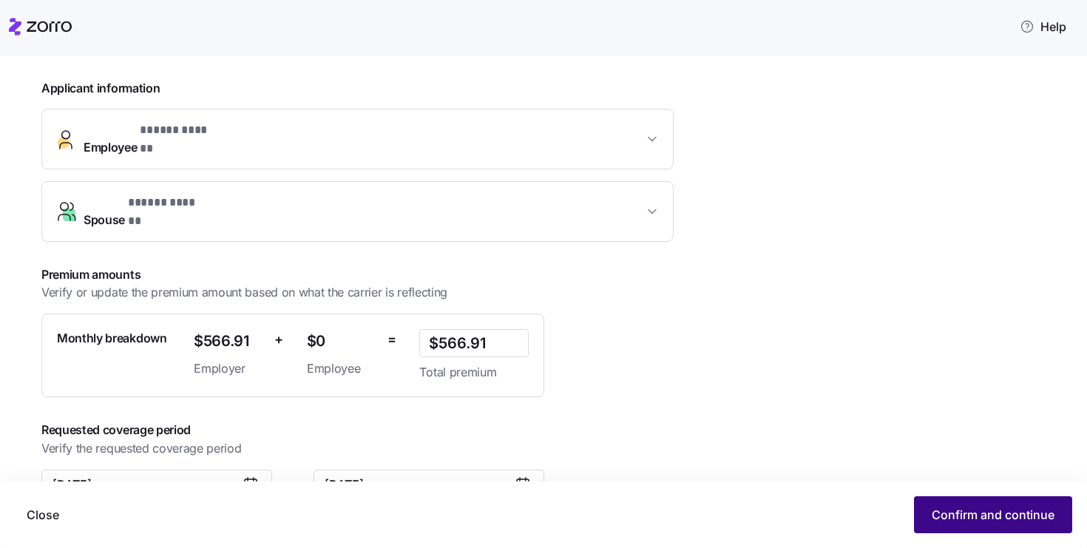
click at [951, 510] on span "Confirm and continue" at bounding box center [993, 515] width 123 height 18
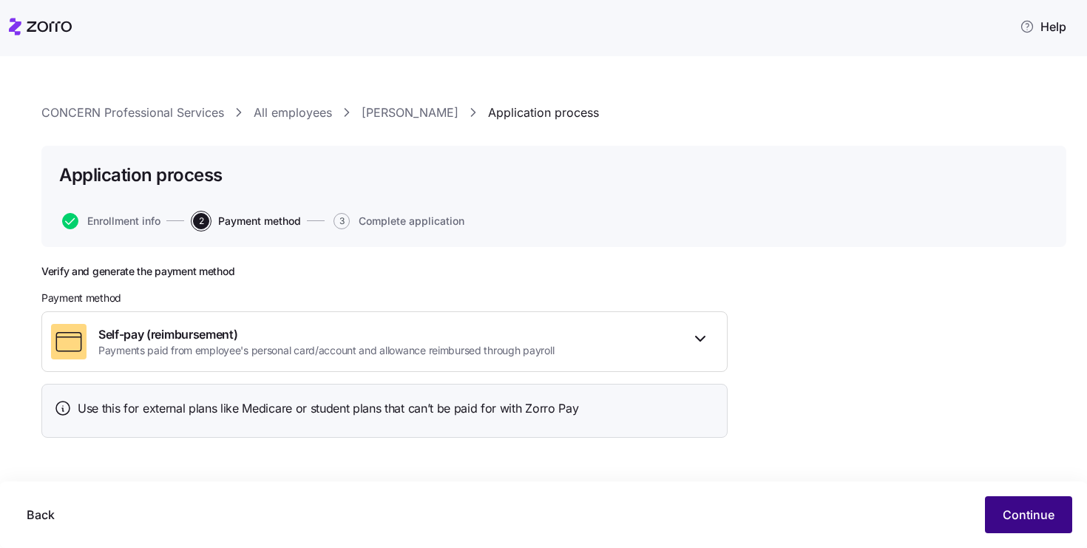
click at [1024, 532] on button "Continue" at bounding box center [1028, 514] width 87 height 37
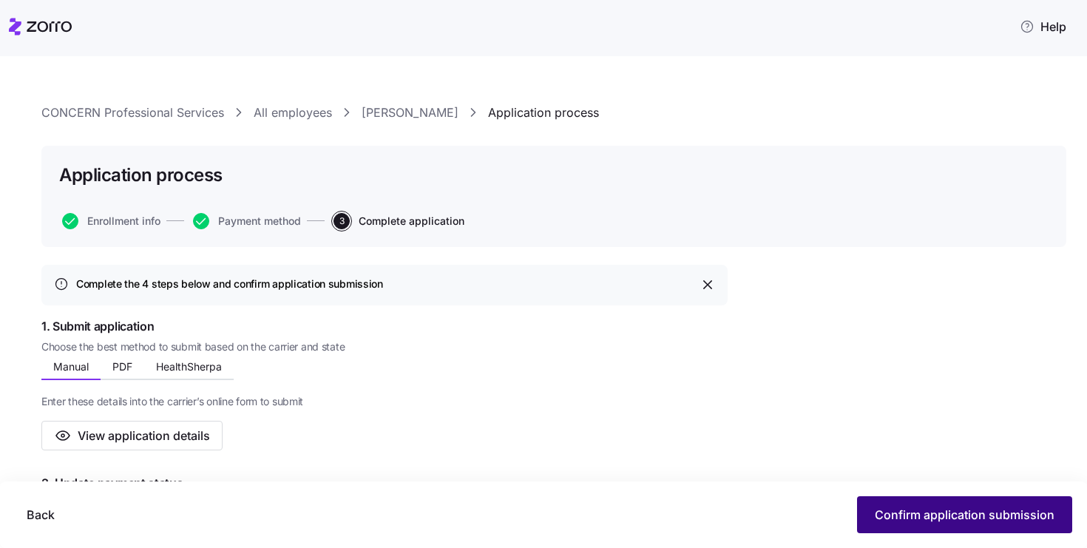
click at [959, 510] on span "Confirm application submission" at bounding box center [965, 515] width 180 height 18
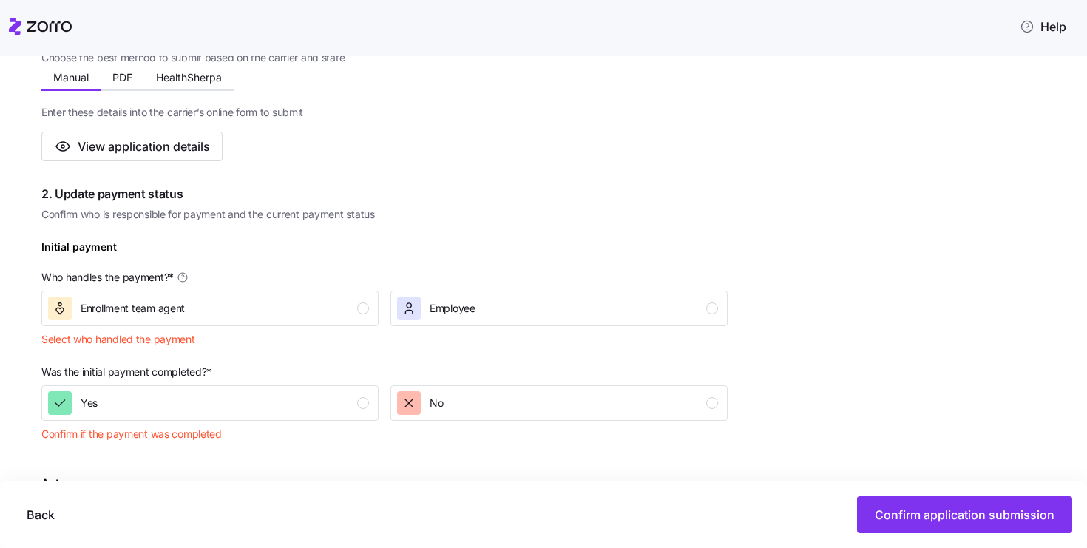
scroll to position [348, 0]
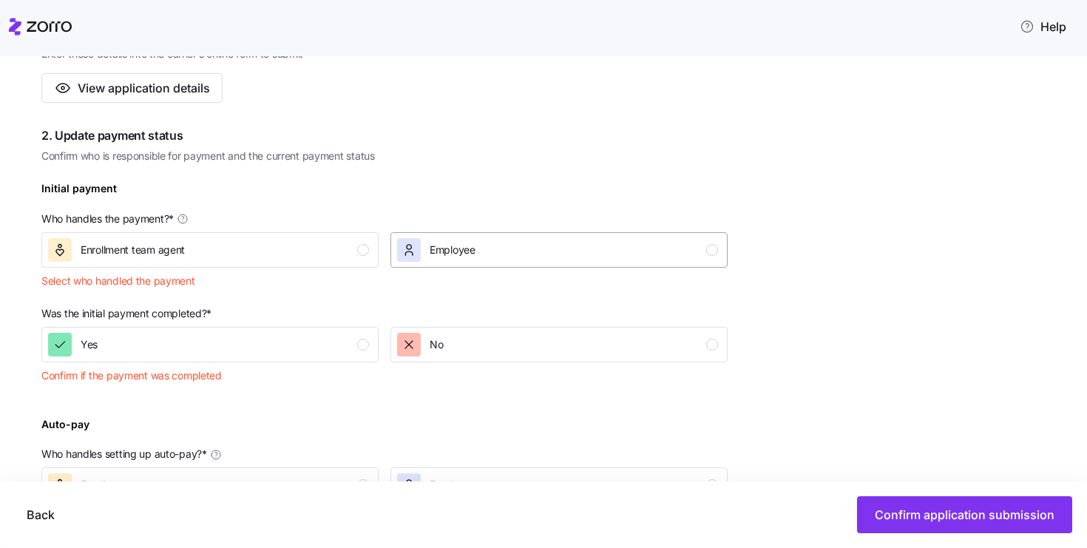
click at [452, 246] on span "Employee" at bounding box center [453, 250] width 46 height 15
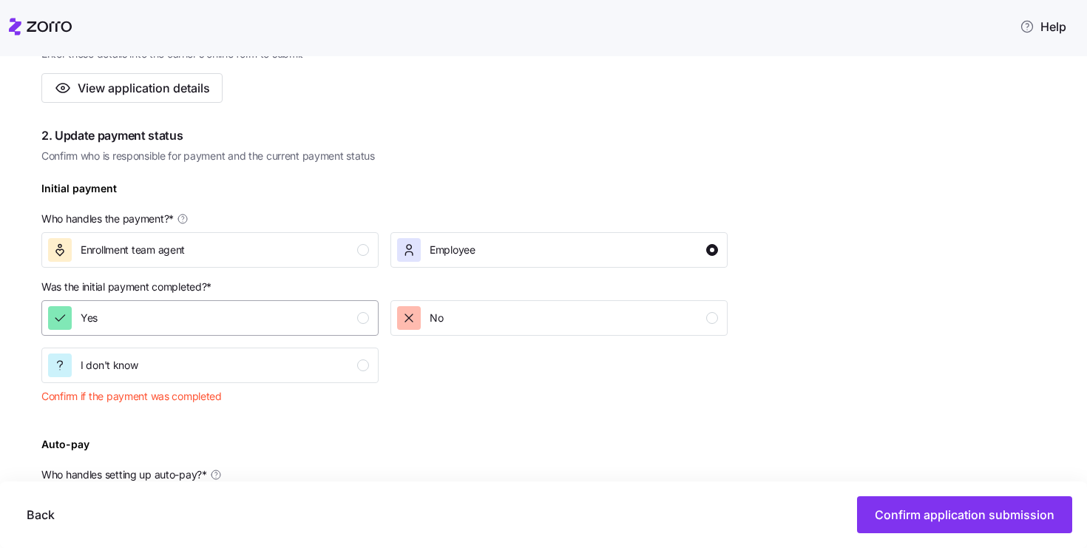
click at [348, 323] on div "Yes" at bounding box center [208, 318] width 321 height 24
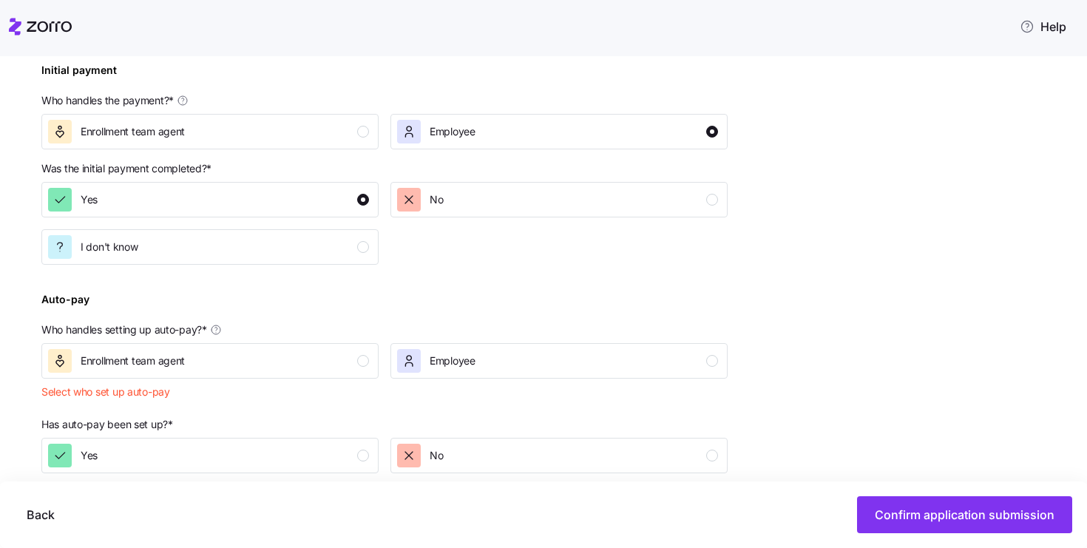
scroll to position [516, 0]
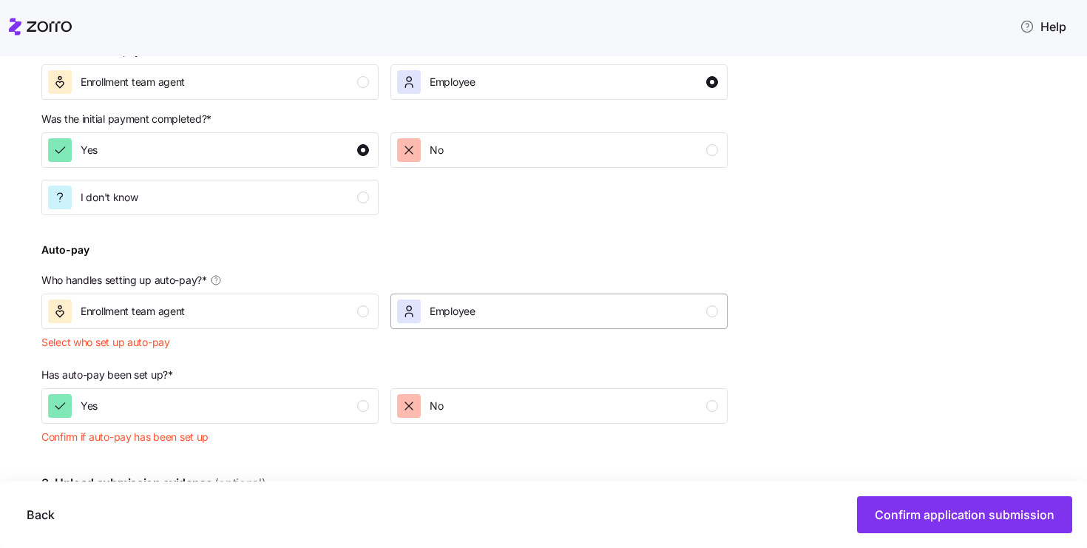
click at [461, 314] on span "Employee" at bounding box center [453, 311] width 46 height 15
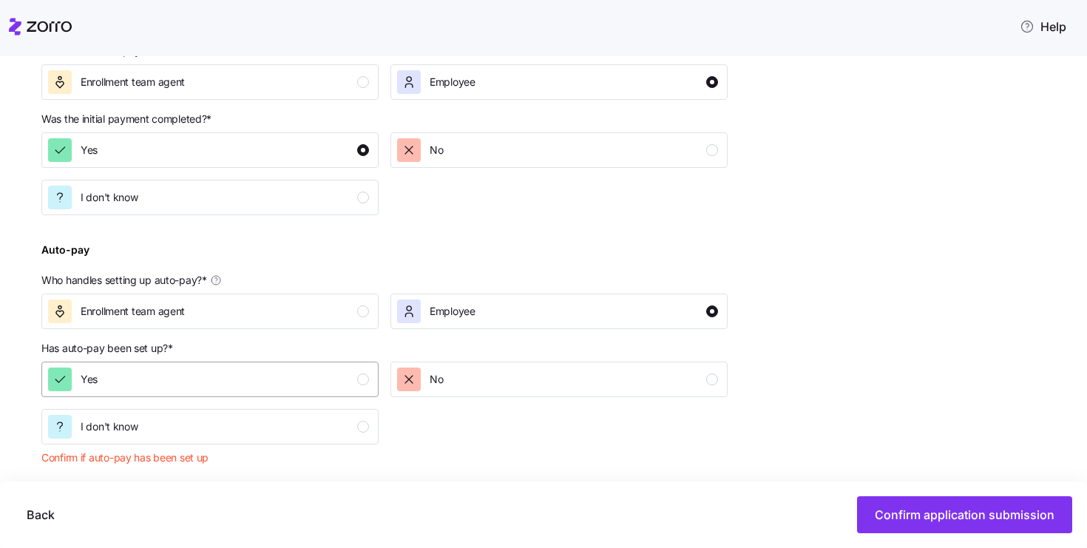
click at [346, 381] on div "Yes" at bounding box center [208, 380] width 321 height 24
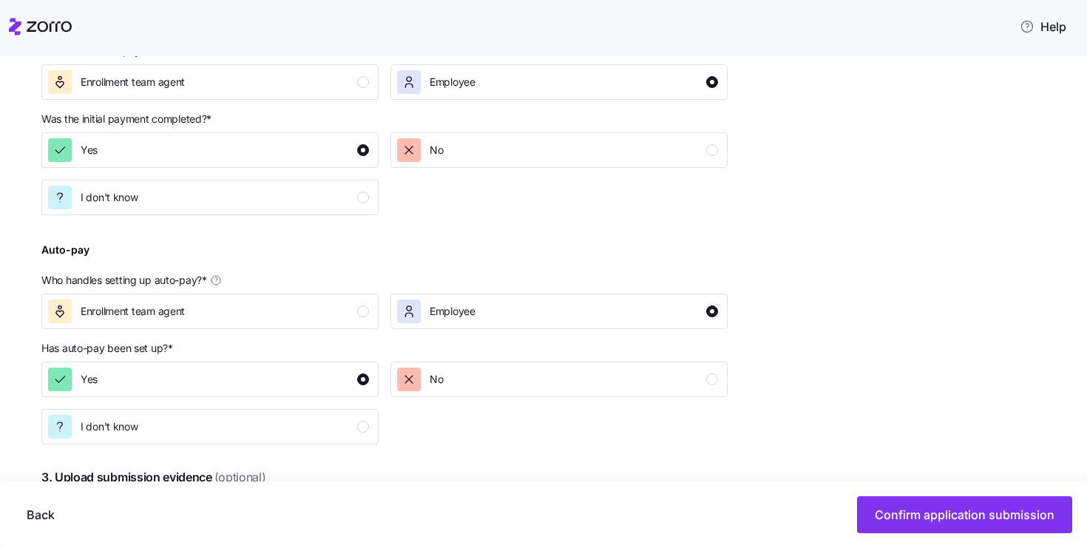
scroll to position [843, 0]
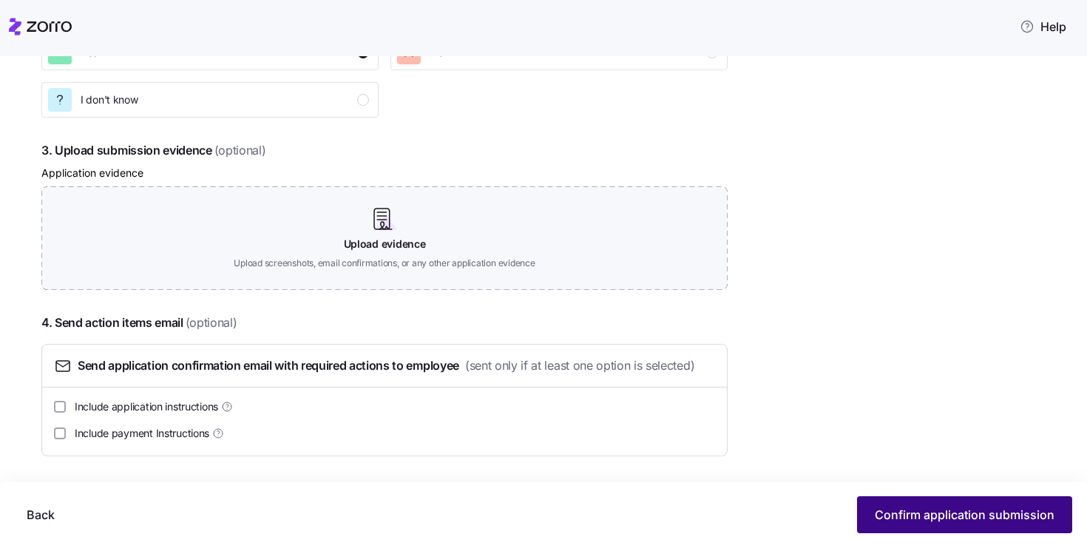
click at [907, 508] on span "Confirm application submission" at bounding box center [965, 515] width 180 height 18
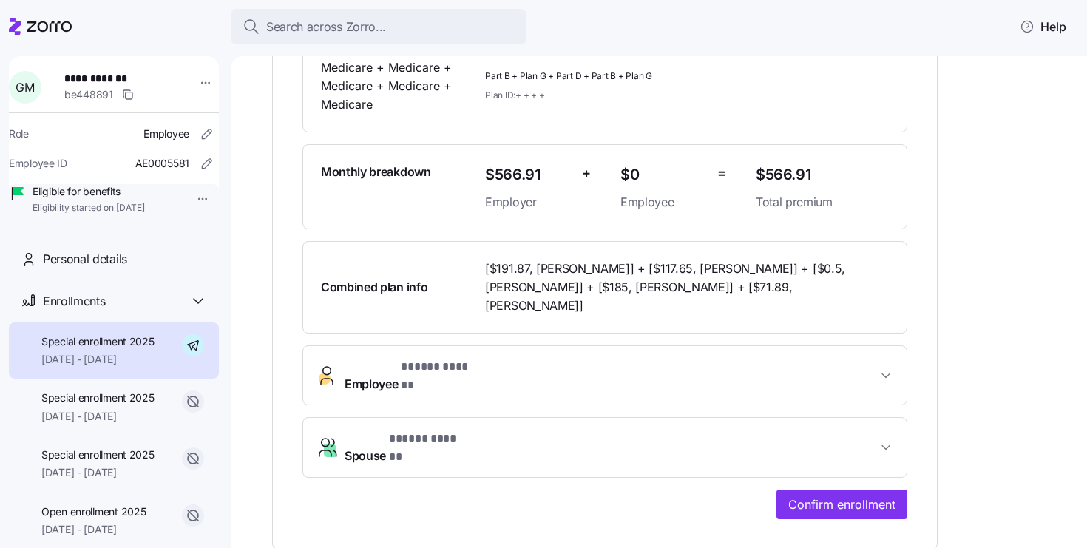
scroll to position [375, 0]
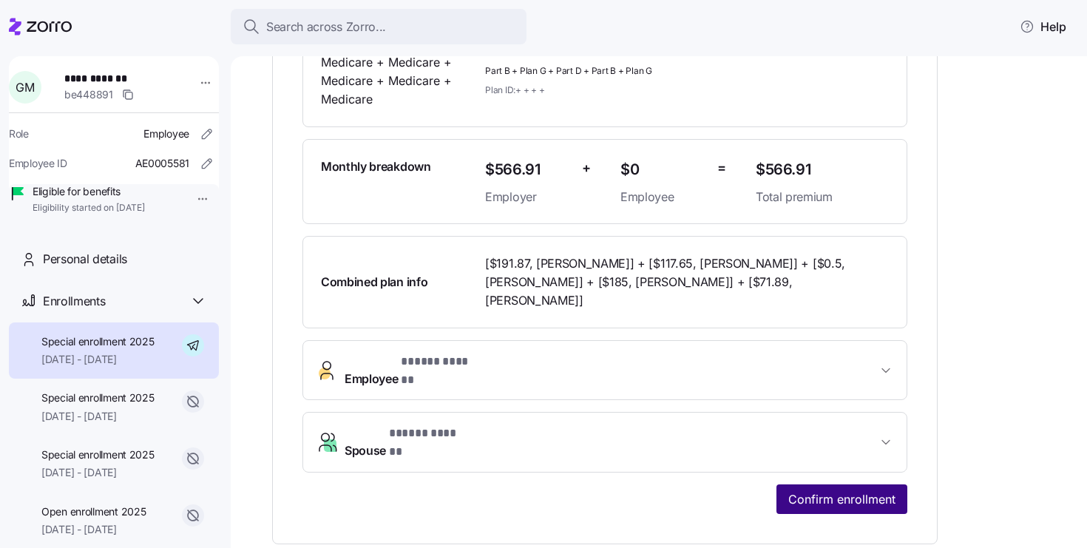
click at [850, 490] on span "Confirm enrollment" at bounding box center [842, 499] width 107 height 18
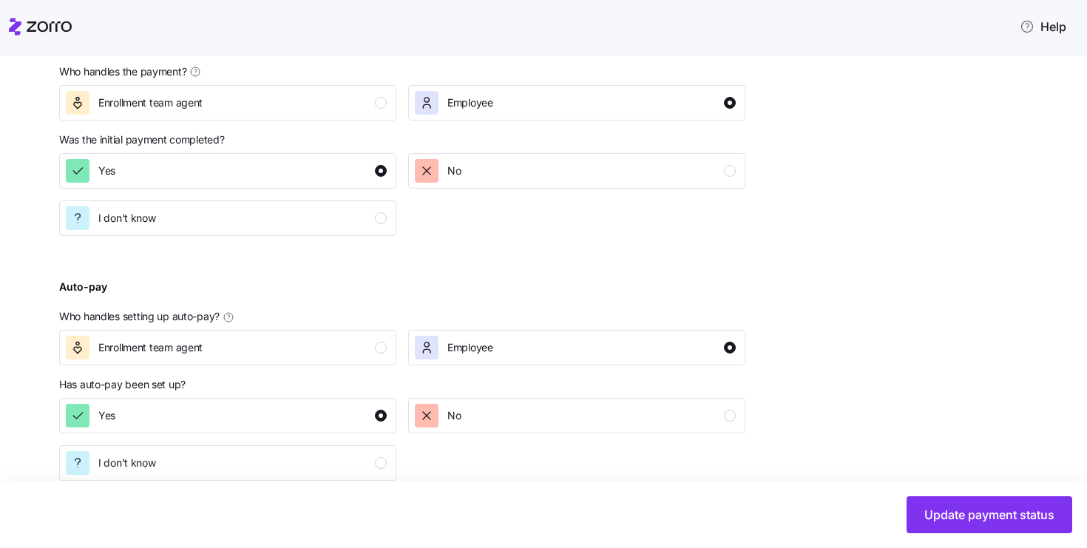
scroll to position [388, 0]
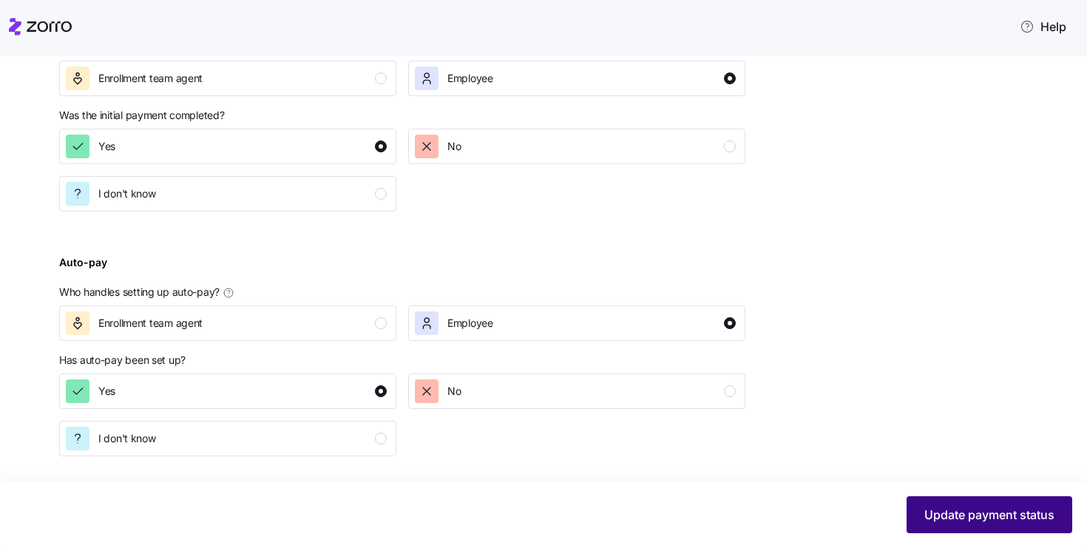
click at [952, 513] on span "Update payment status" at bounding box center [990, 515] width 130 height 18
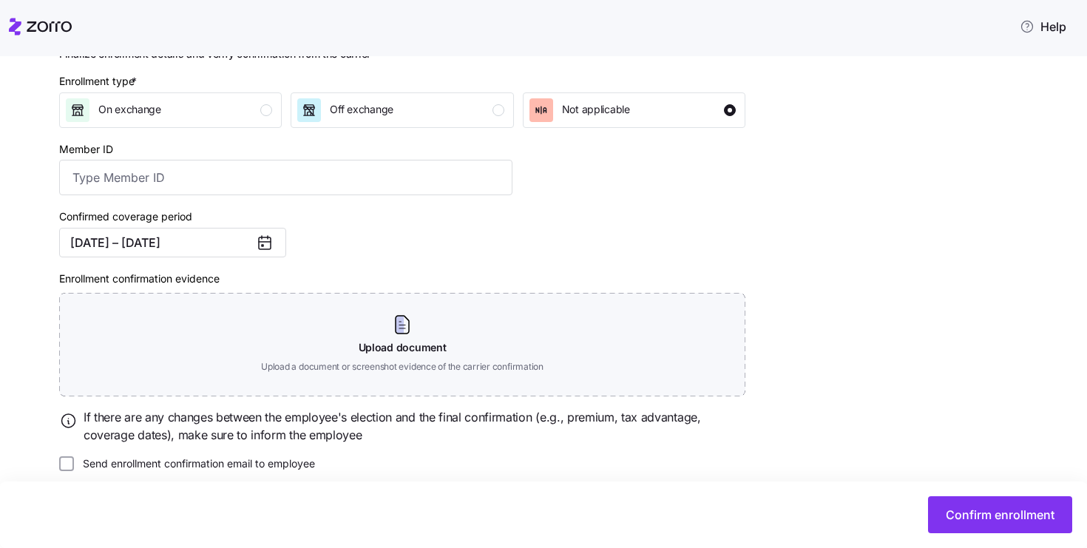
scroll to position [222, 0]
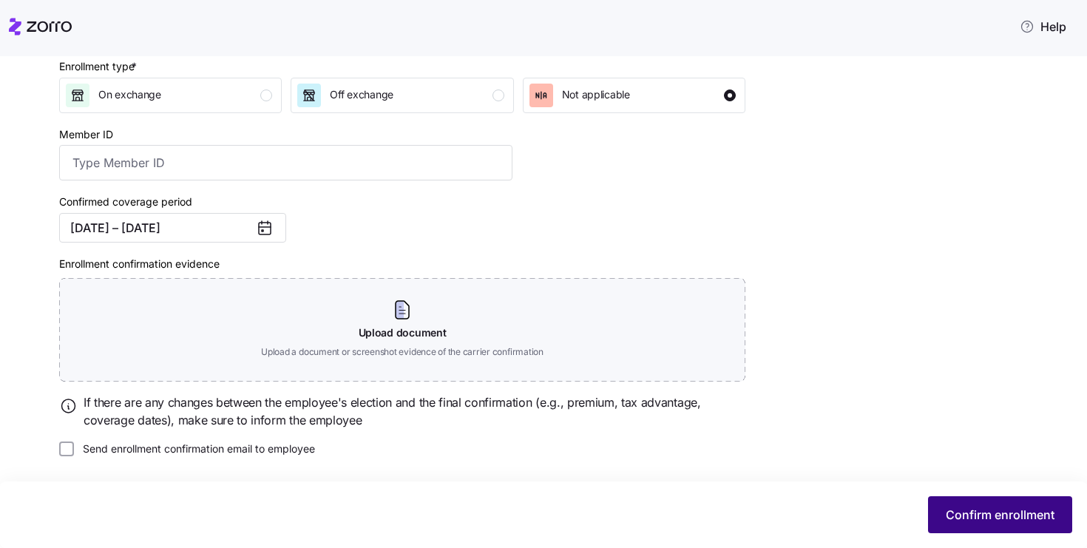
click at [996, 515] on span "Confirm enrollment" at bounding box center [1000, 515] width 109 height 18
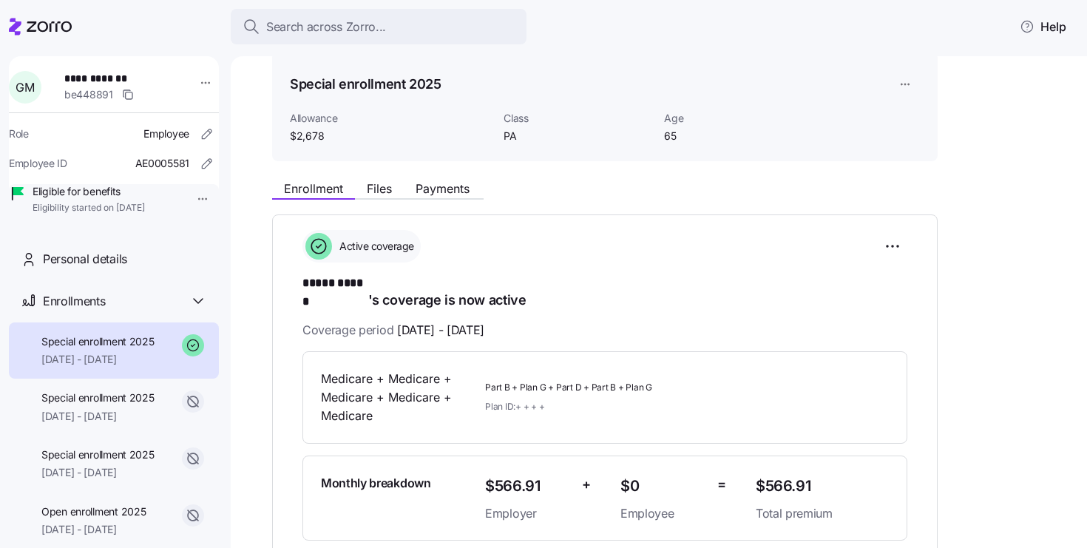
scroll to position [21, 0]
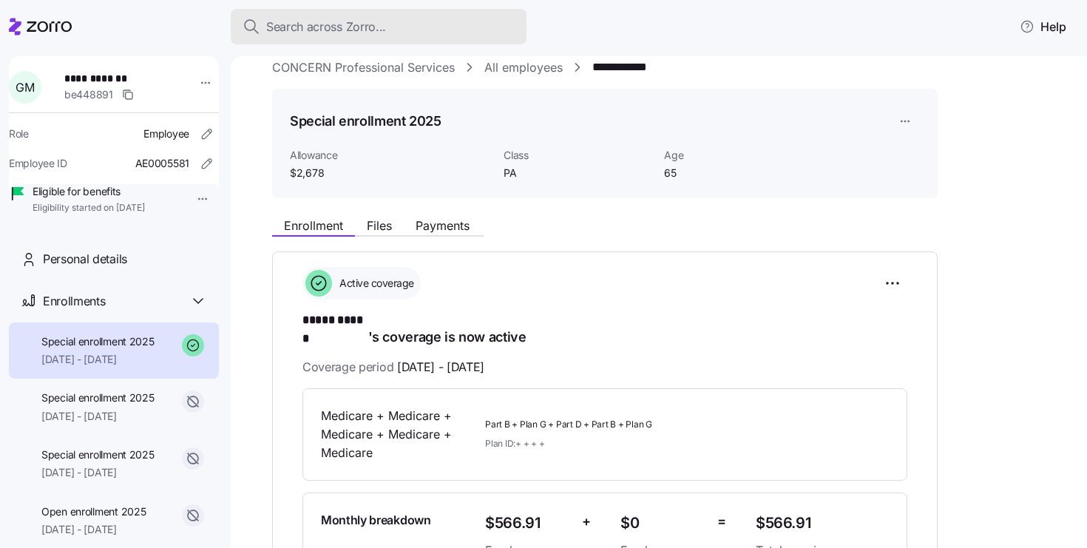
click at [354, 19] on span "Search across Zorro..." at bounding box center [326, 27] width 120 height 18
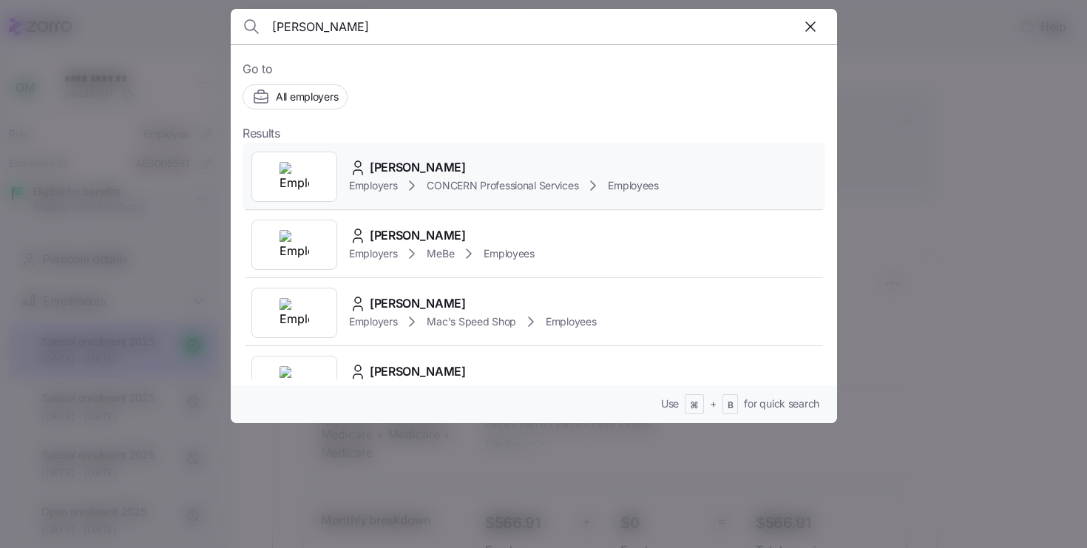
type input "nicole ruela"
click at [314, 163] on div at bounding box center [295, 177] width 86 height 50
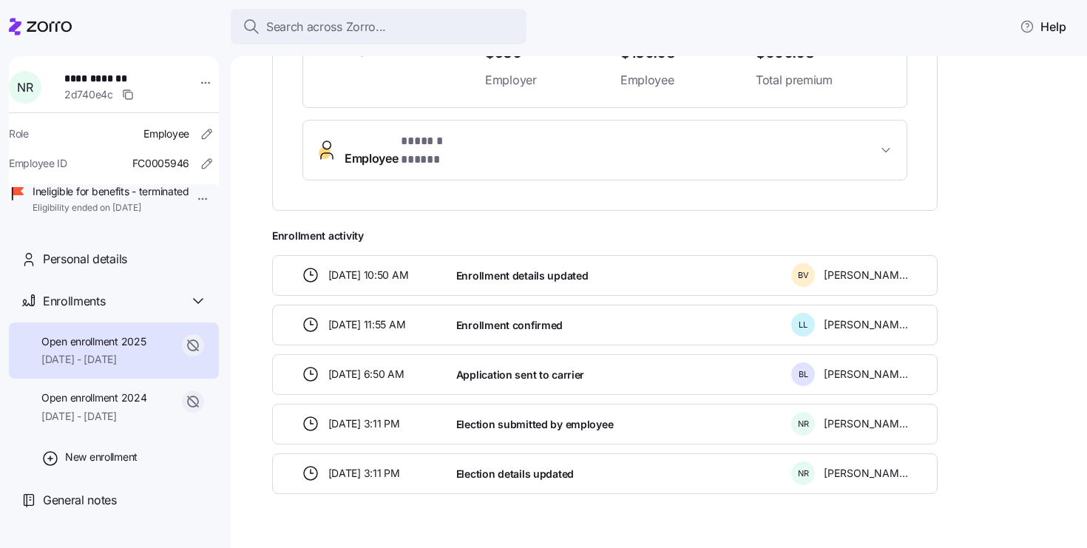
scroll to position [477, 0]
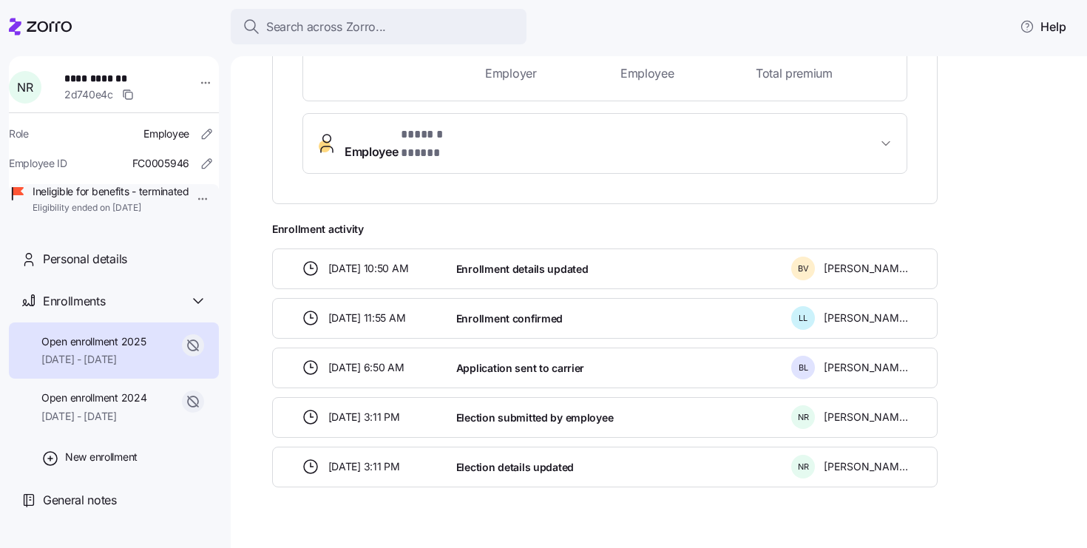
click at [475, 254] on div "Enrollment details updated" at bounding box center [618, 269] width 335 height 30
drag, startPoint x: 357, startPoint y: 242, endPoint x: 329, endPoint y: 238, distance: 28.4
click at [329, 261] on span "07/22/2025 10:50 AM" at bounding box center [368, 268] width 81 height 15
copy span "07/22"
